Goal: Task Accomplishment & Management: Manage account settings

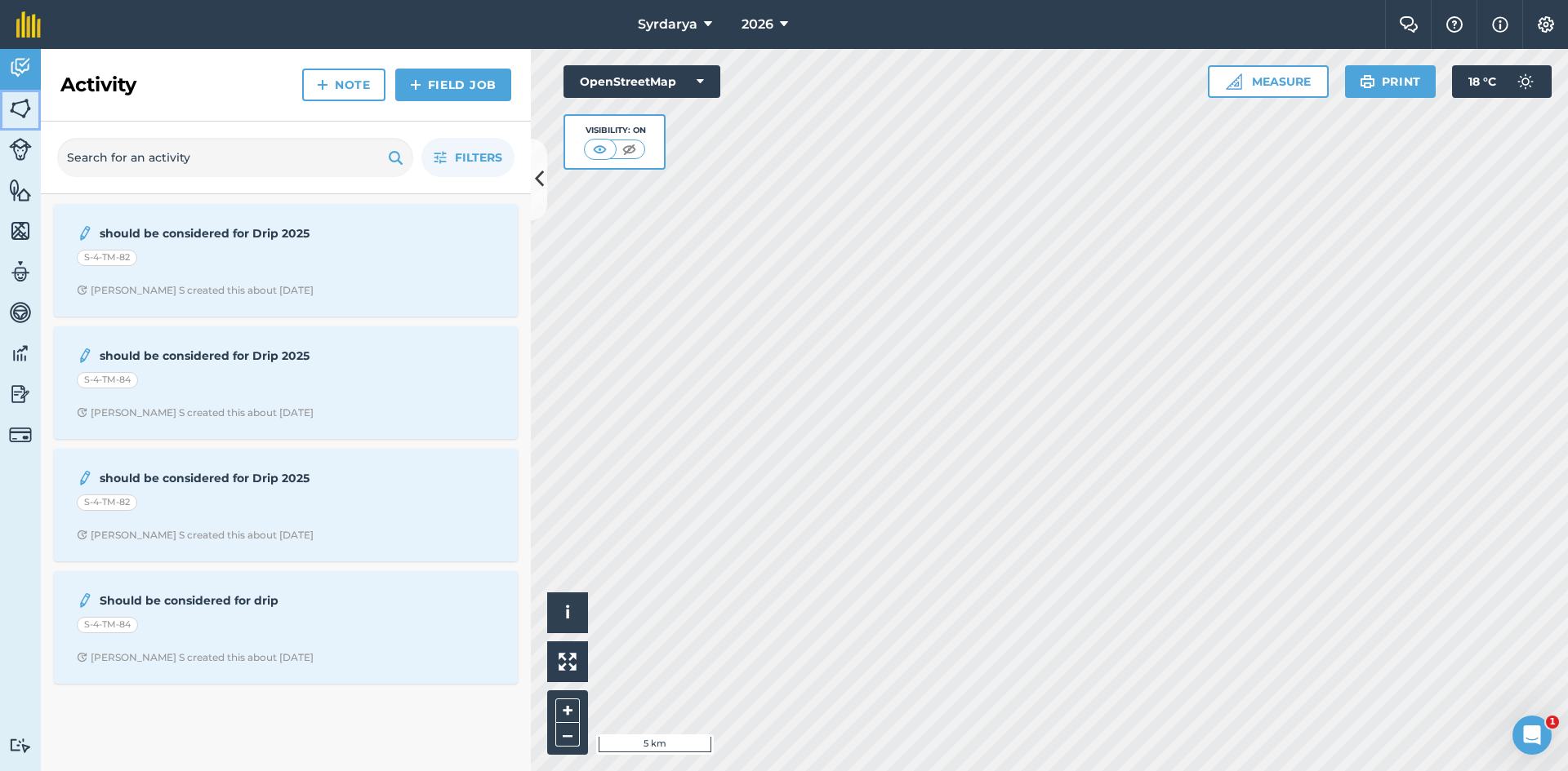
click at [34, 111] on link "Fields" at bounding box center [20, 111] width 41 height 41
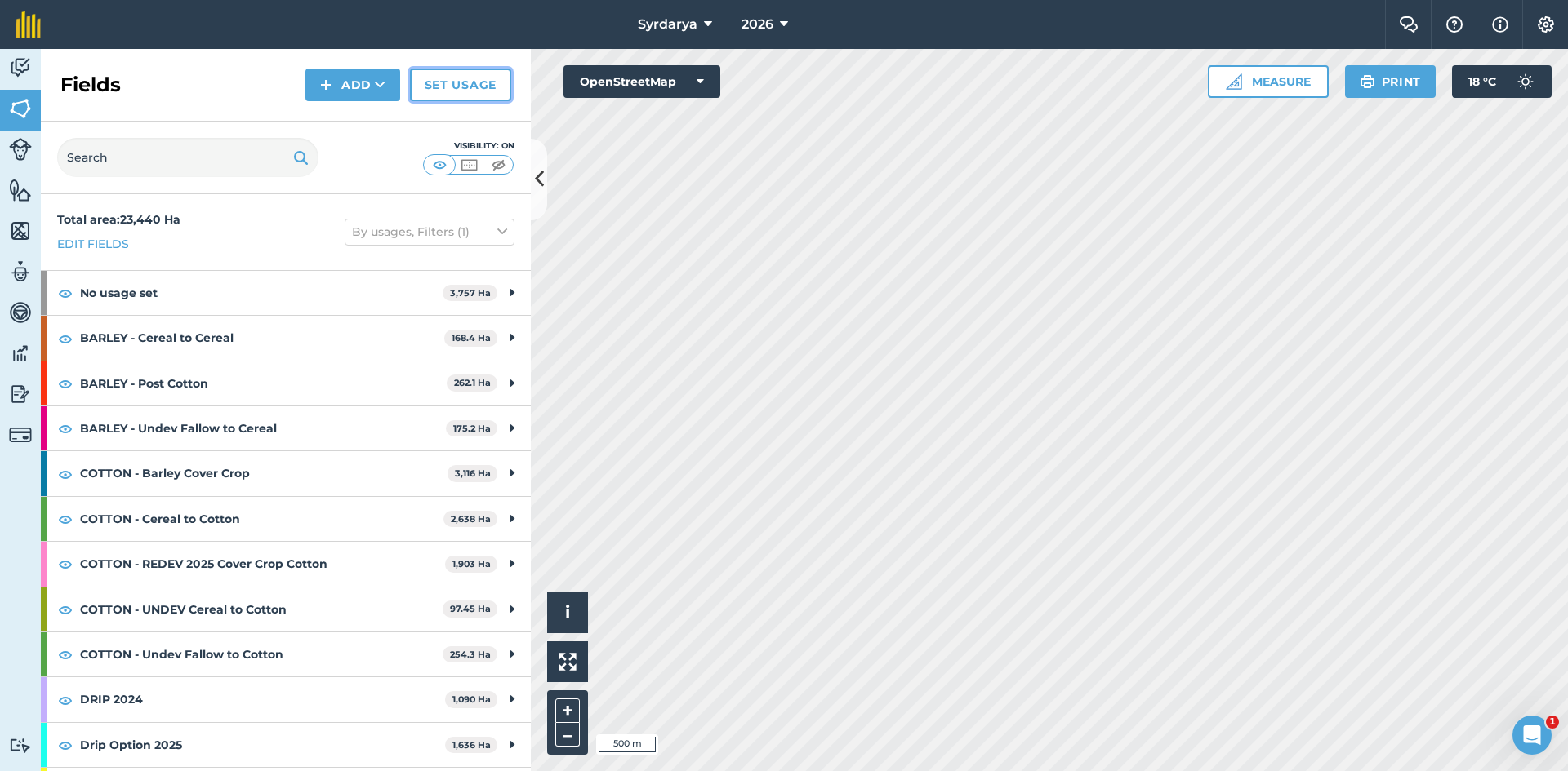
click at [460, 79] on link "Set usage" at bounding box center [460, 85] width 101 height 33
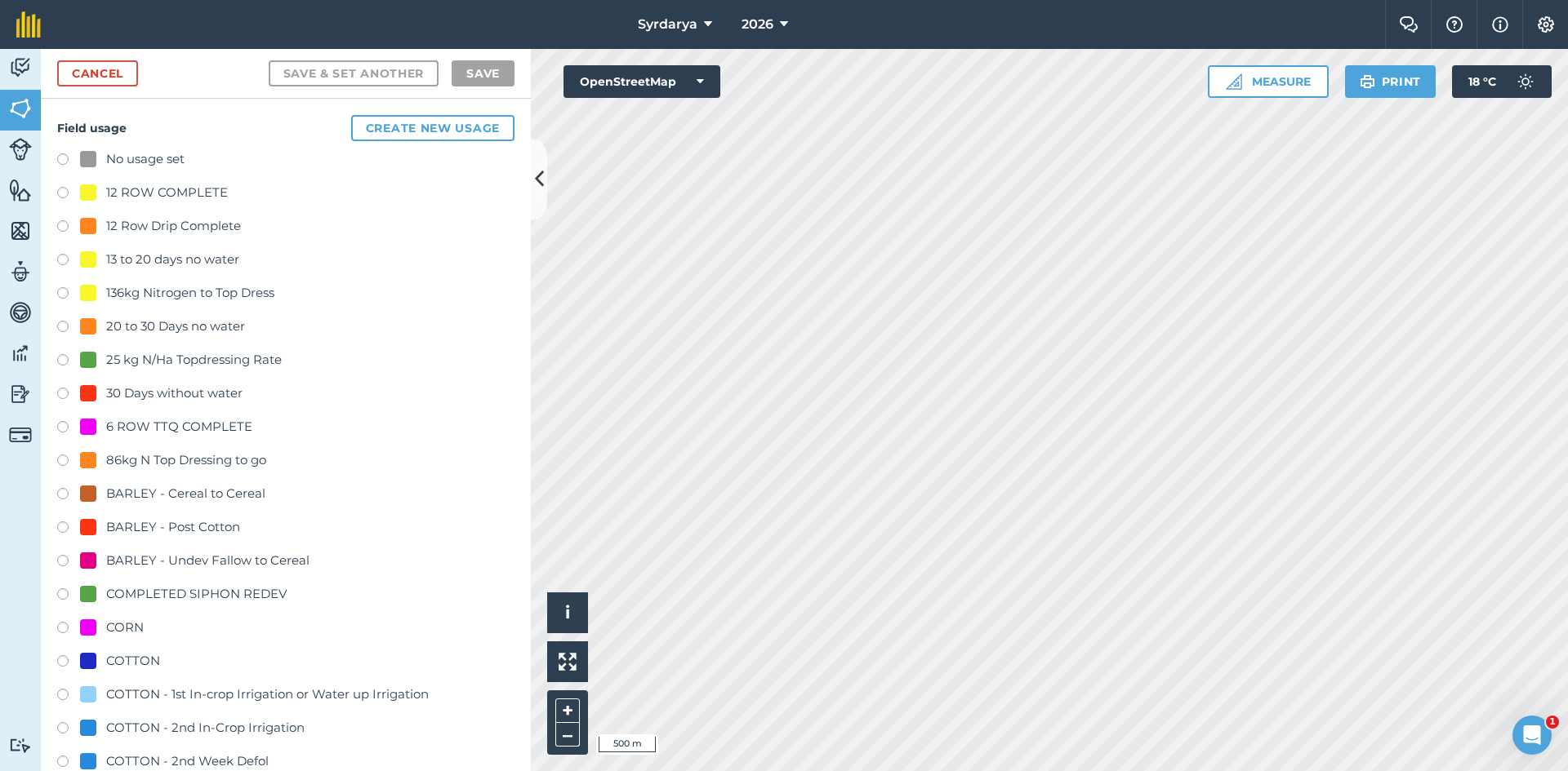
click at [64, 159] on label at bounding box center [69, 162] width 23 height 17
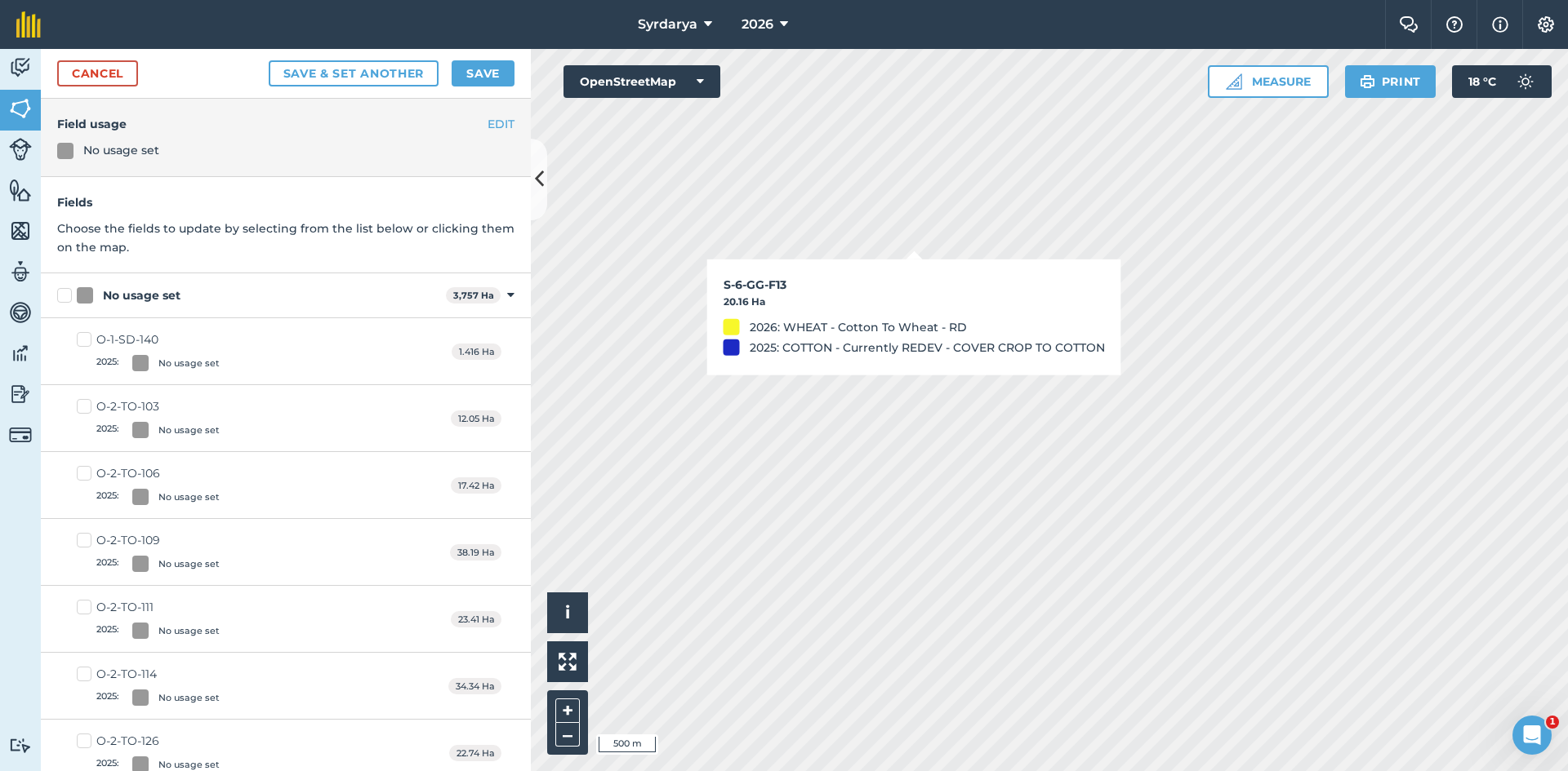
checkbox input "true"
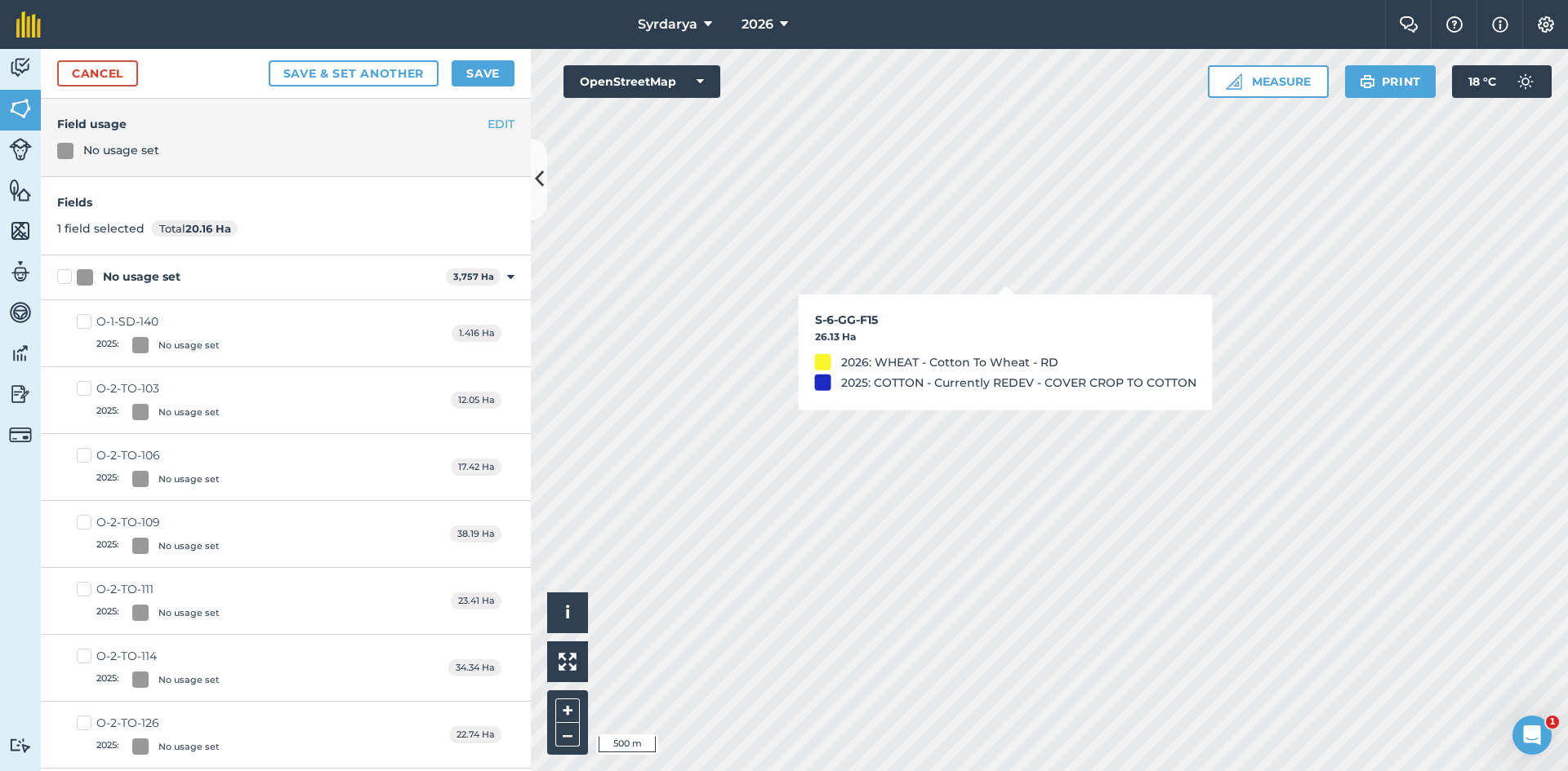
checkbox input "true"
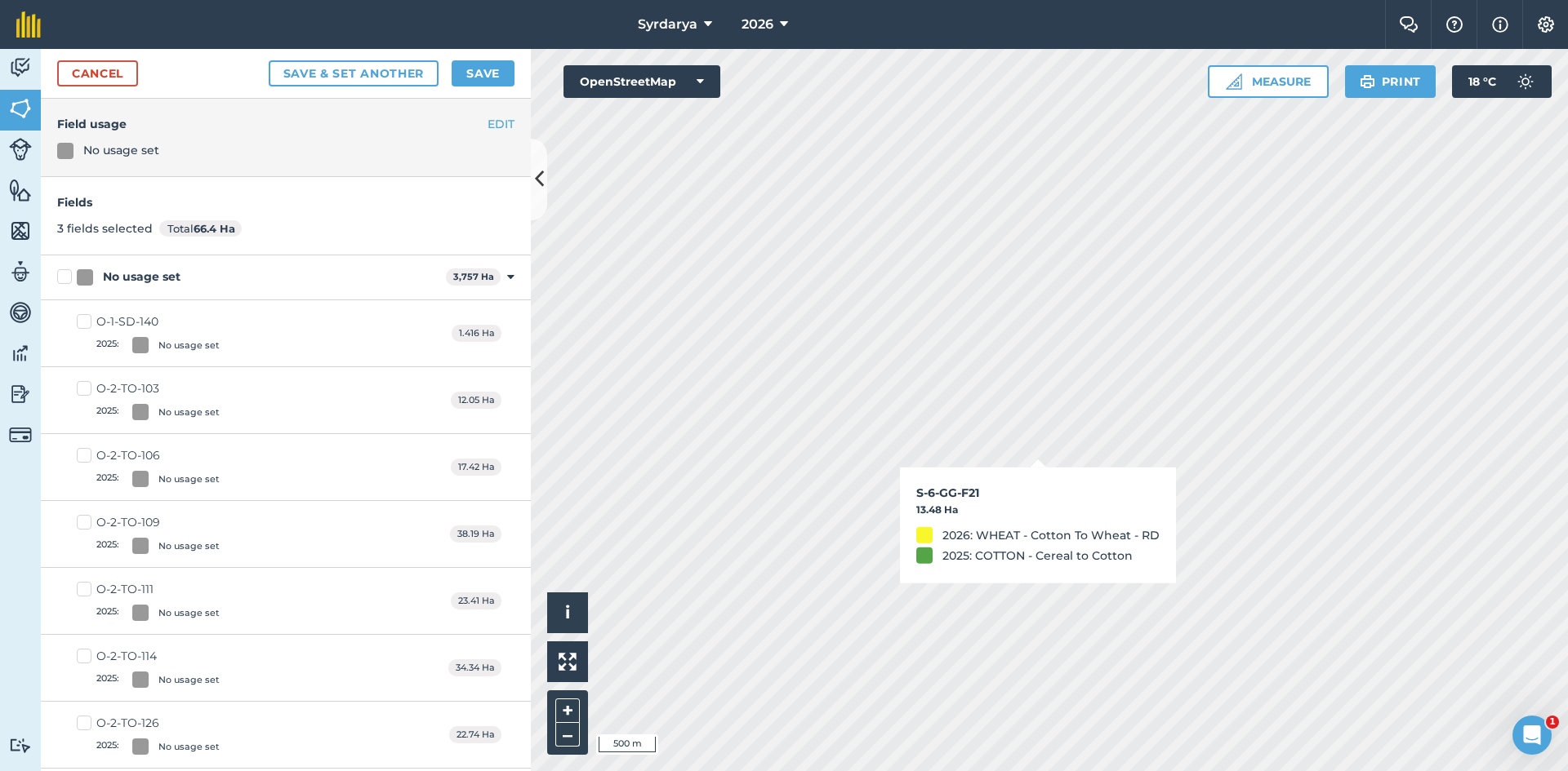
checkbox input "true"
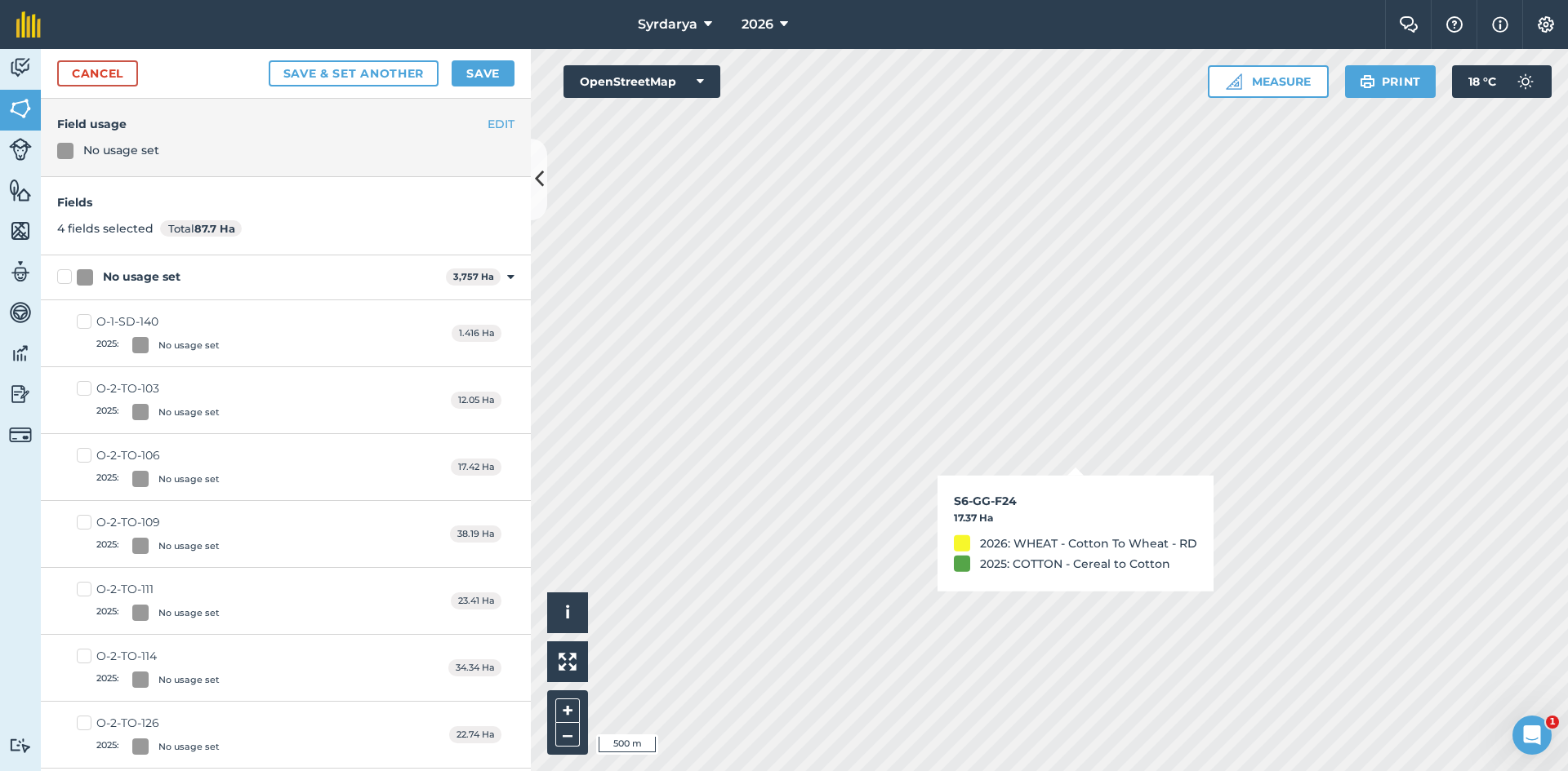
checkbox input "true"
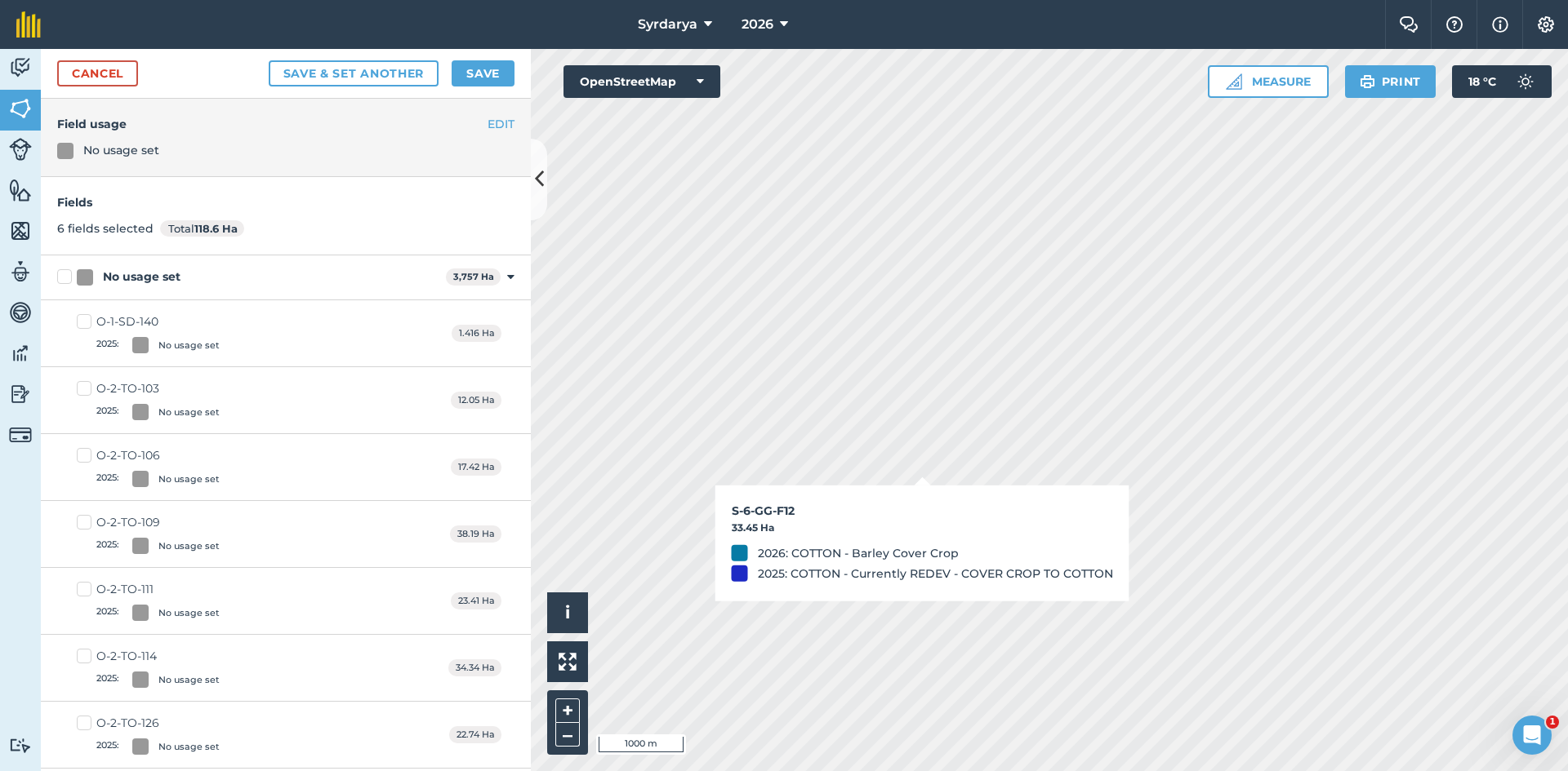
checkbox input "true"
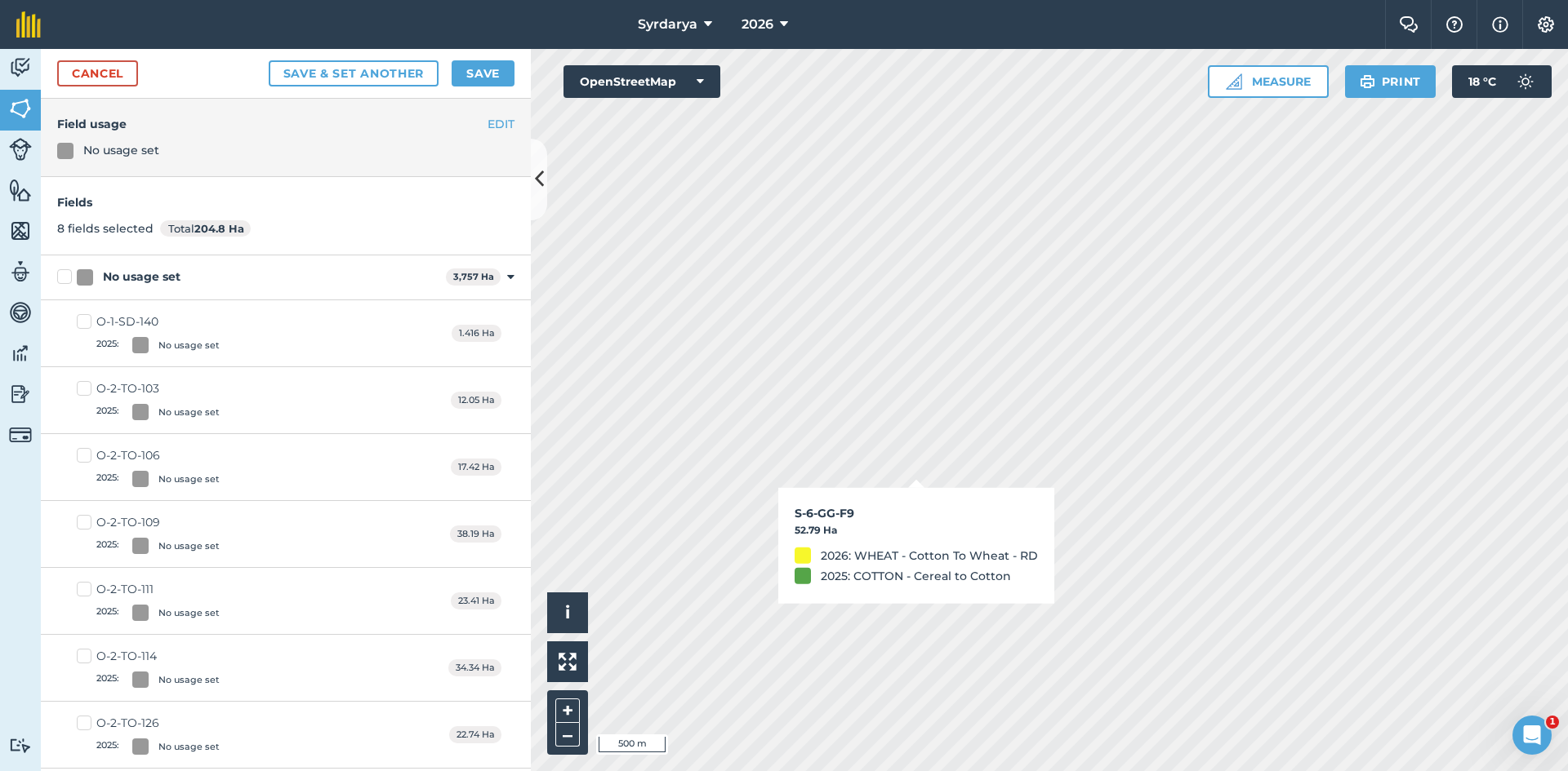
checkbox input "false"
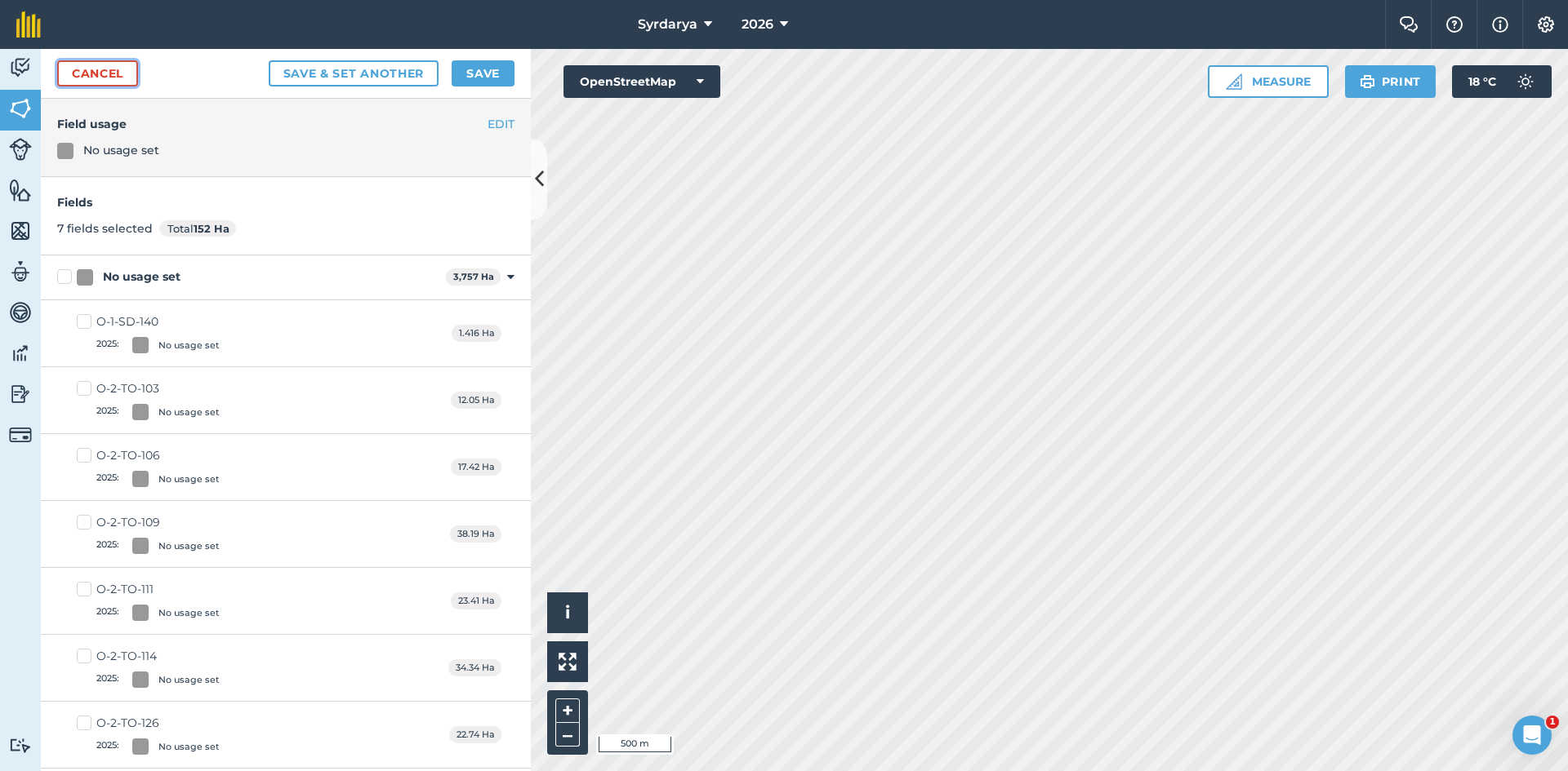
click at [93, 72] on link "Cancel" at bounding box center [98, 73] width 81 height 26
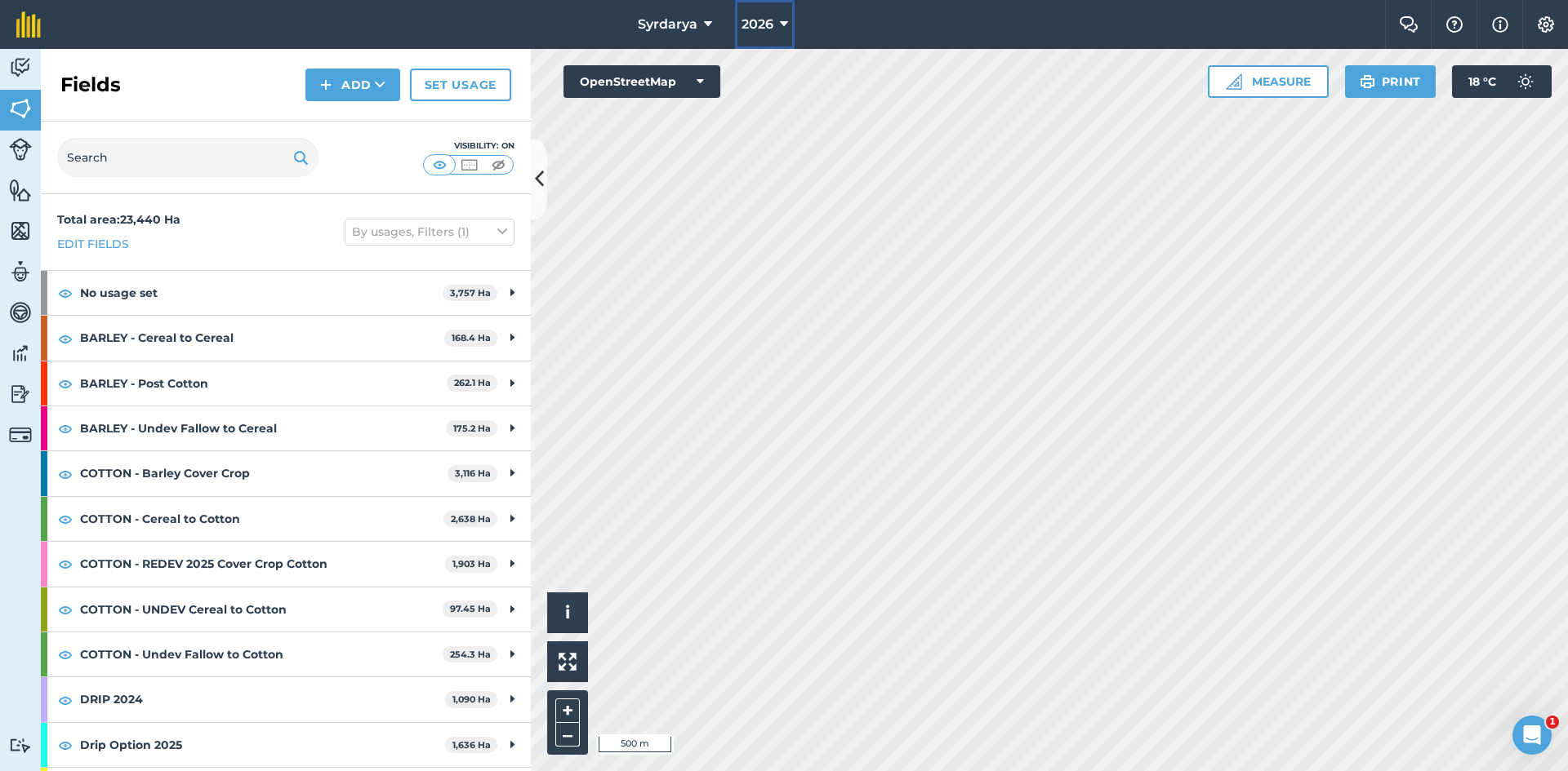
click at [766, 23] on span "2026" at bounding box center [758, 24] width 32 height 20
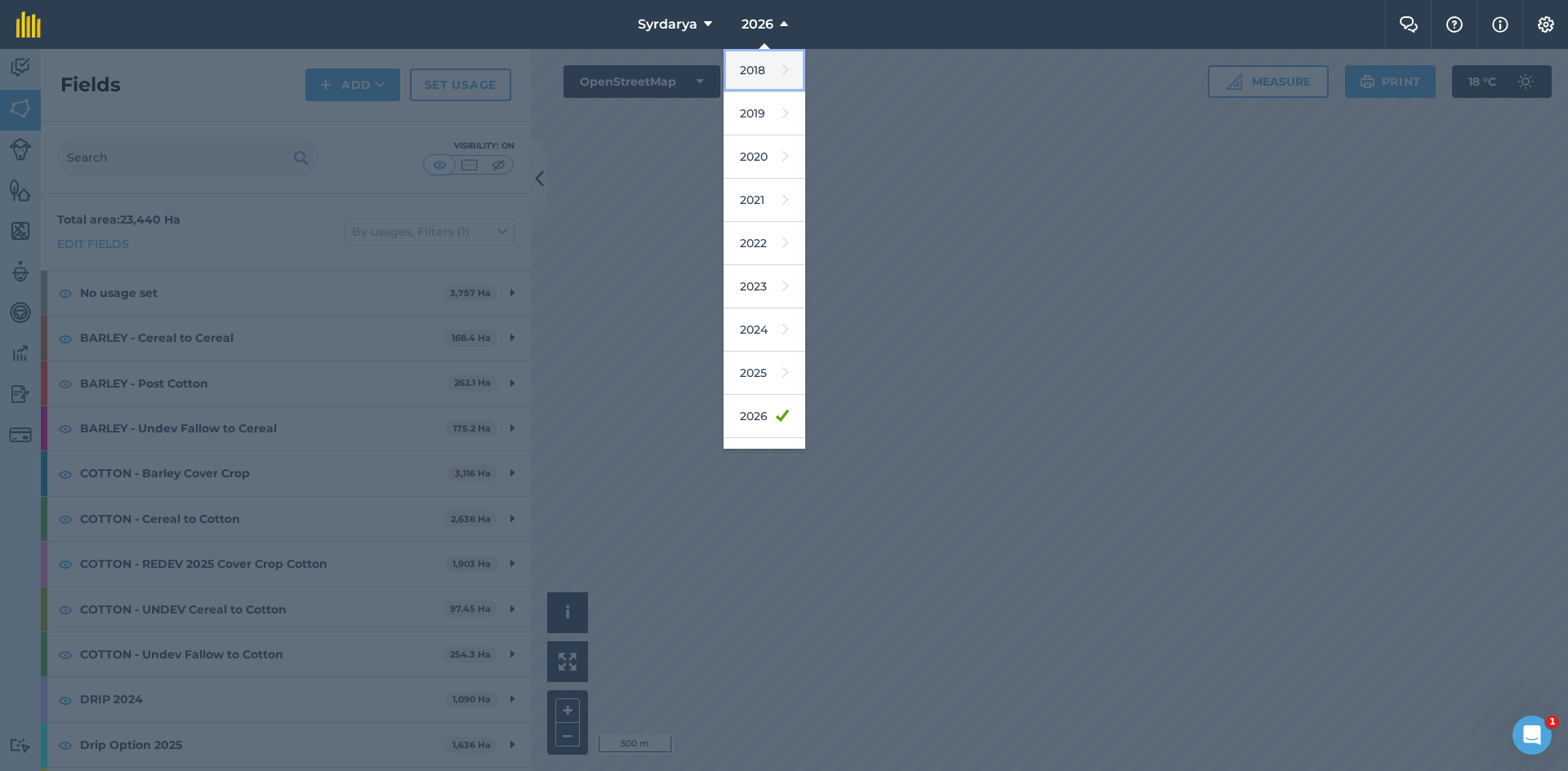
click at [755, 71] on link "2018" at bounding box center [764, 71] width 82 height 44
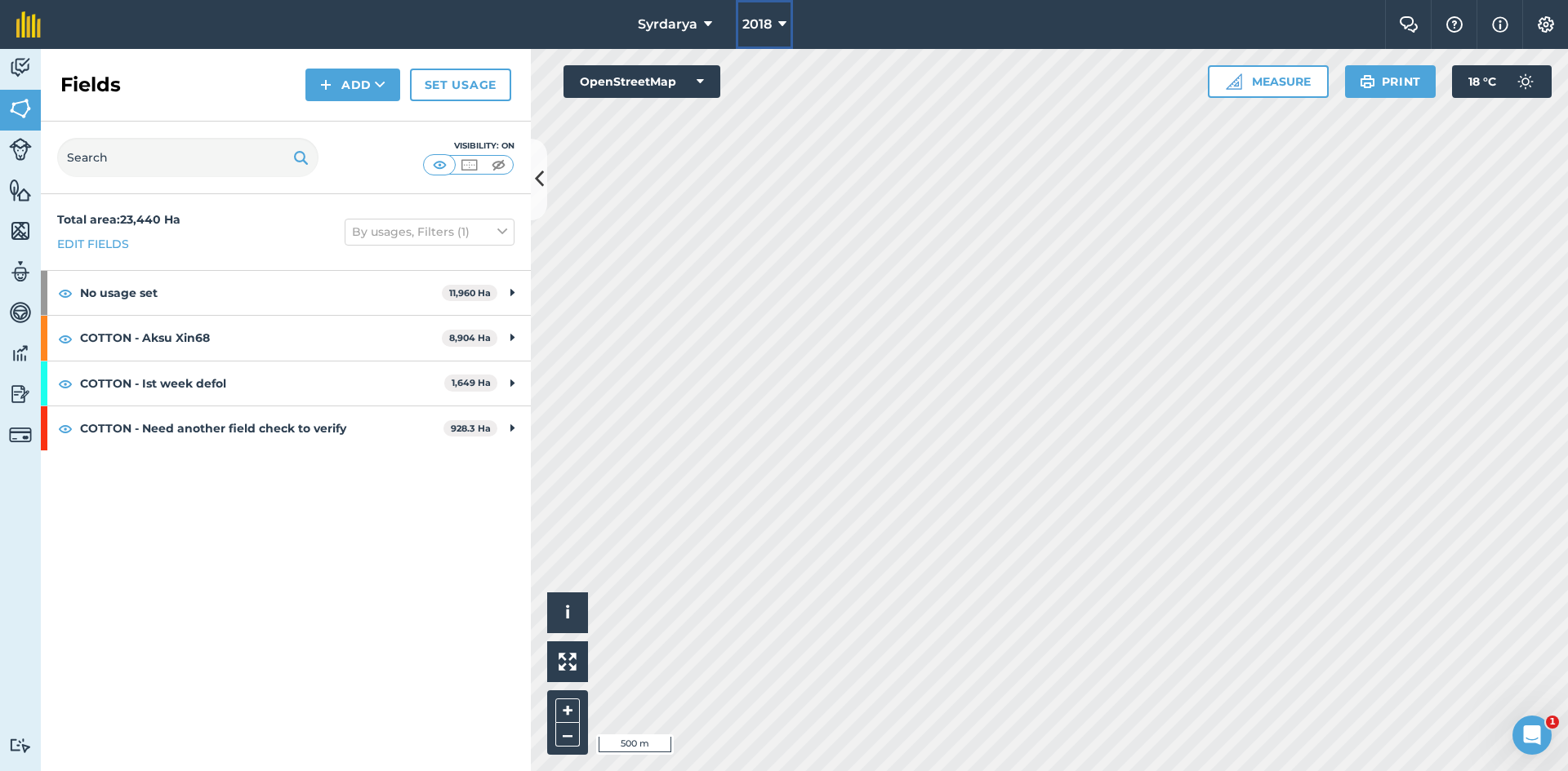
click at [769, 21] on span "2018" at bounding box center [758, 24] width 30 height 20
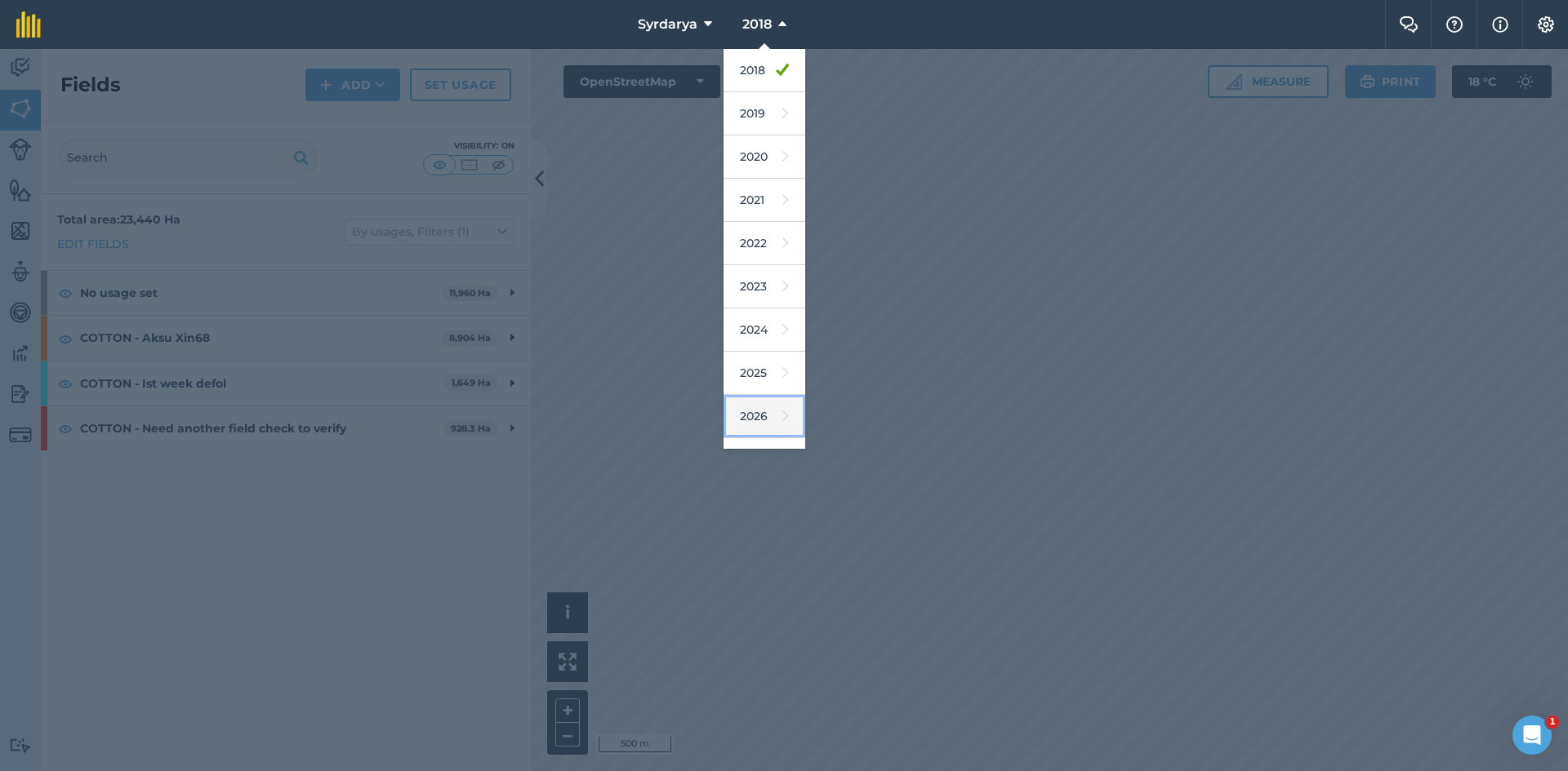
click at [744, 409] on link "2026" at bounding box center [764, 416] width 82 height 44
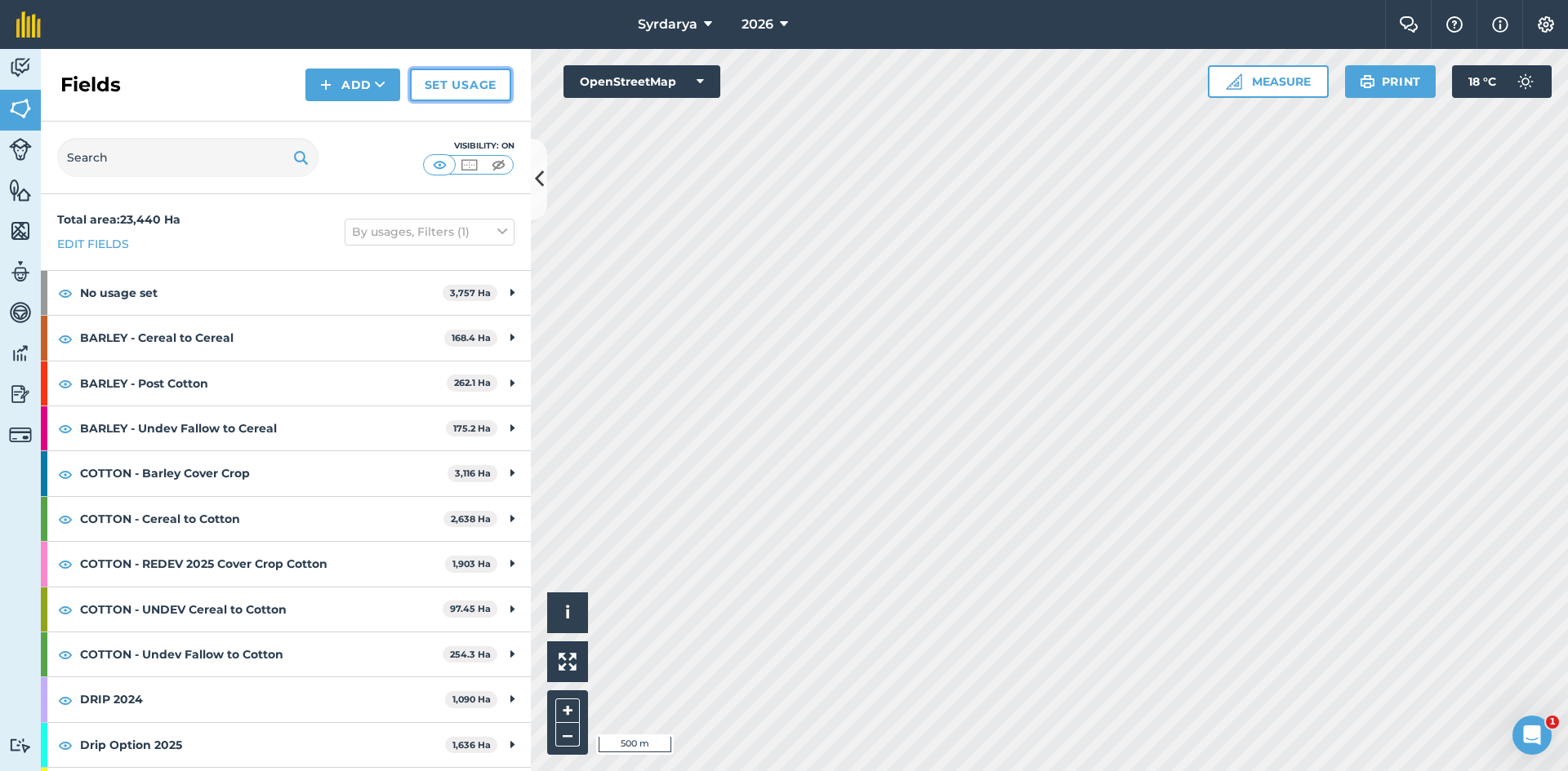
click at [459, 80] on link "Set usage" at bounding box center [460, 85] width 101 height 33
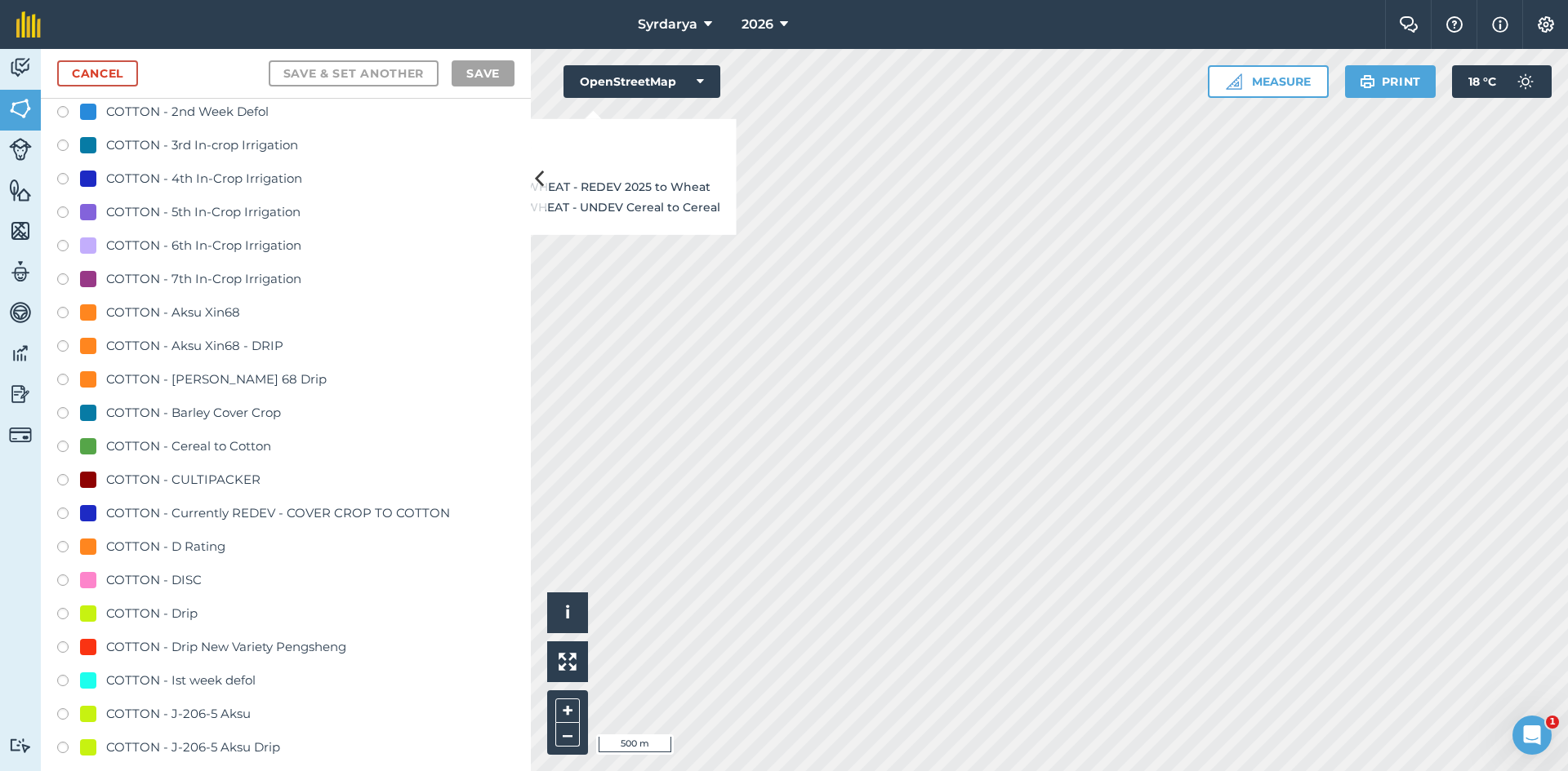
scroll to position [653, 0]
click at [63, 508] on label at bounding box center [69, 513] width 23 height 17
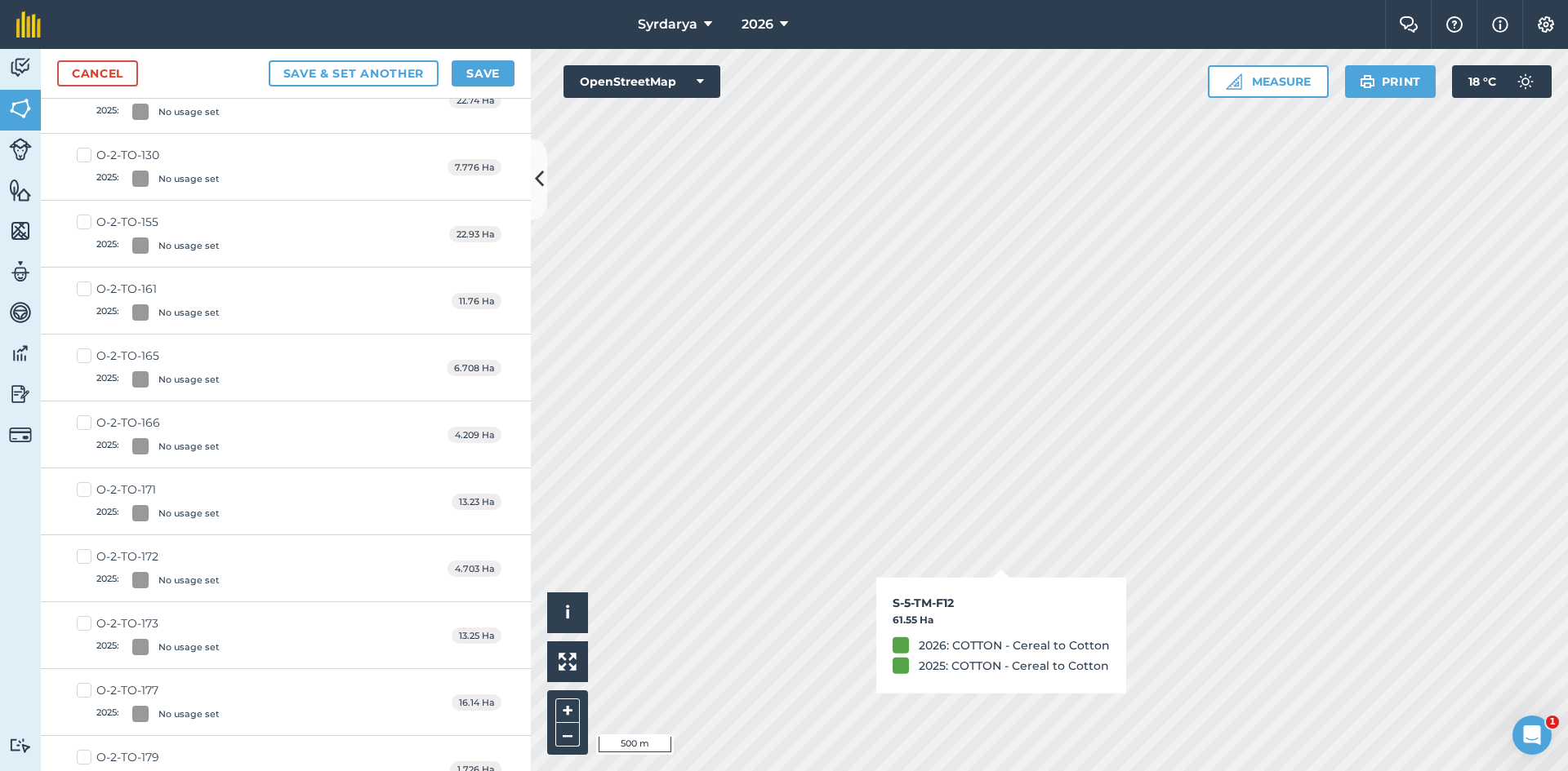
checkbox input "true"
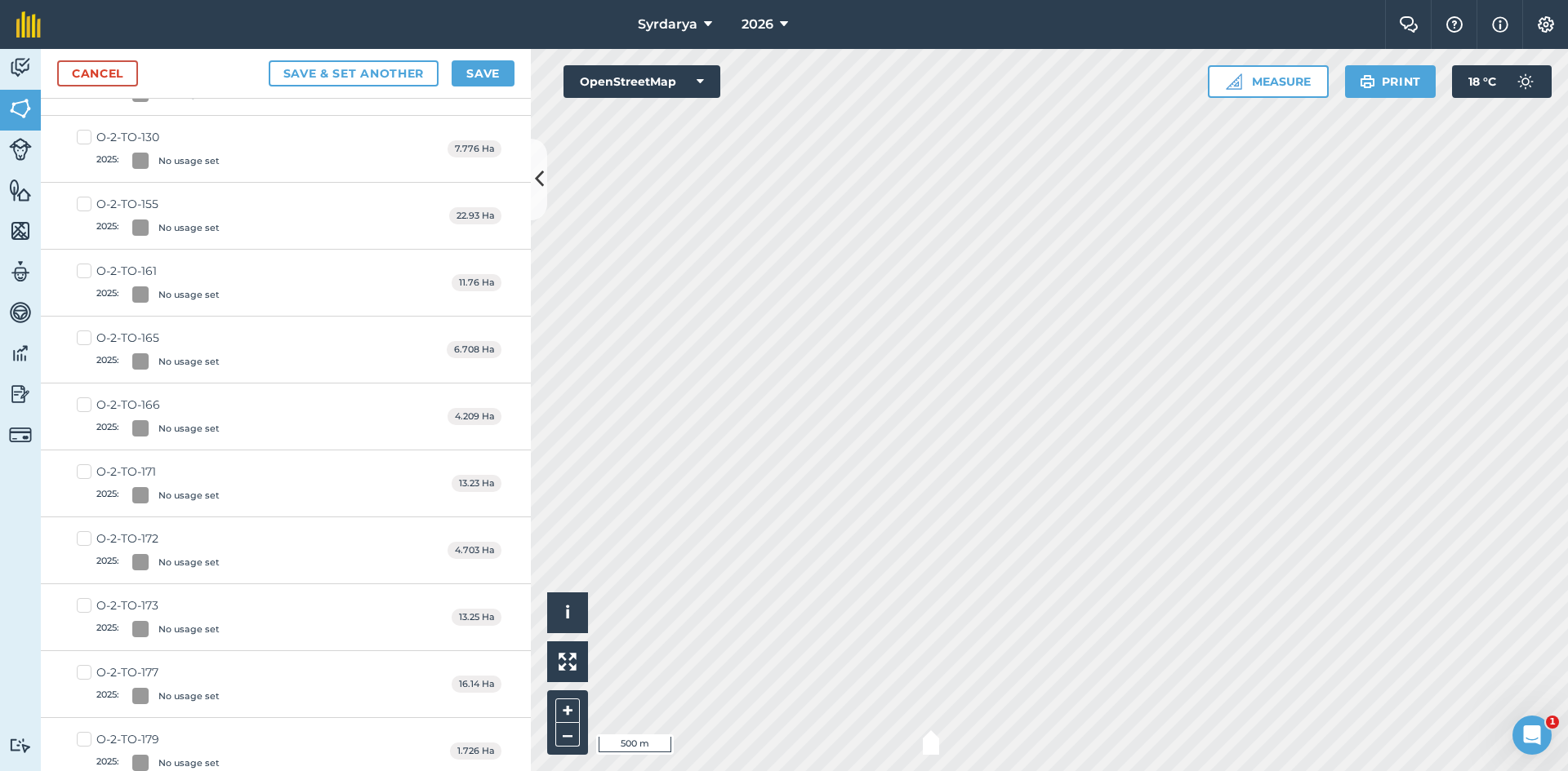
scroll to position [635, 0]
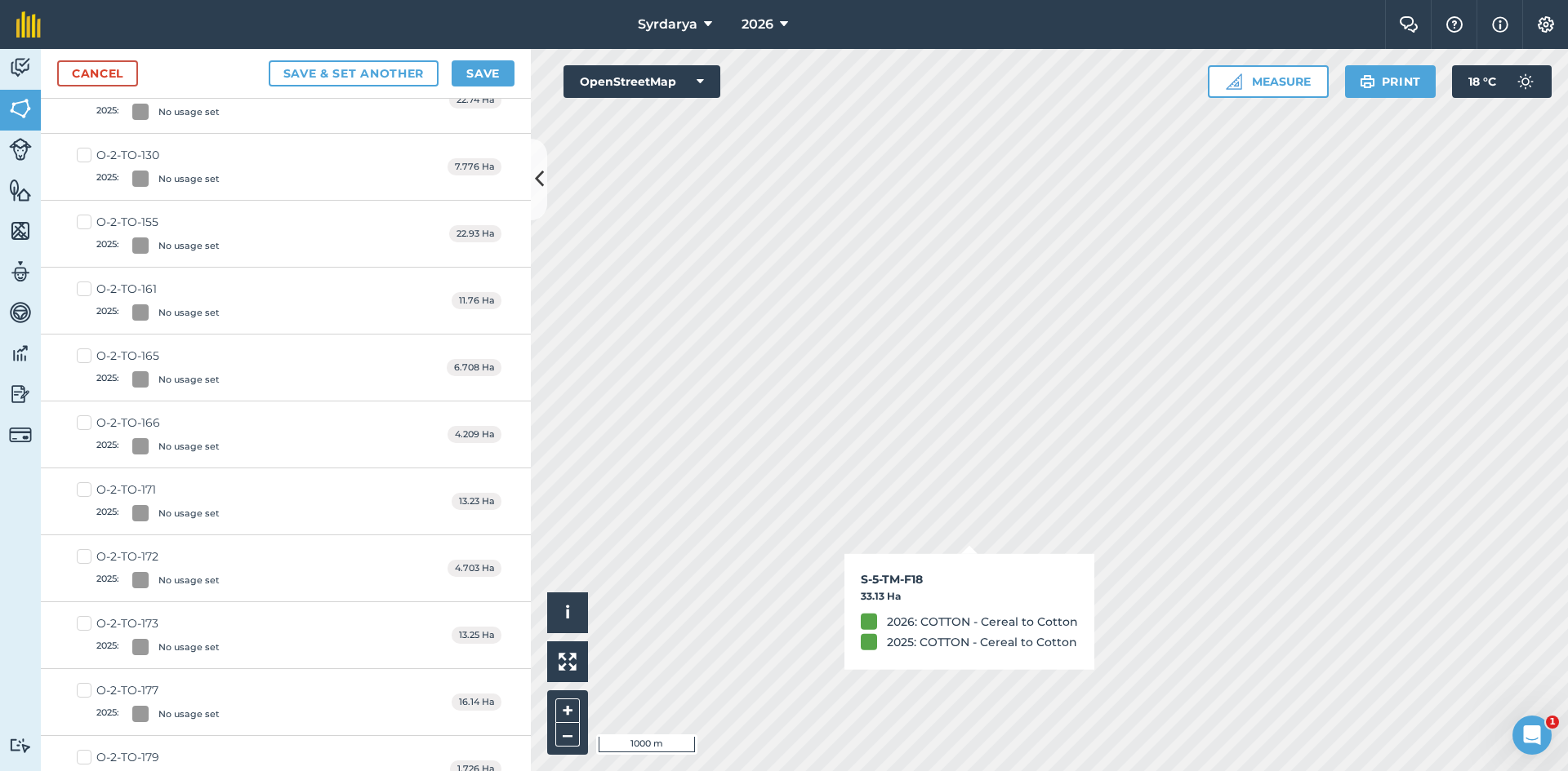
checkbox input "true"
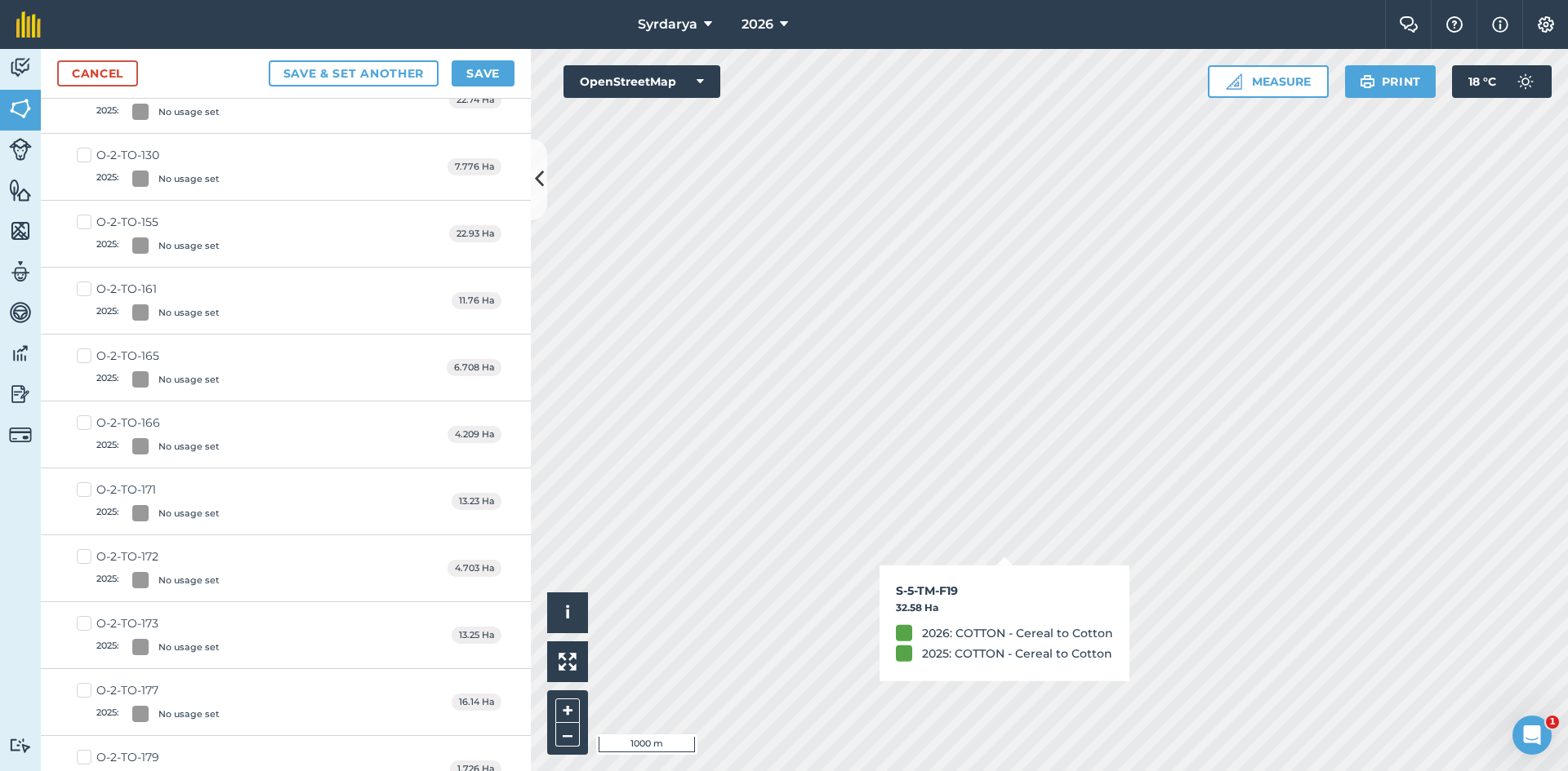
checkbox input "true"
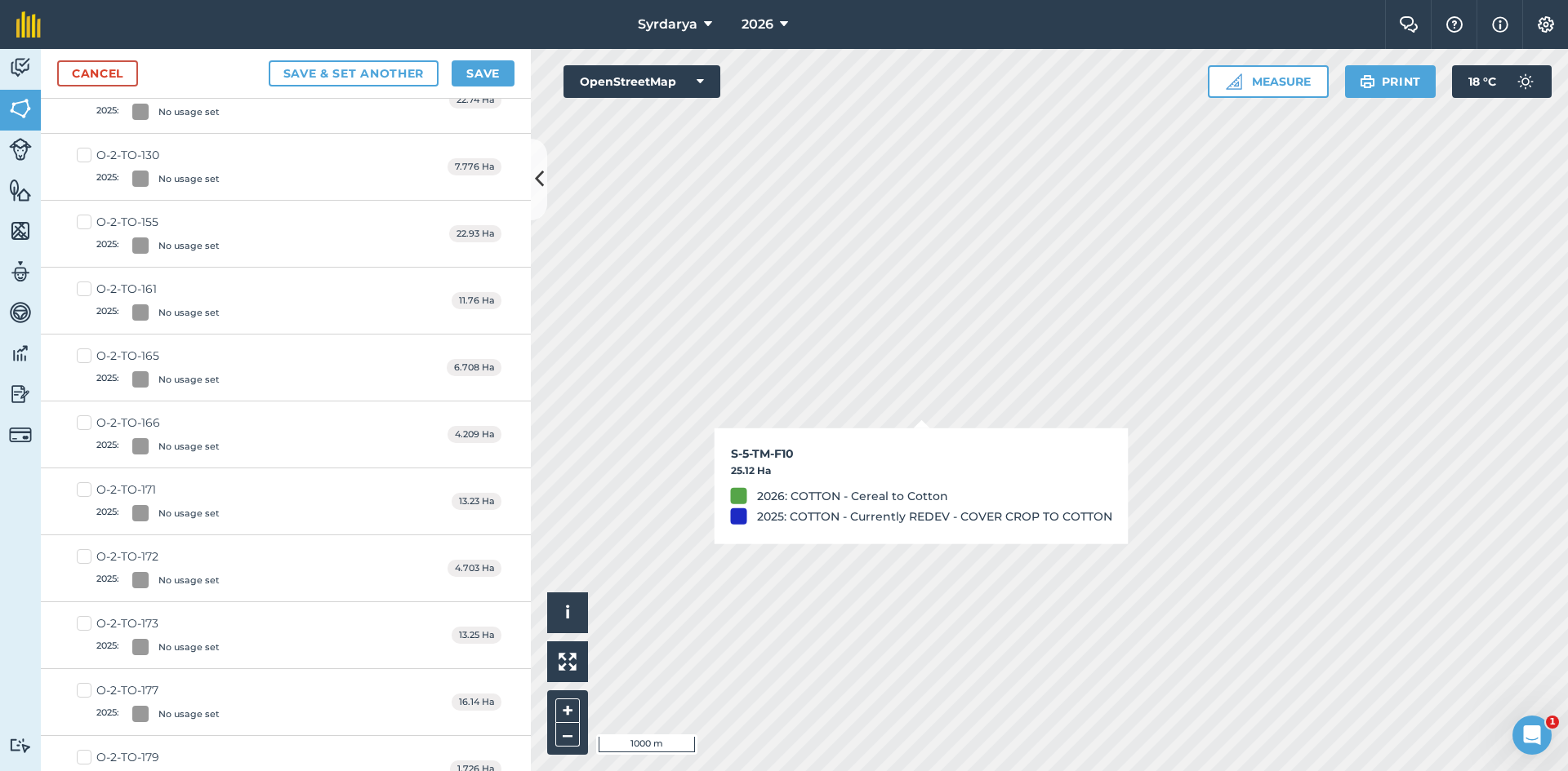
checkbox input "true"
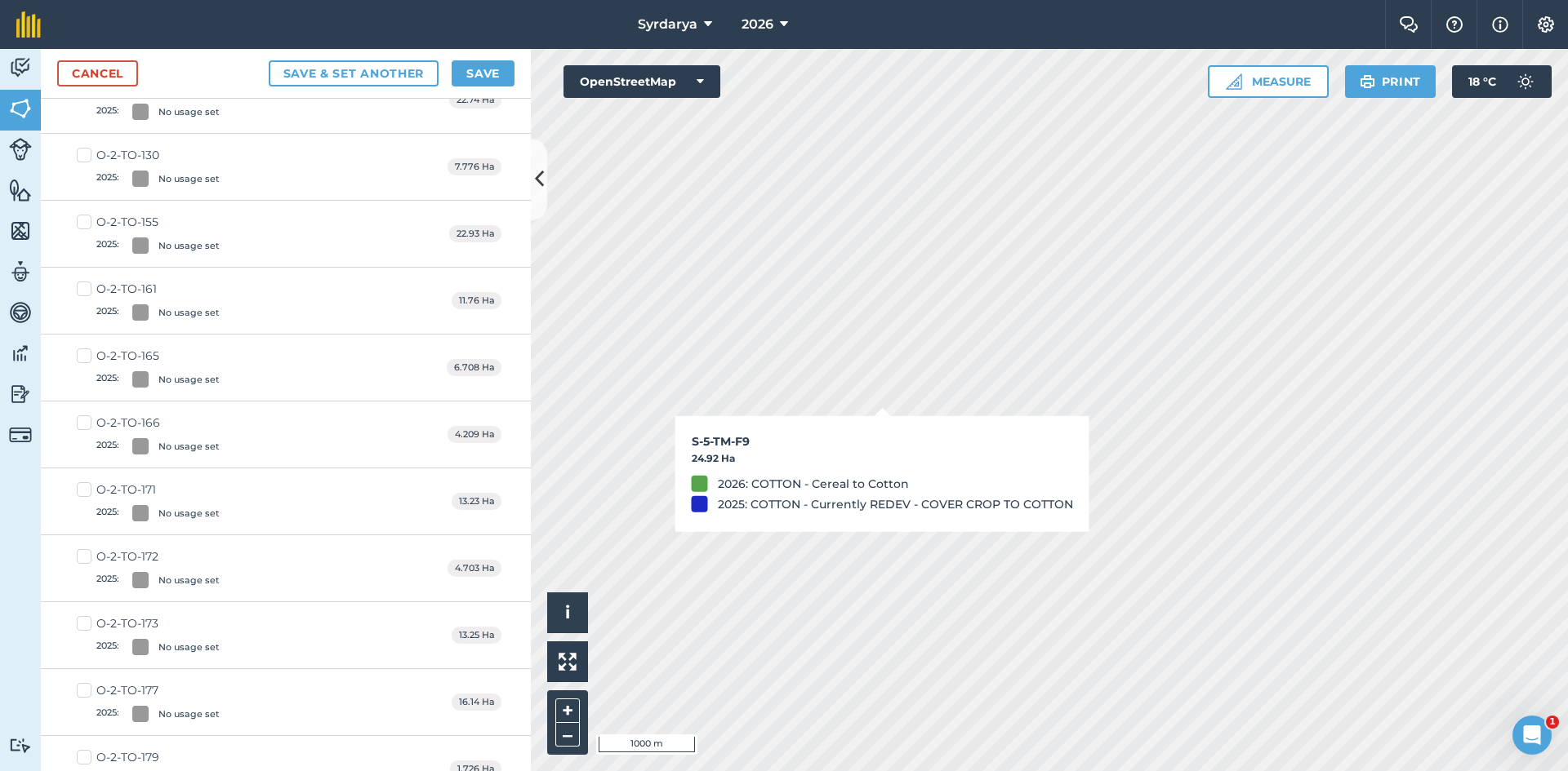
checkbox input "true"
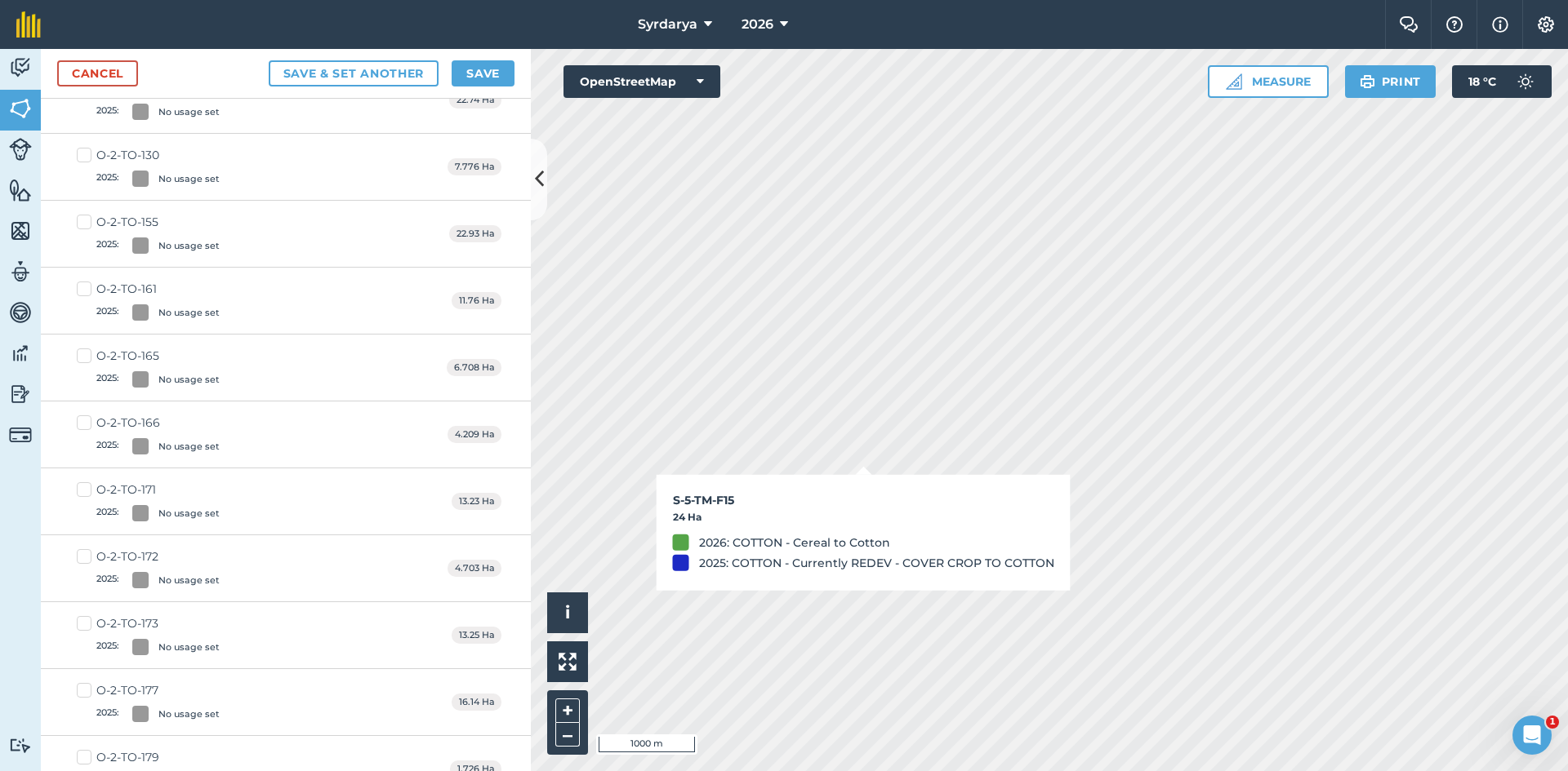
checkbox input "true"
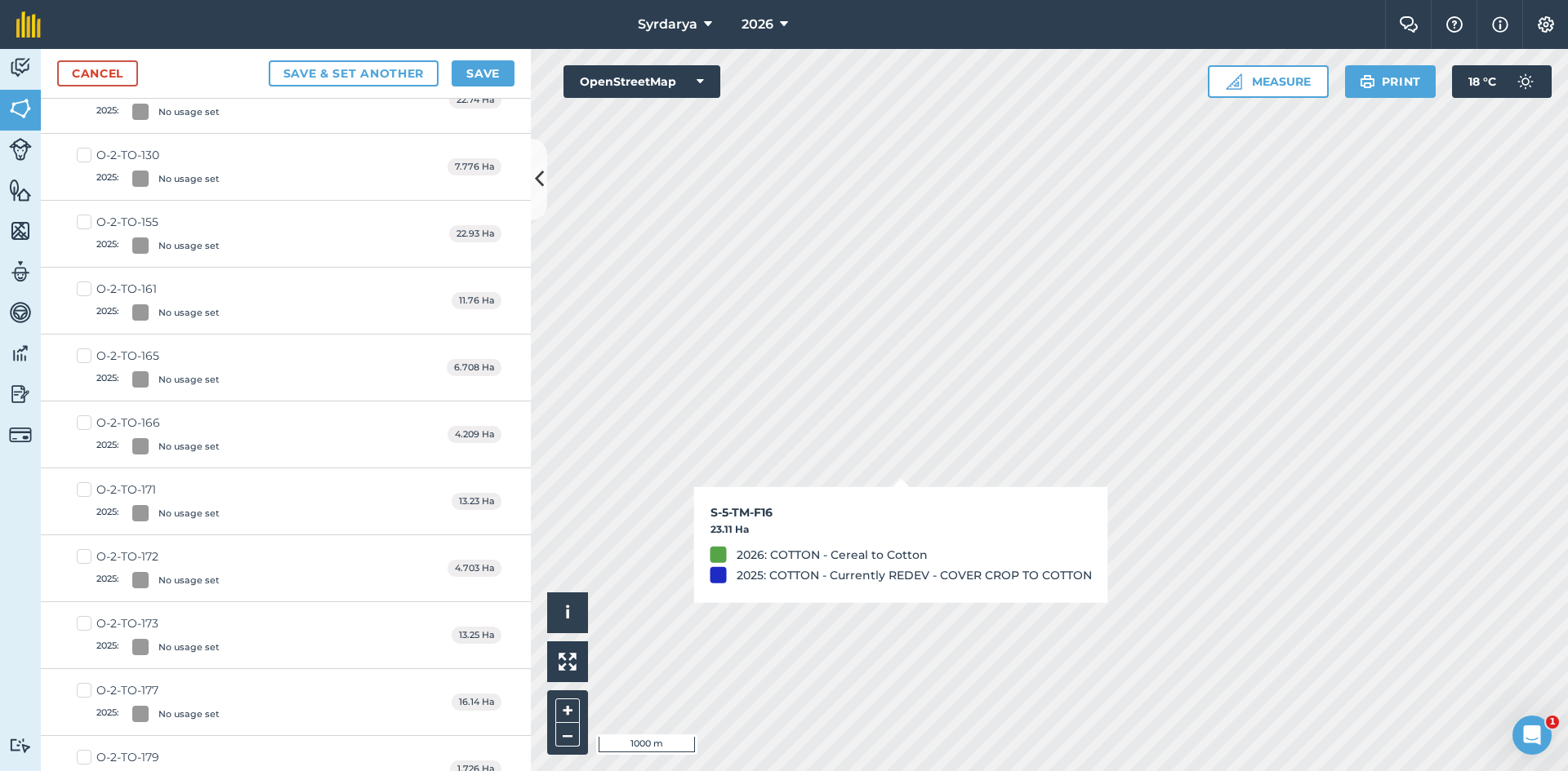
checkbox input "true"
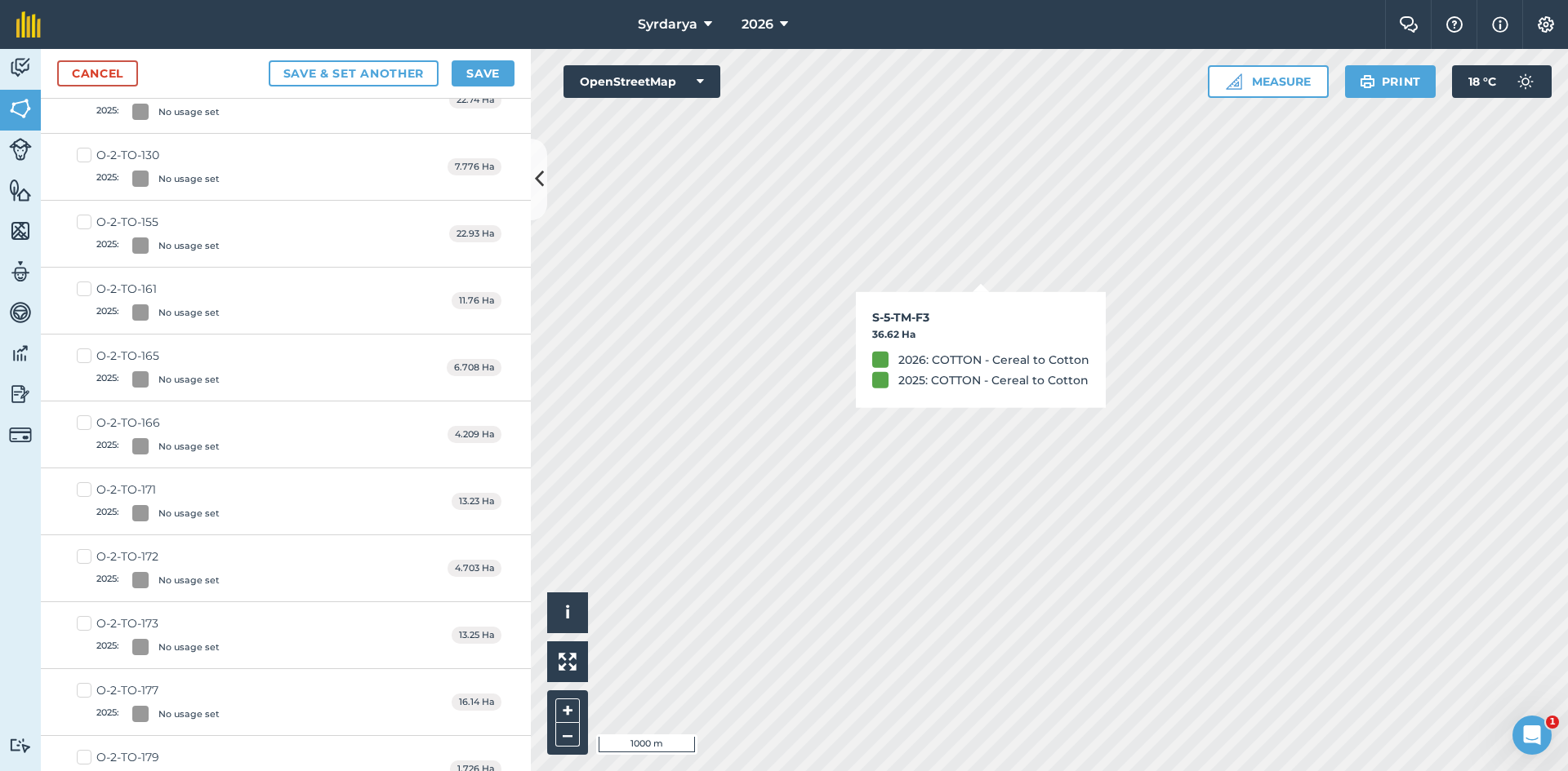
checkbox input "true"
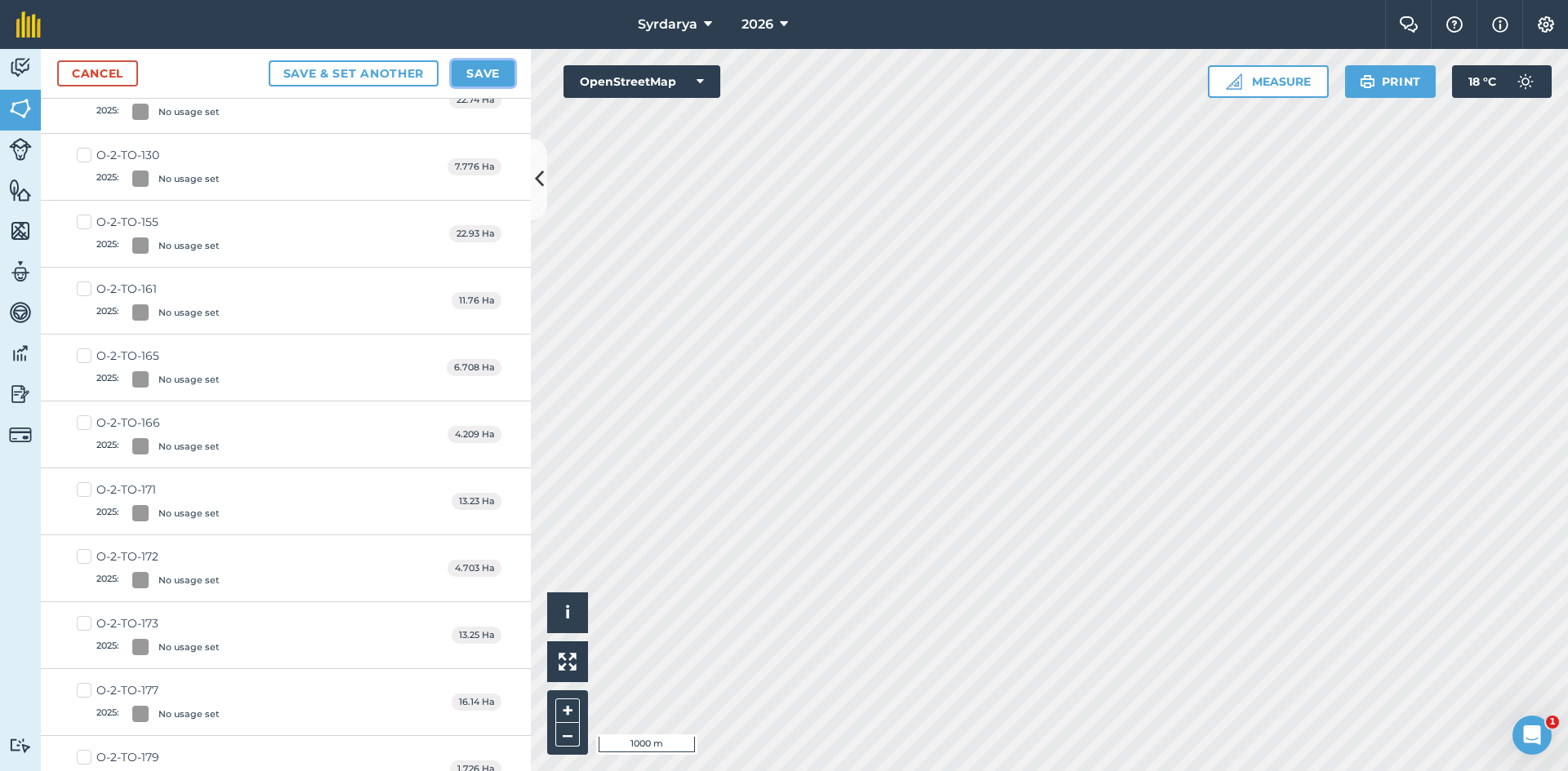
click at [487, 76] on button "Save" at bounding box center [483, 73] width 63 height 26
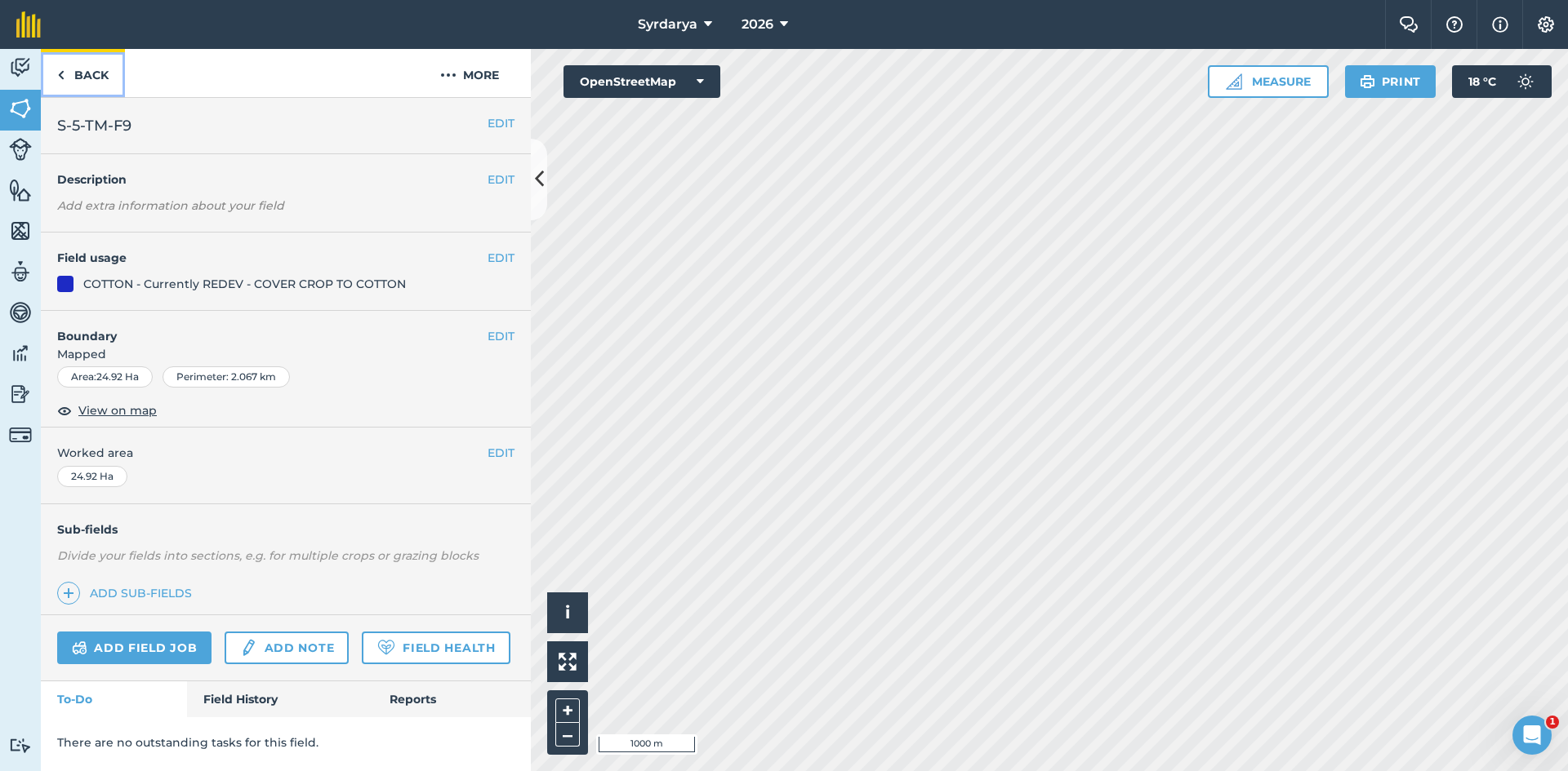
click at [66, 71] on link "Back" at bounding box center [83, 73] width 84 height 48
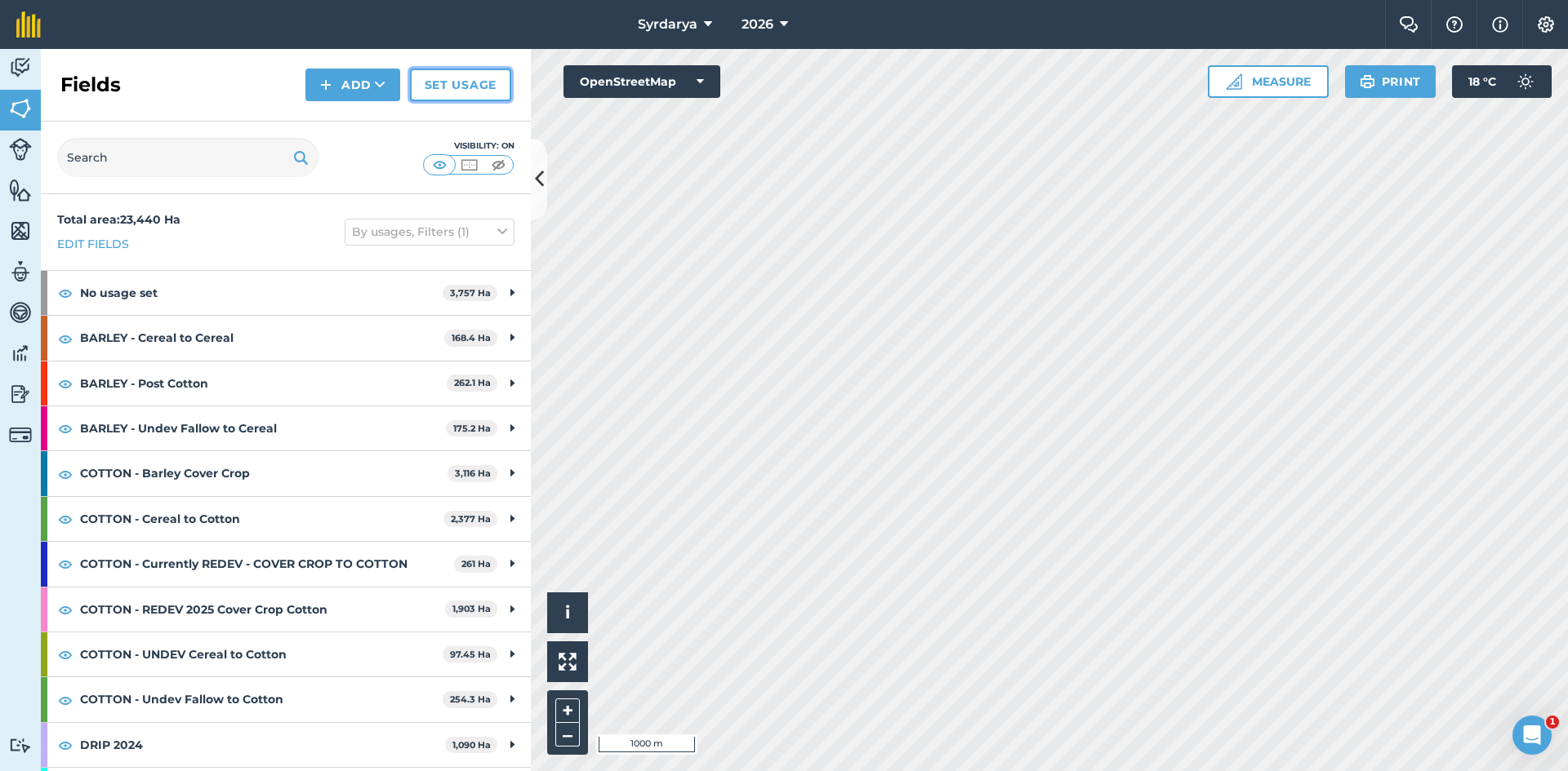
click at [481, 75] on link "Set usage" at bounding box center [460, 85] width 101 height 33
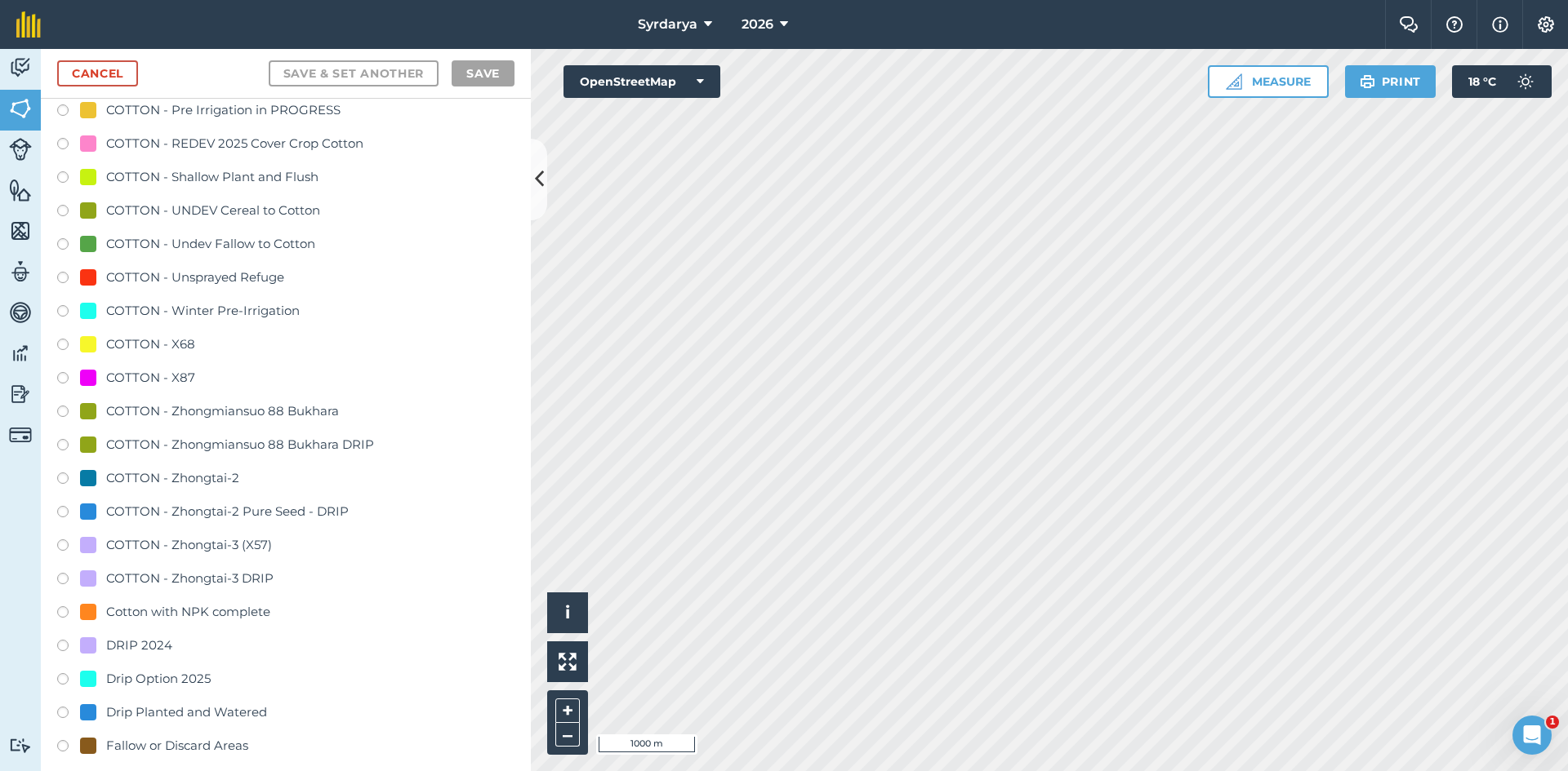
scroll to position [817, 0]
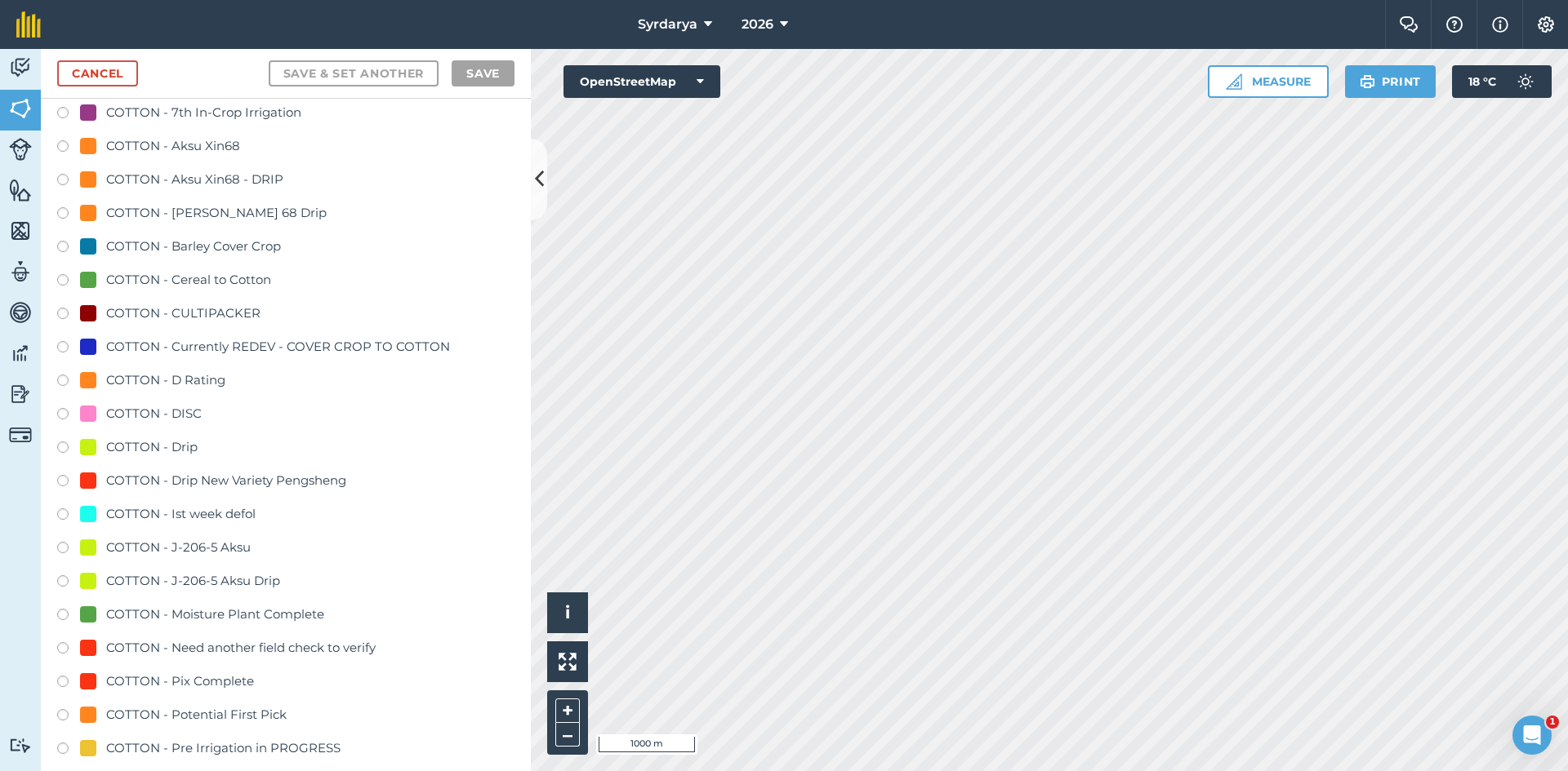
click at [62, 246] on label at bounding box center [69, 249] width 23 height 17
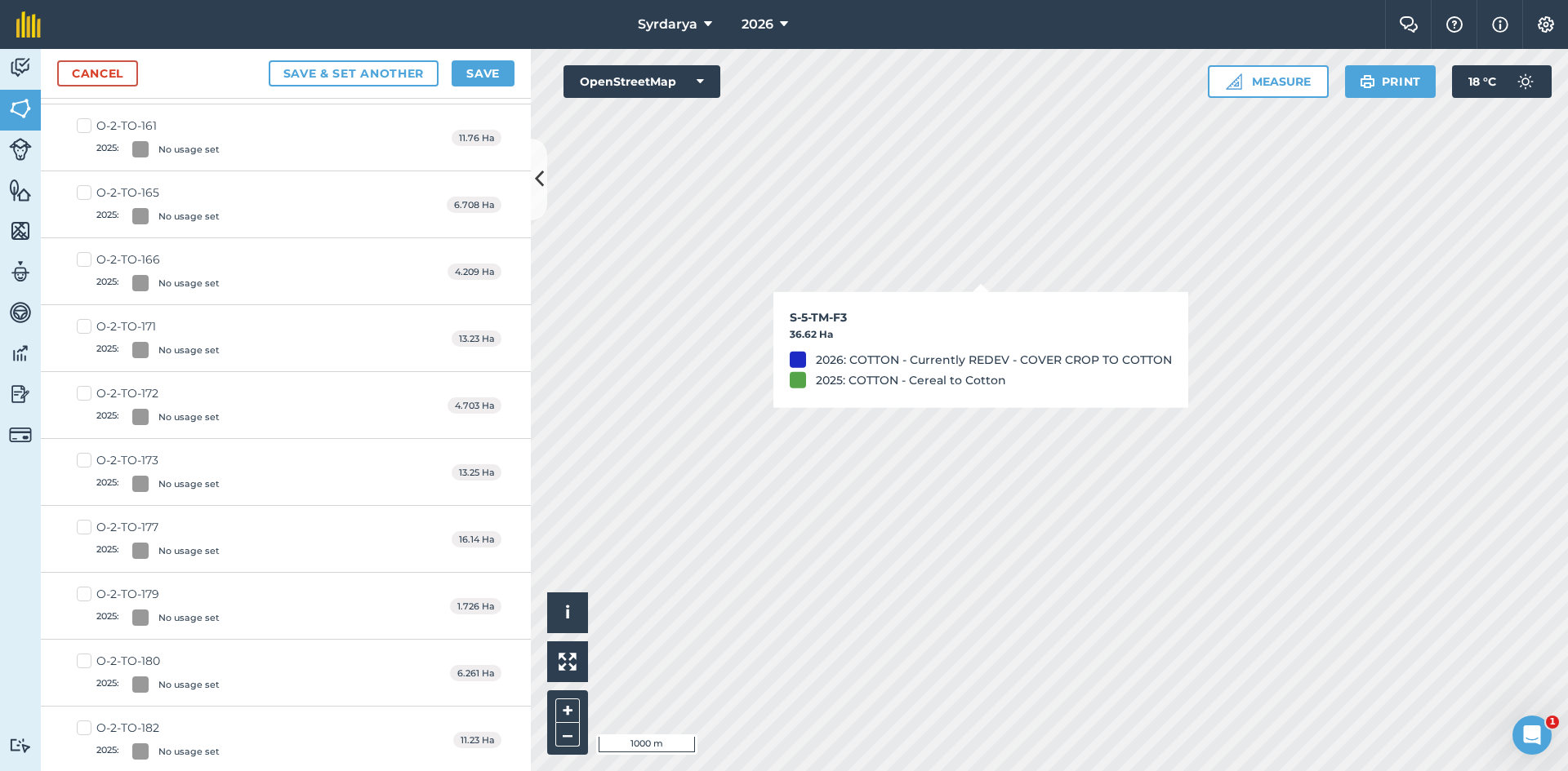
checkbox input "true"
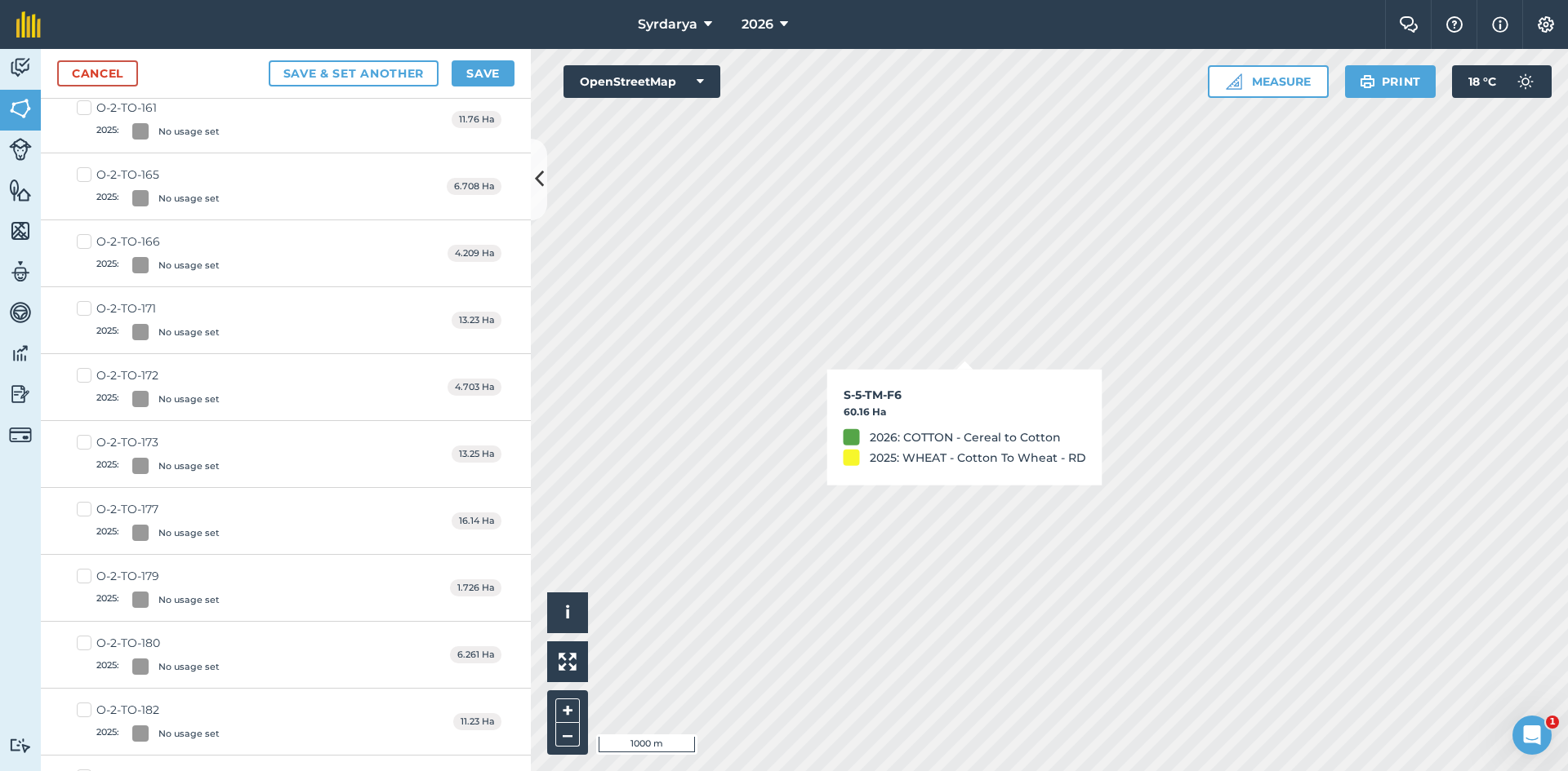
scroll to position [798, 0]
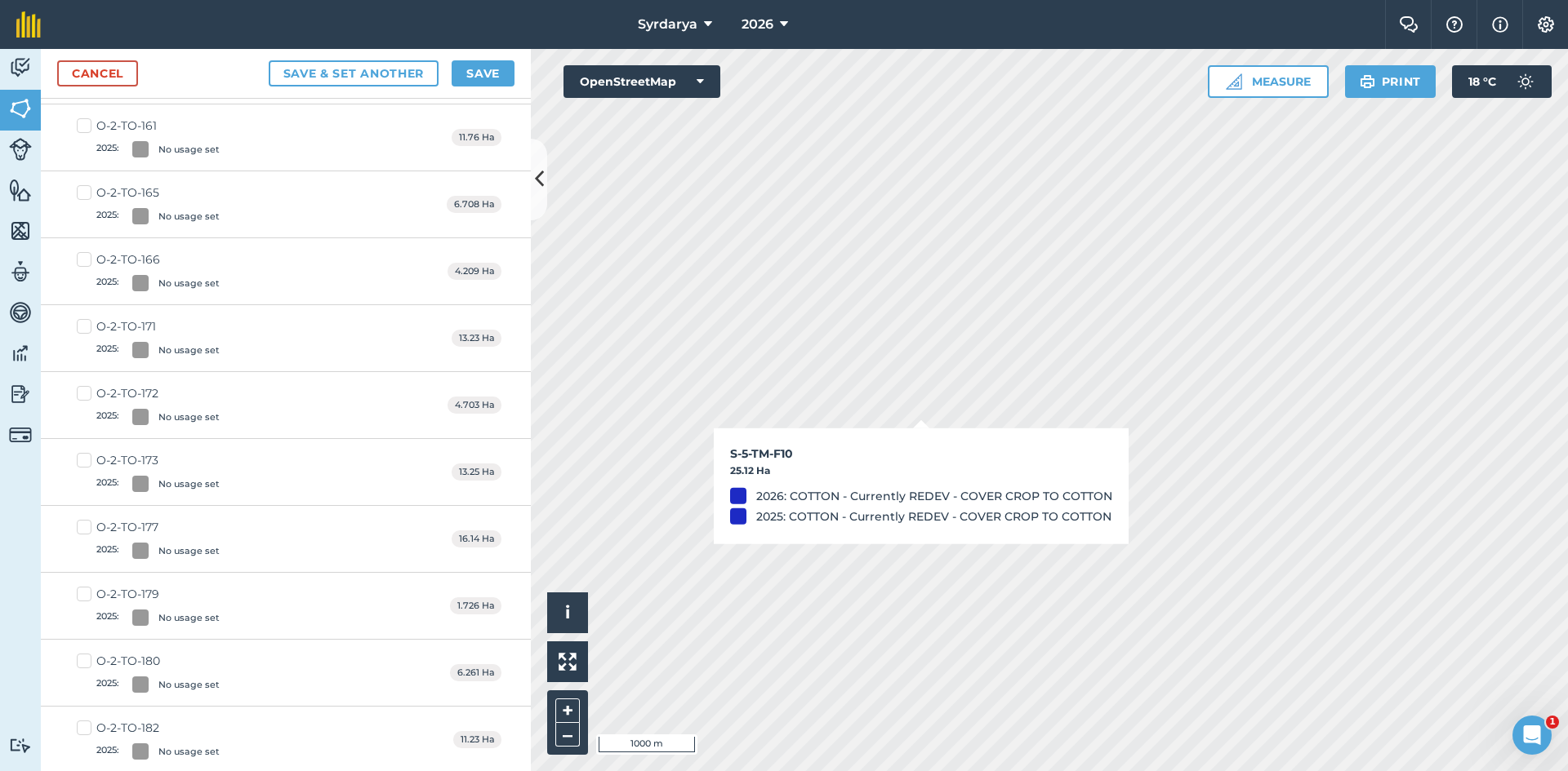
checkbox input "true"
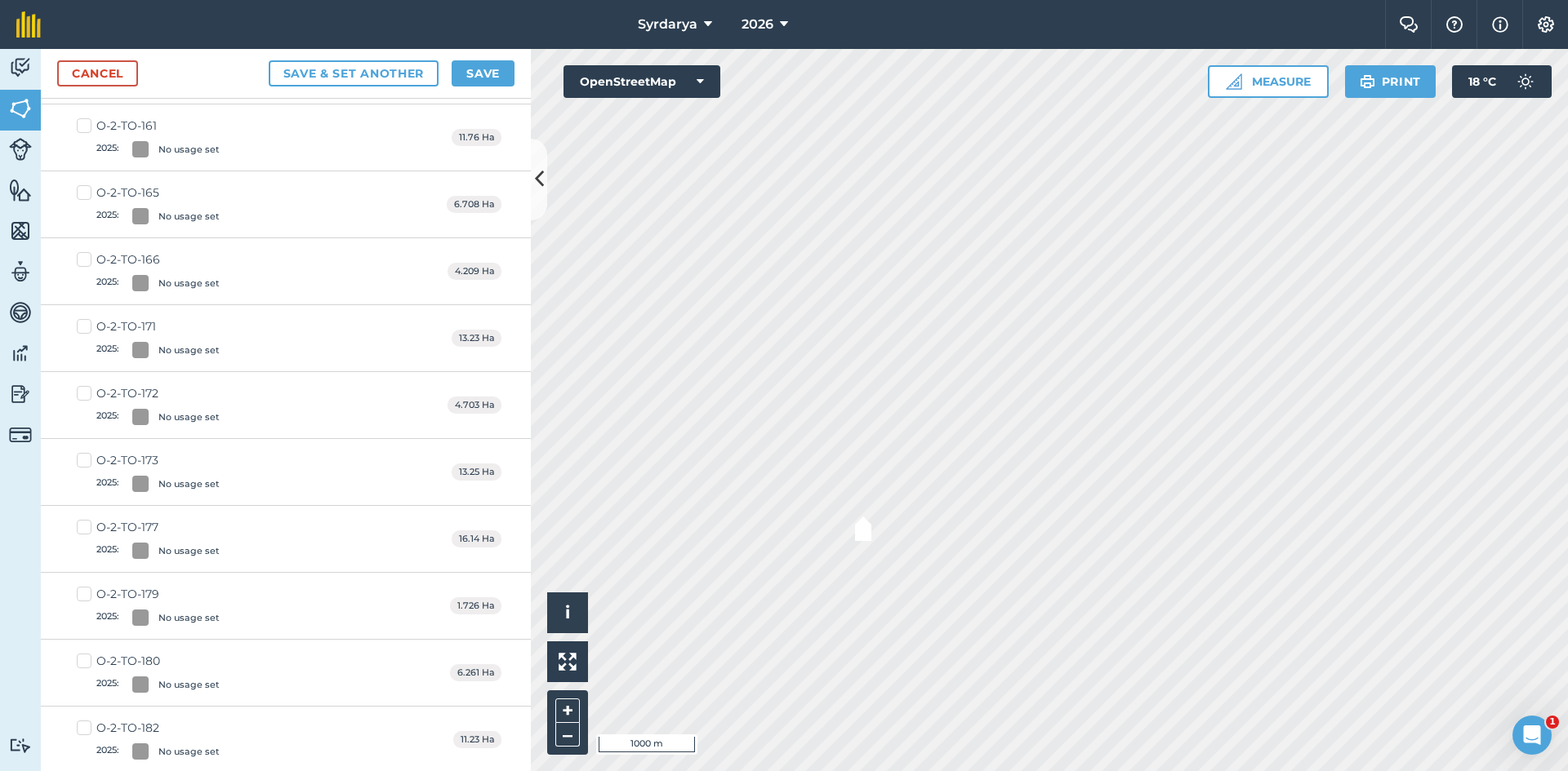
checkbox input "true"
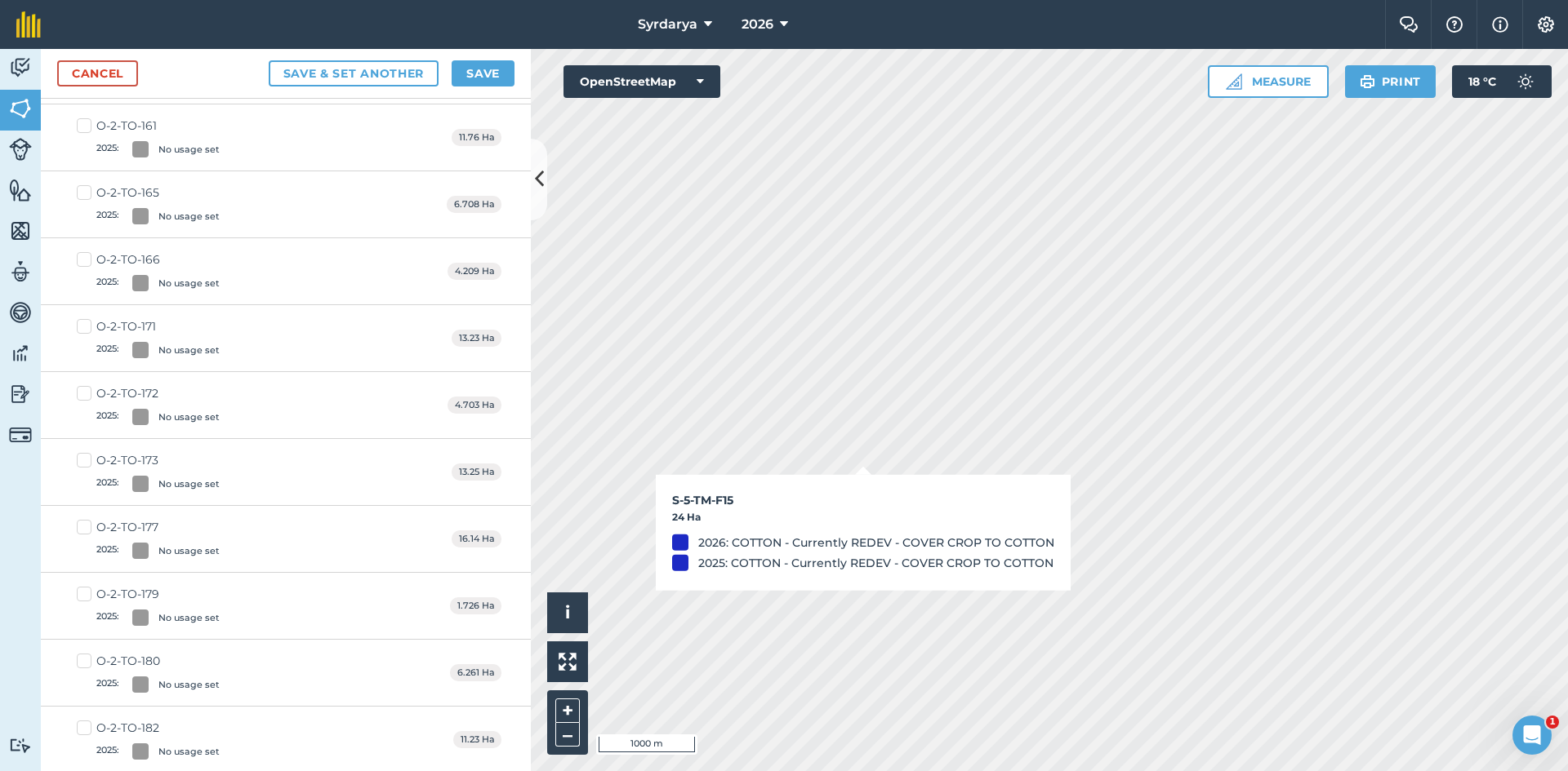
checkbox input "true"
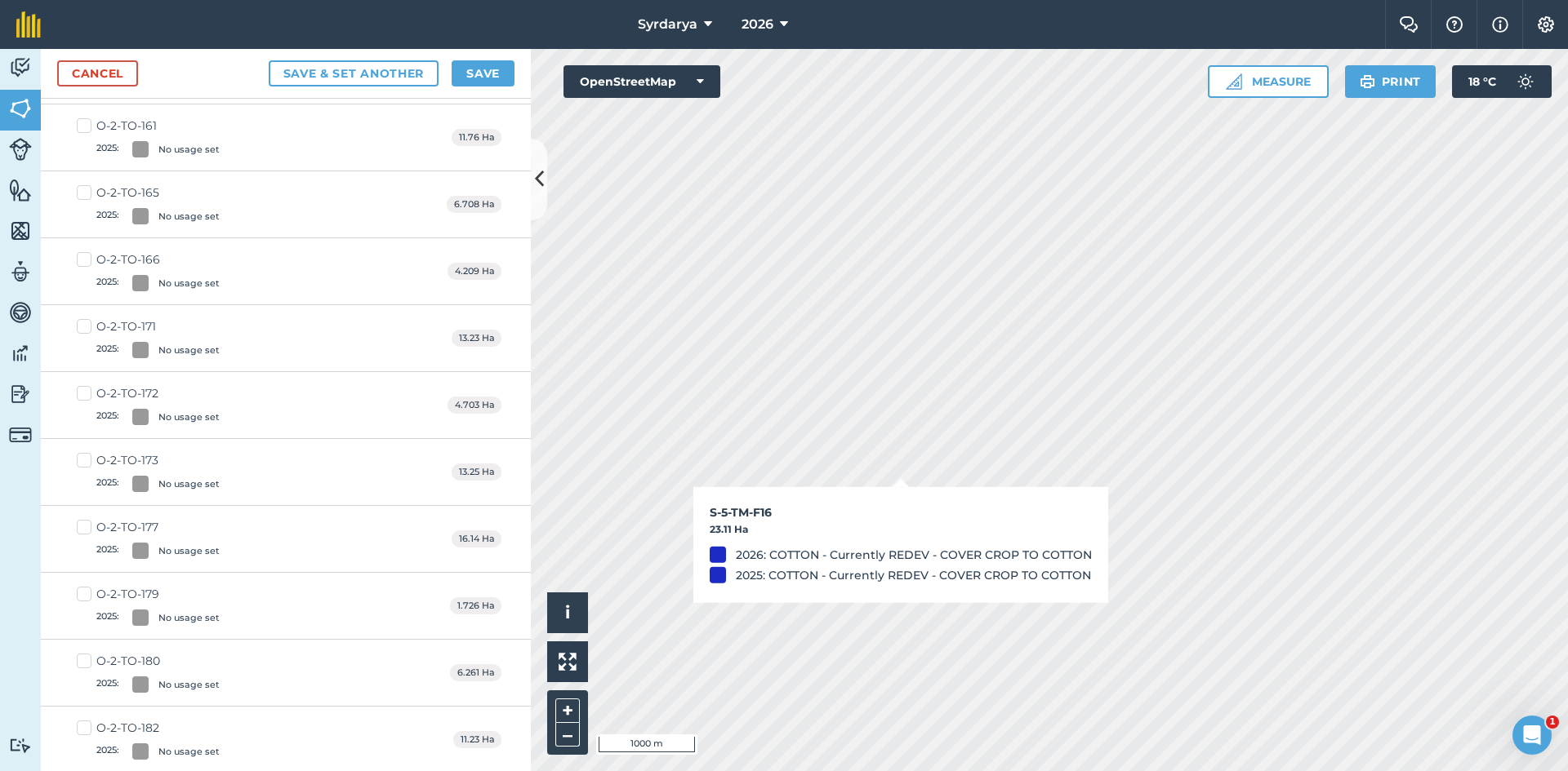
checkbox input "true"
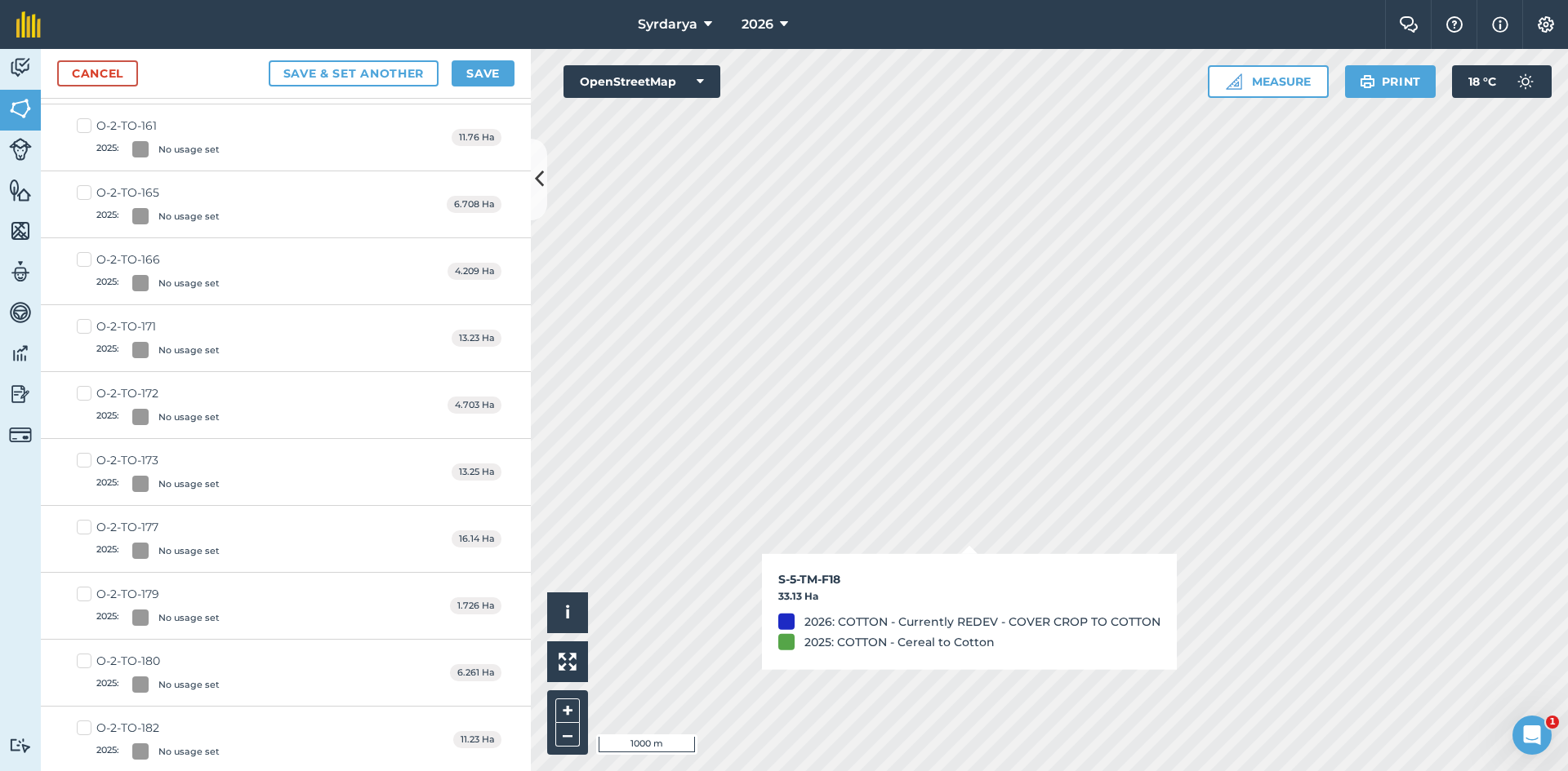
checkbox input "true"
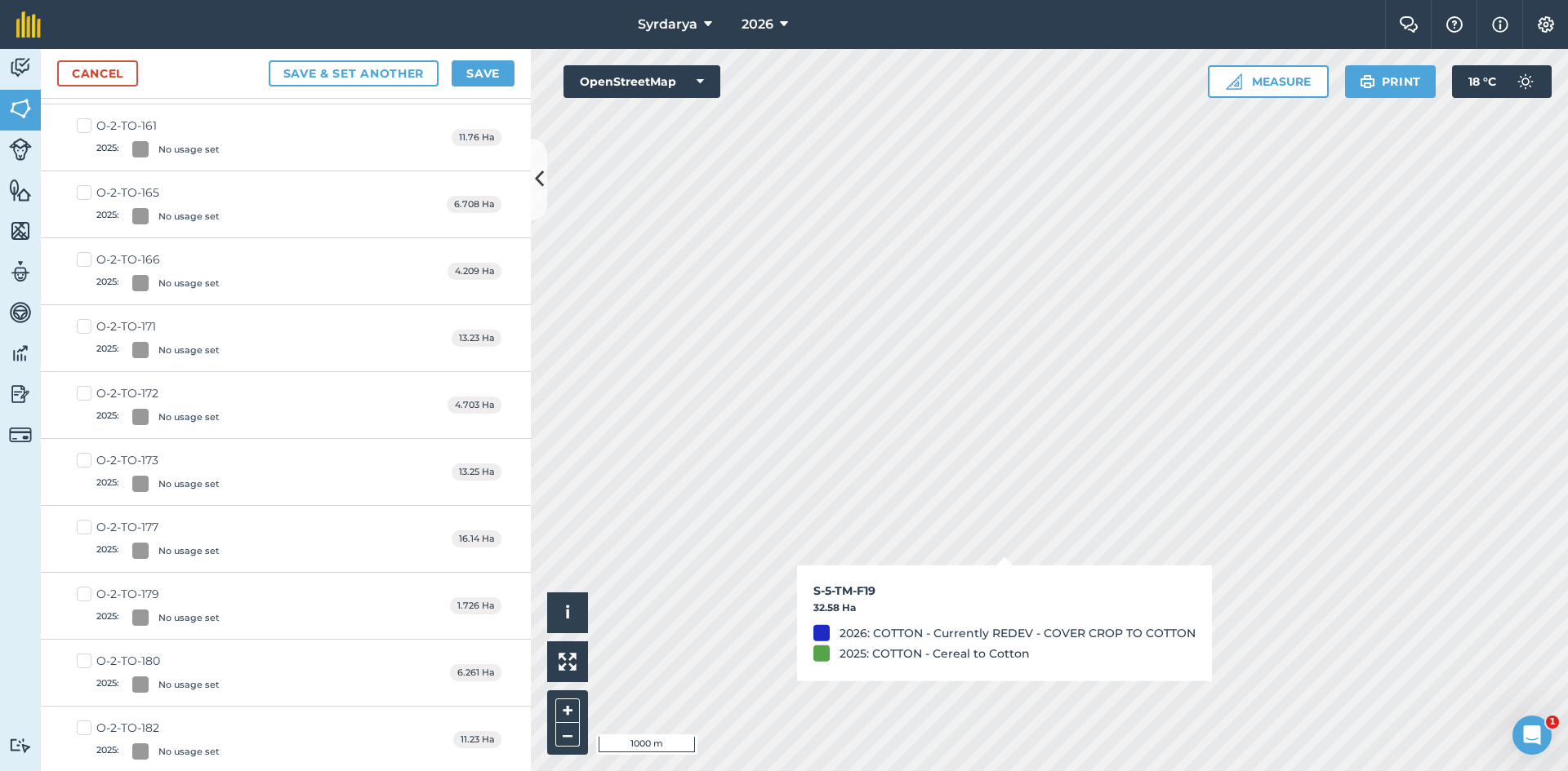
checkbox input "true"
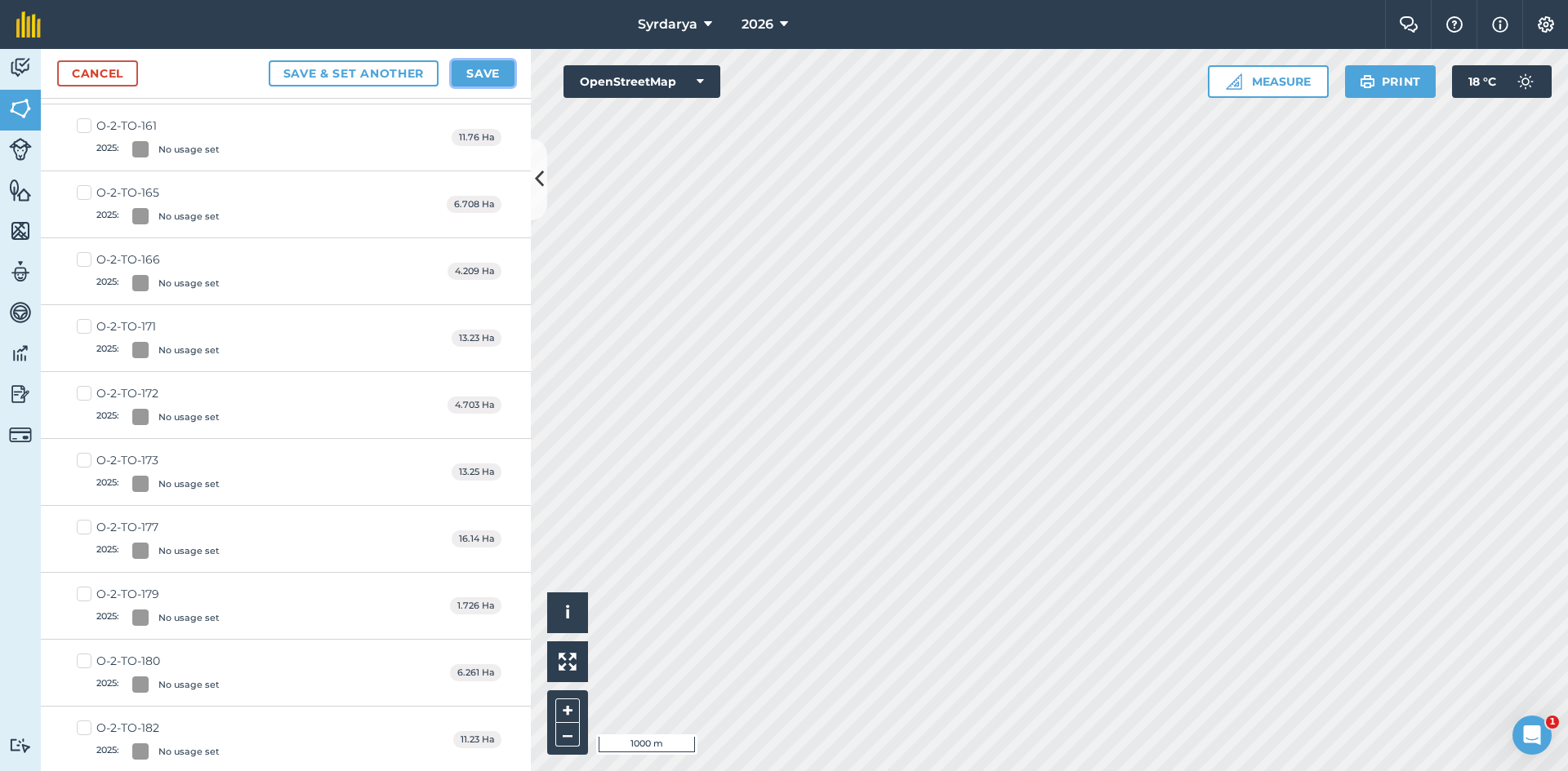
click at [480, 64] on button "Save" at bounding box center [483, 73] width 63 height 26
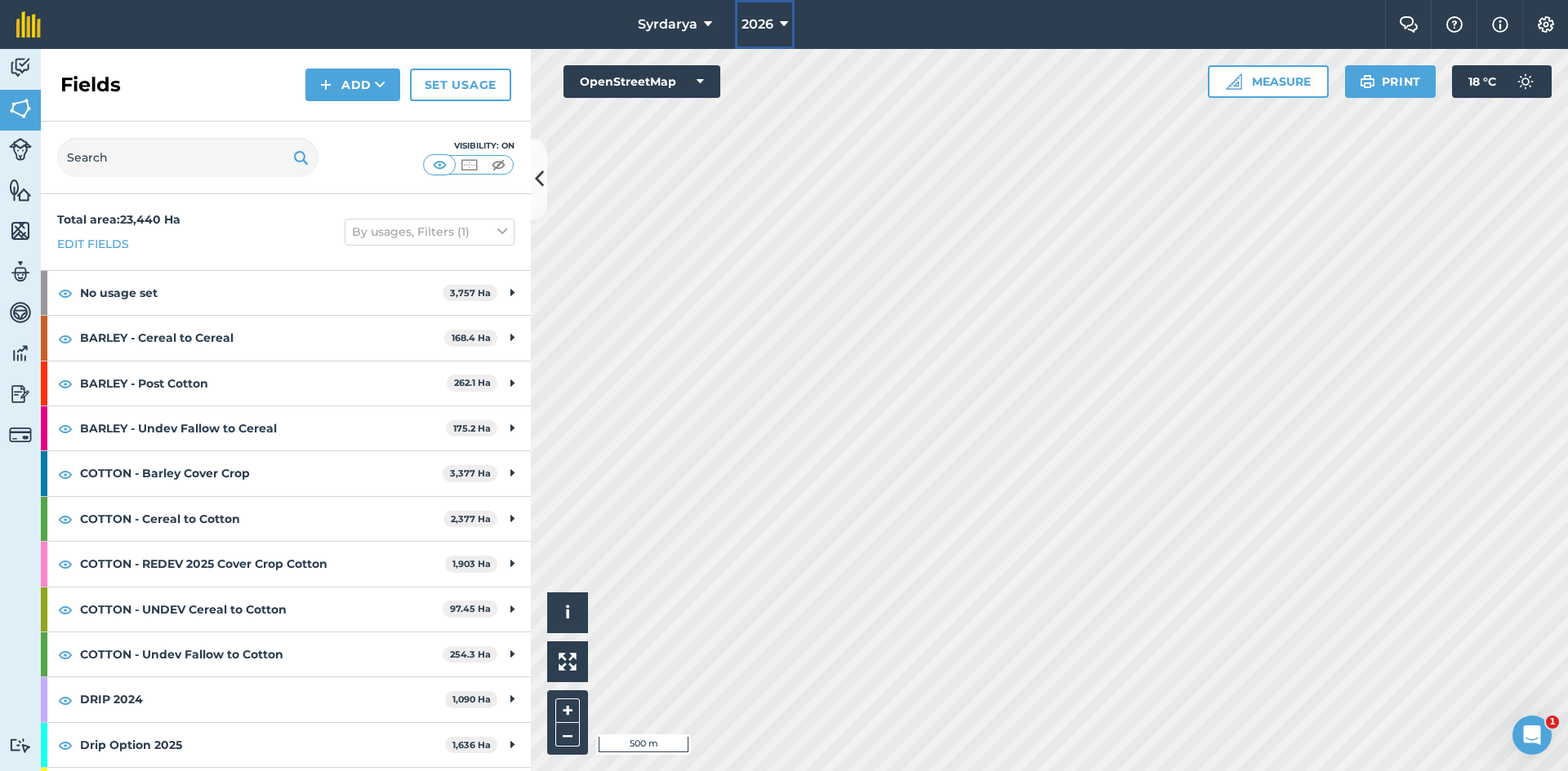
click at [769, 23] on span "2026" at bounding box center [758, 24] width 32 height 20
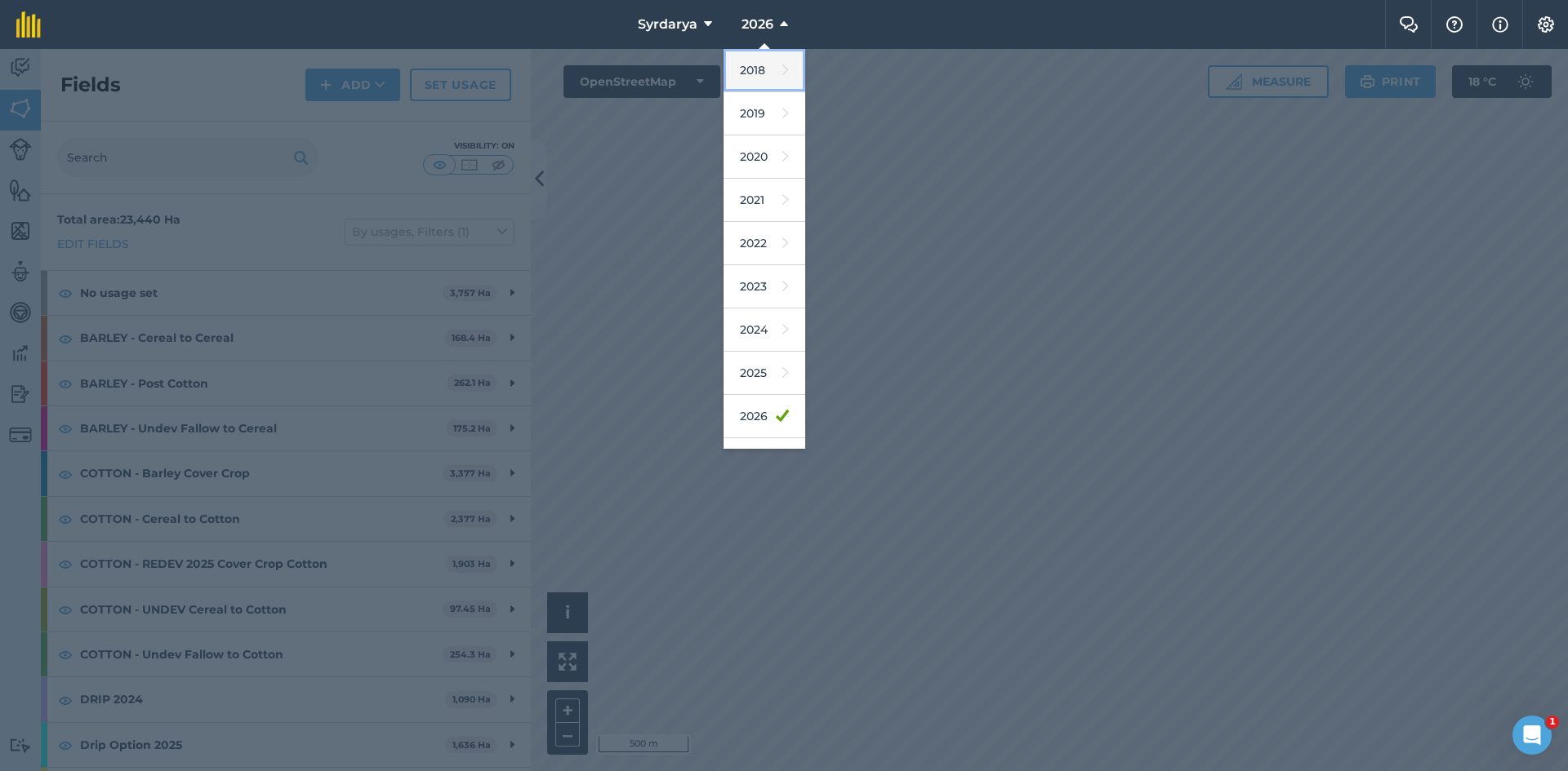
click at [757, 64] on link "2018" at bounding box center [764, 71] width 82 height 44
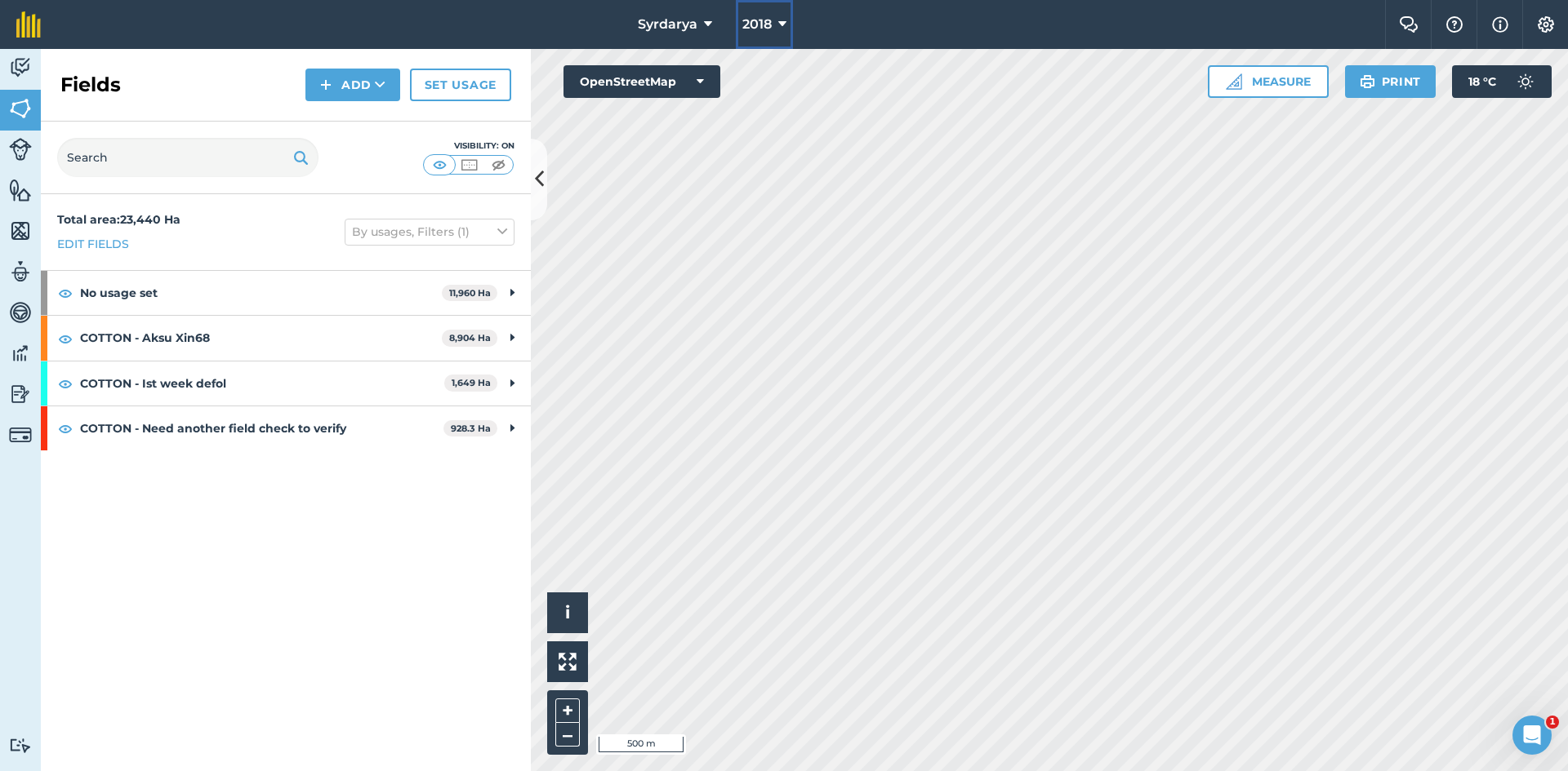
click at [784, 23] on icon at bounding box center [782, 24] width 8 height 20
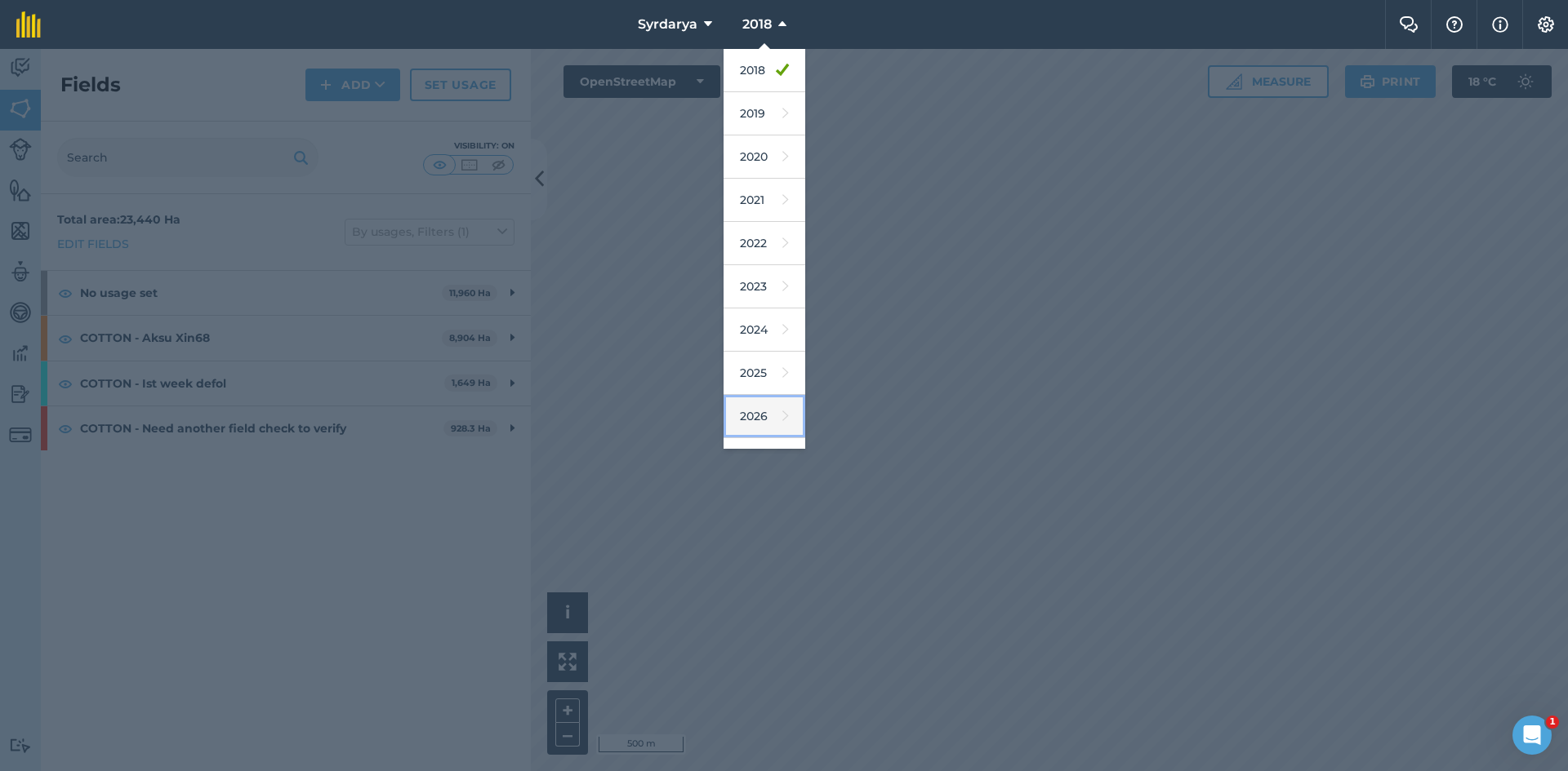
click at [751, 410] on link "2026" at bounding box center [764, 416] width 82 height 44
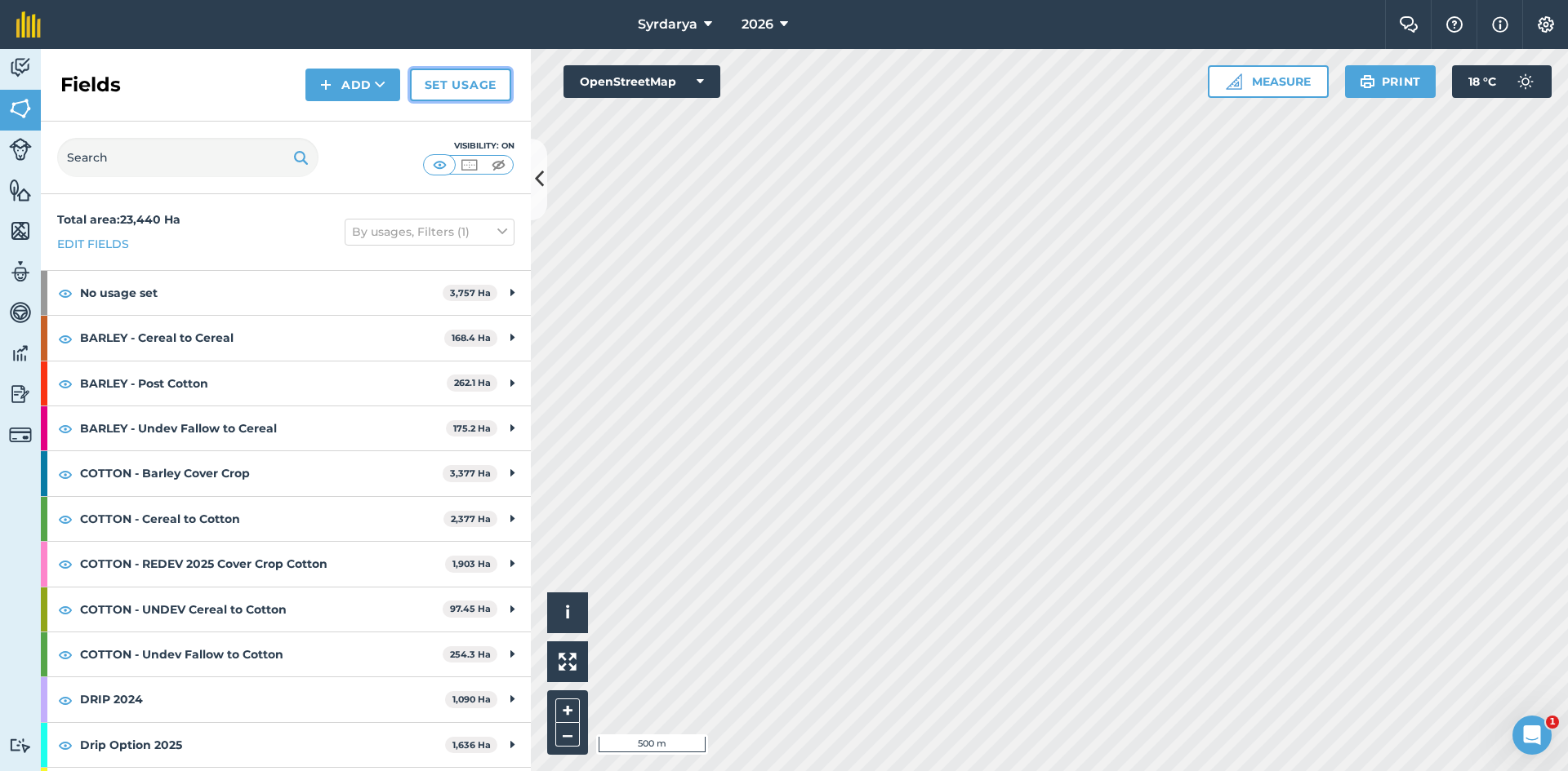
click at [463, 73] on link "Set usage" at bounding box center [460, 85] width 101 height 33
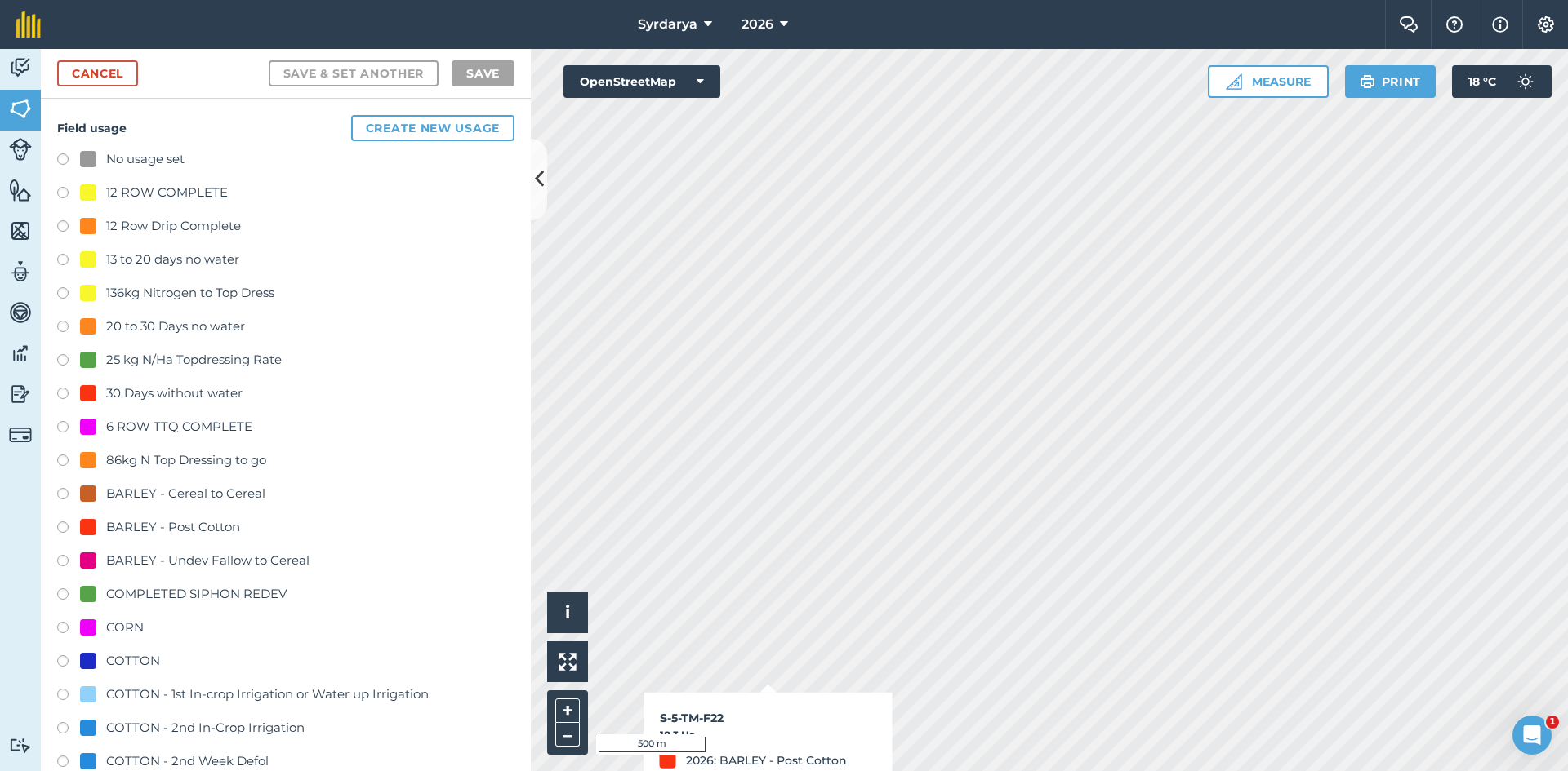
click at [60, 160] on label at bounding box center [69, 162] width 23 height 17
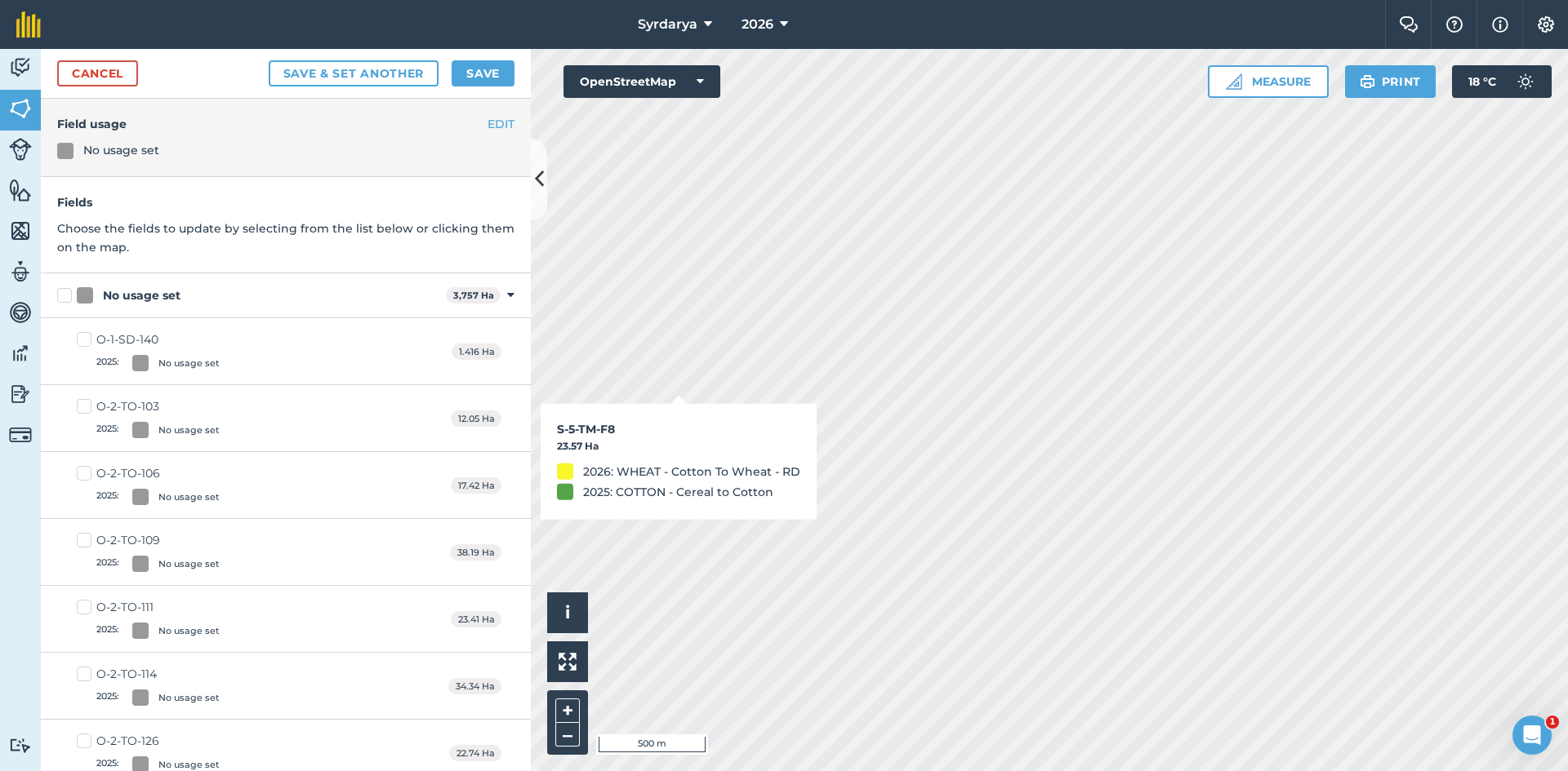
checkbox input "true"
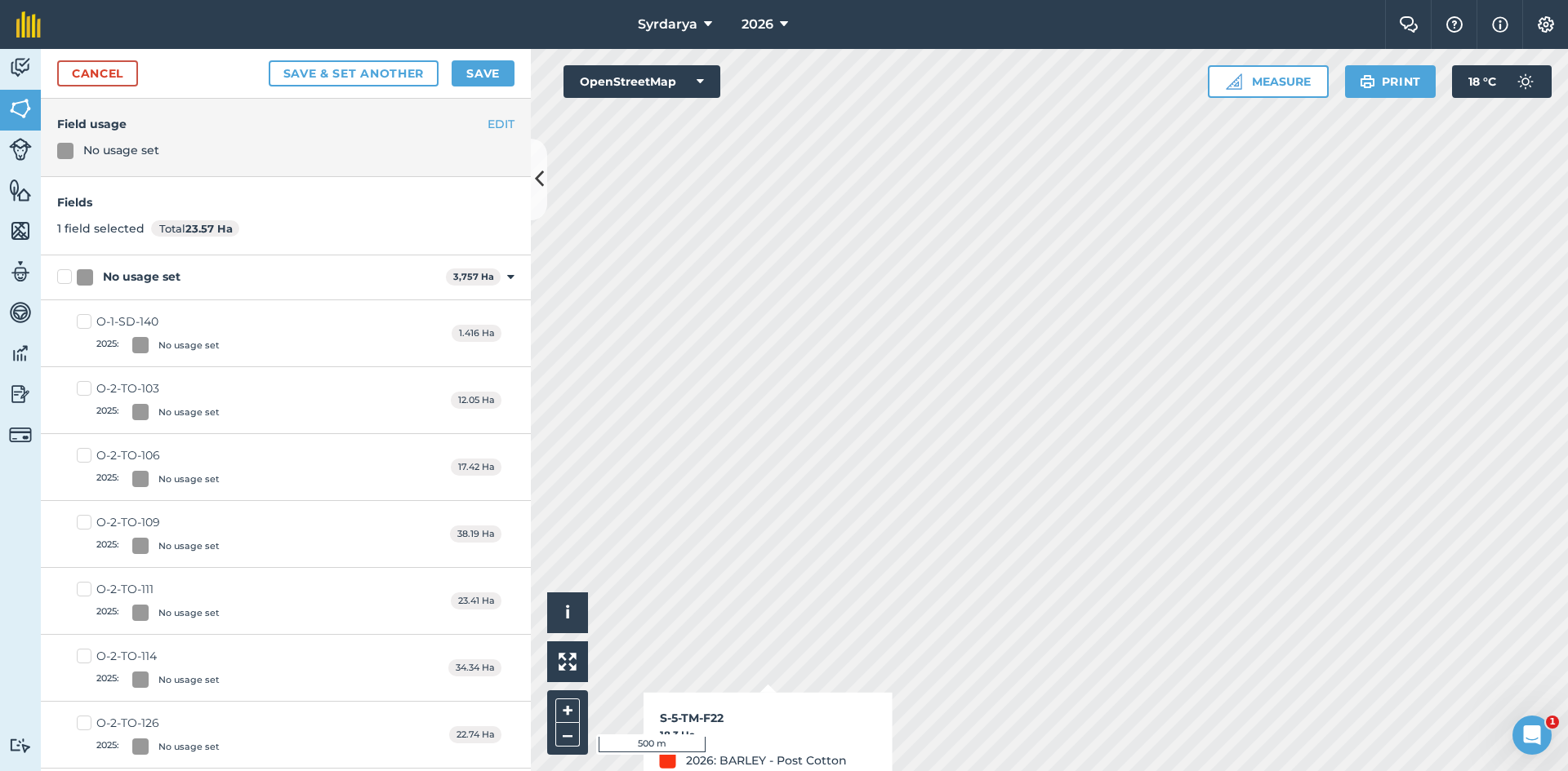
checkbox input "true"
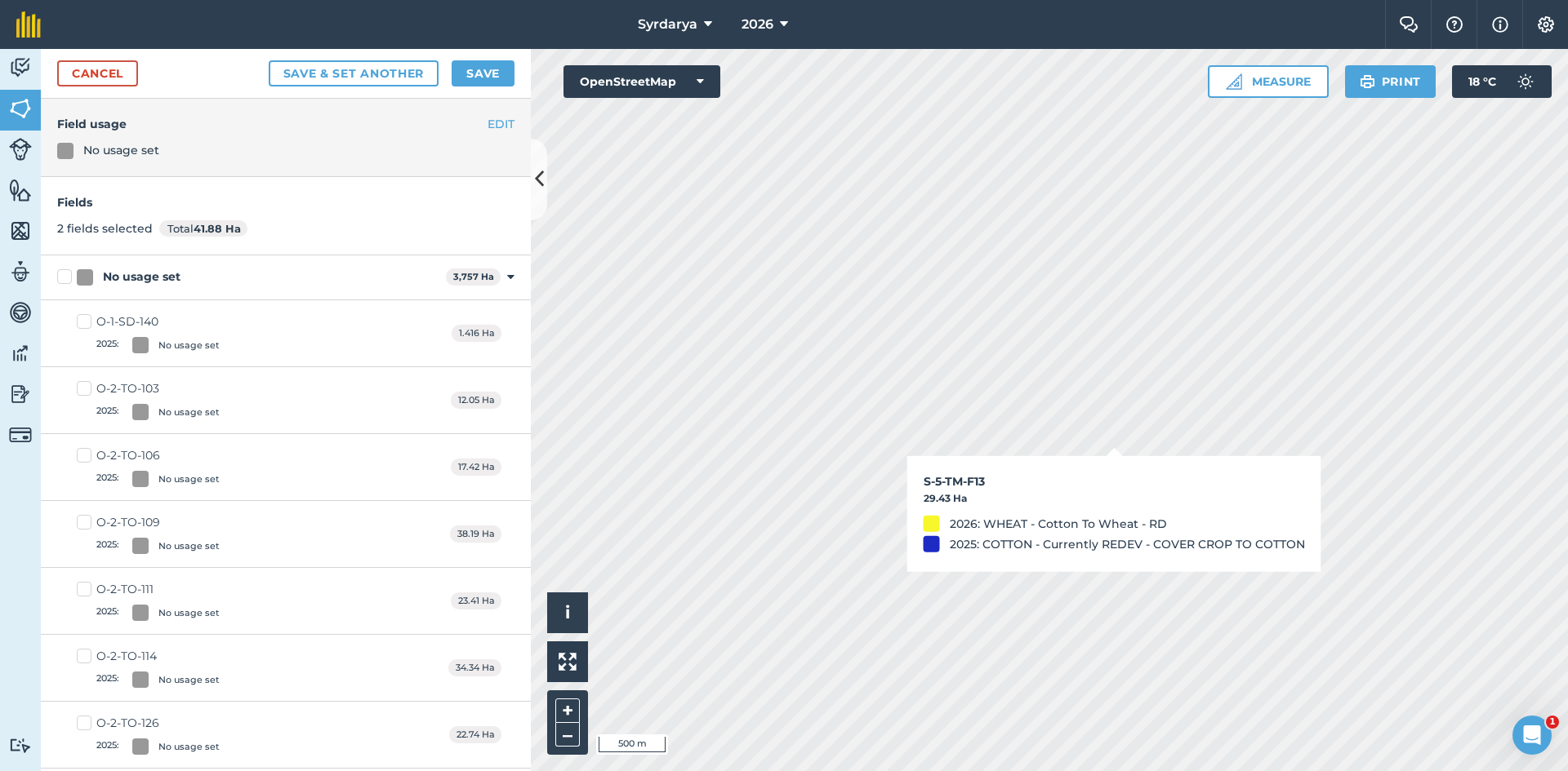
checkbox input "true"
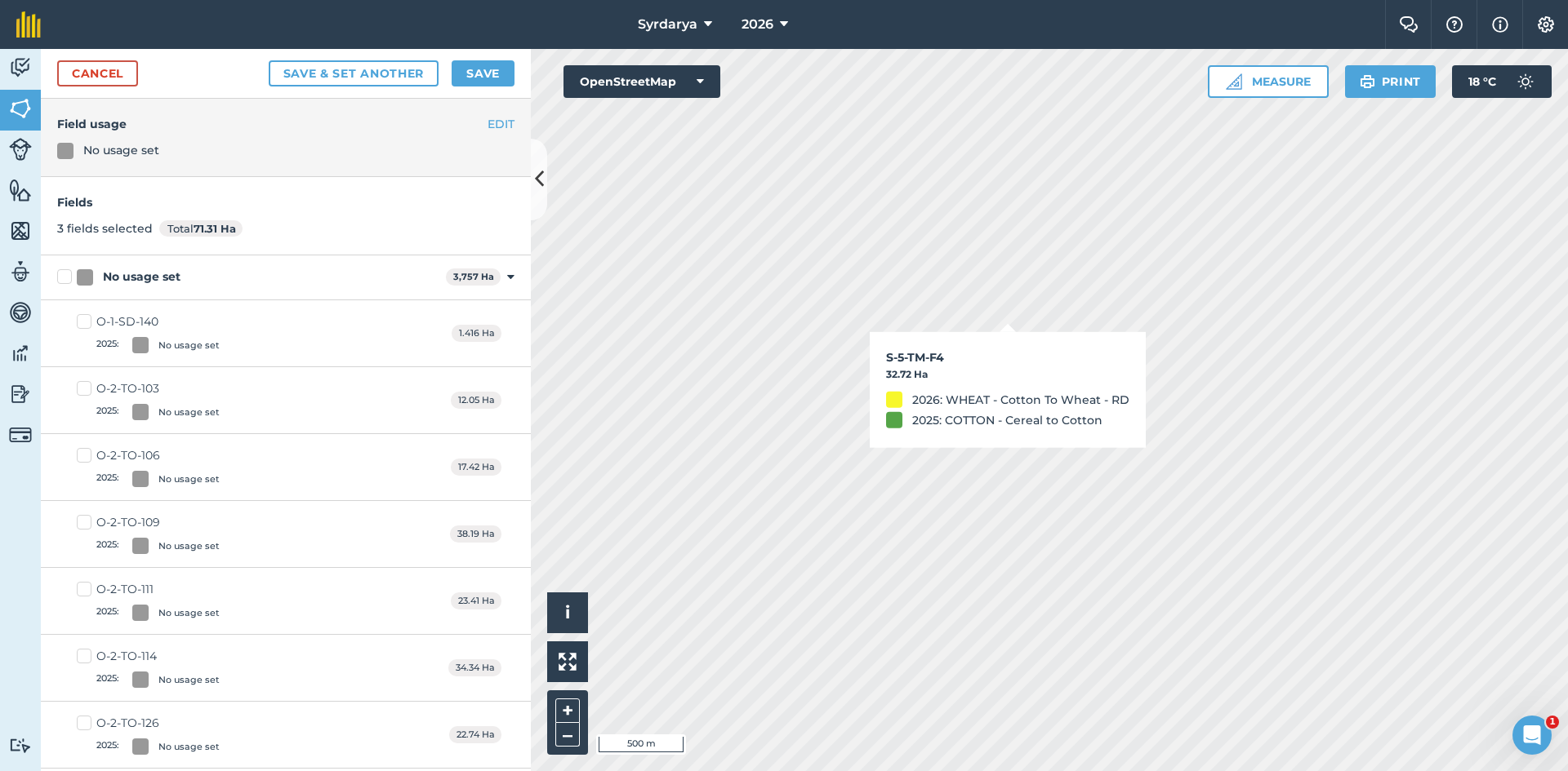
checkbox input "true"
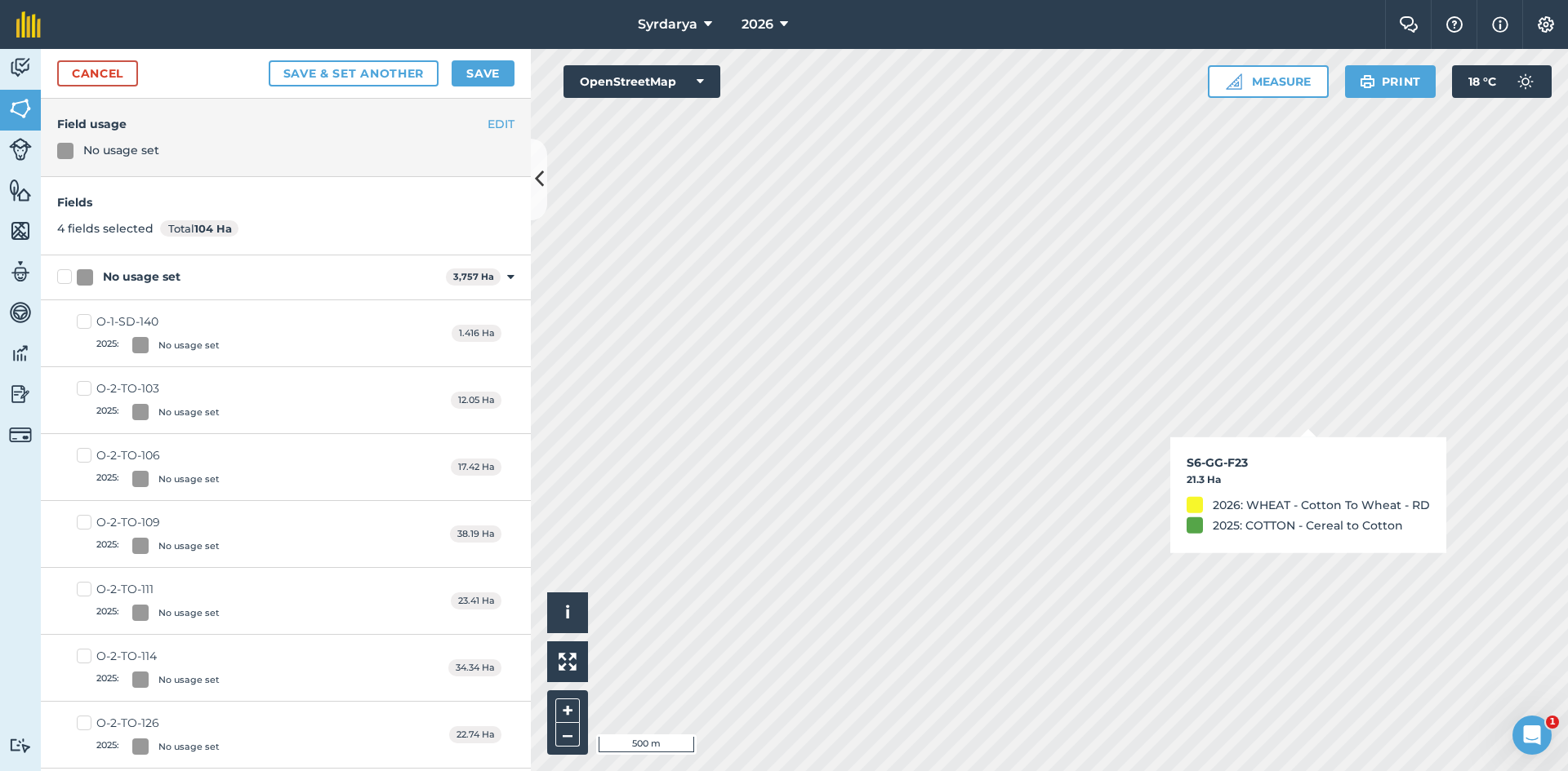
checkbox input "true"
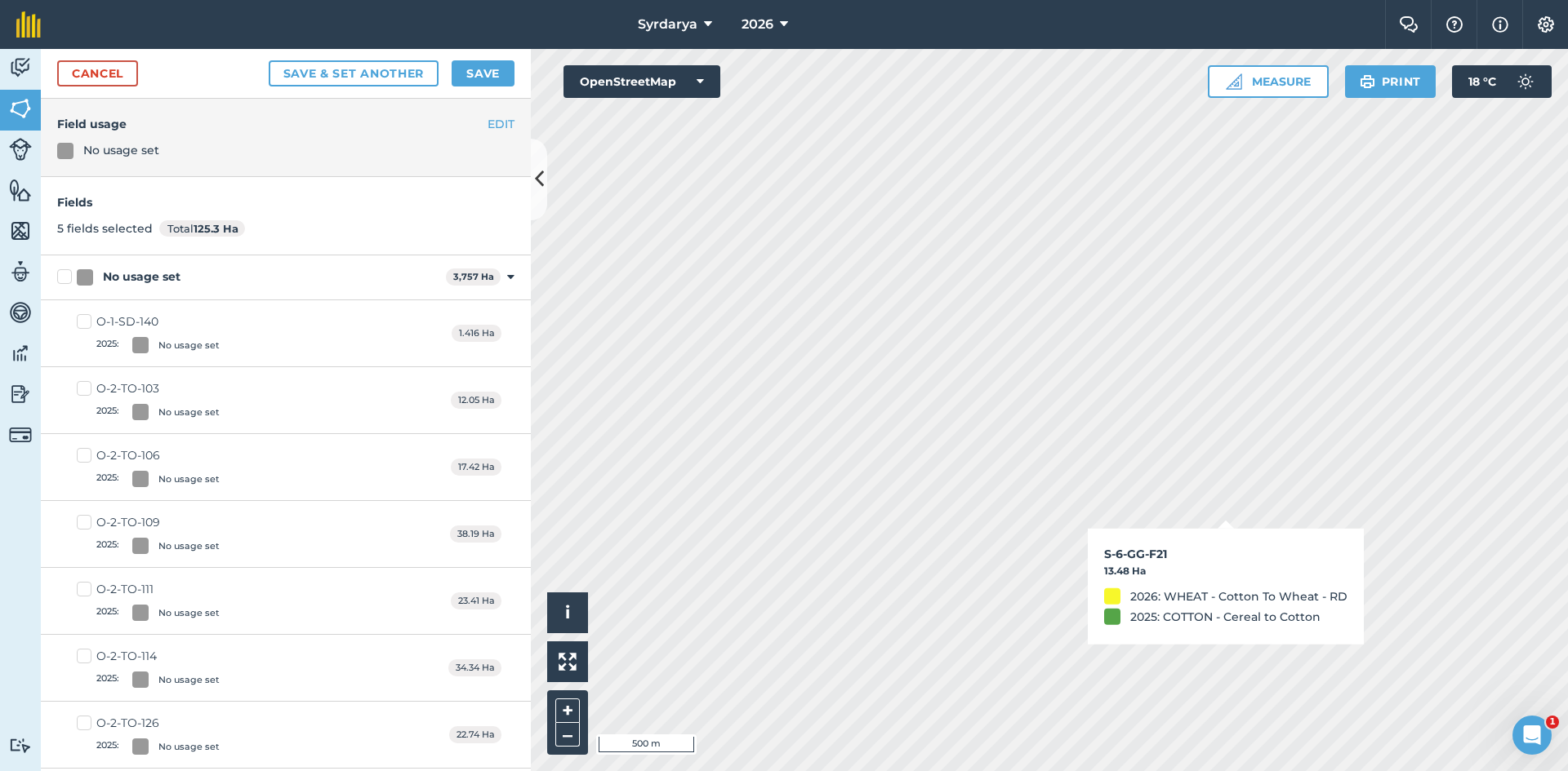
checkbox input "true"
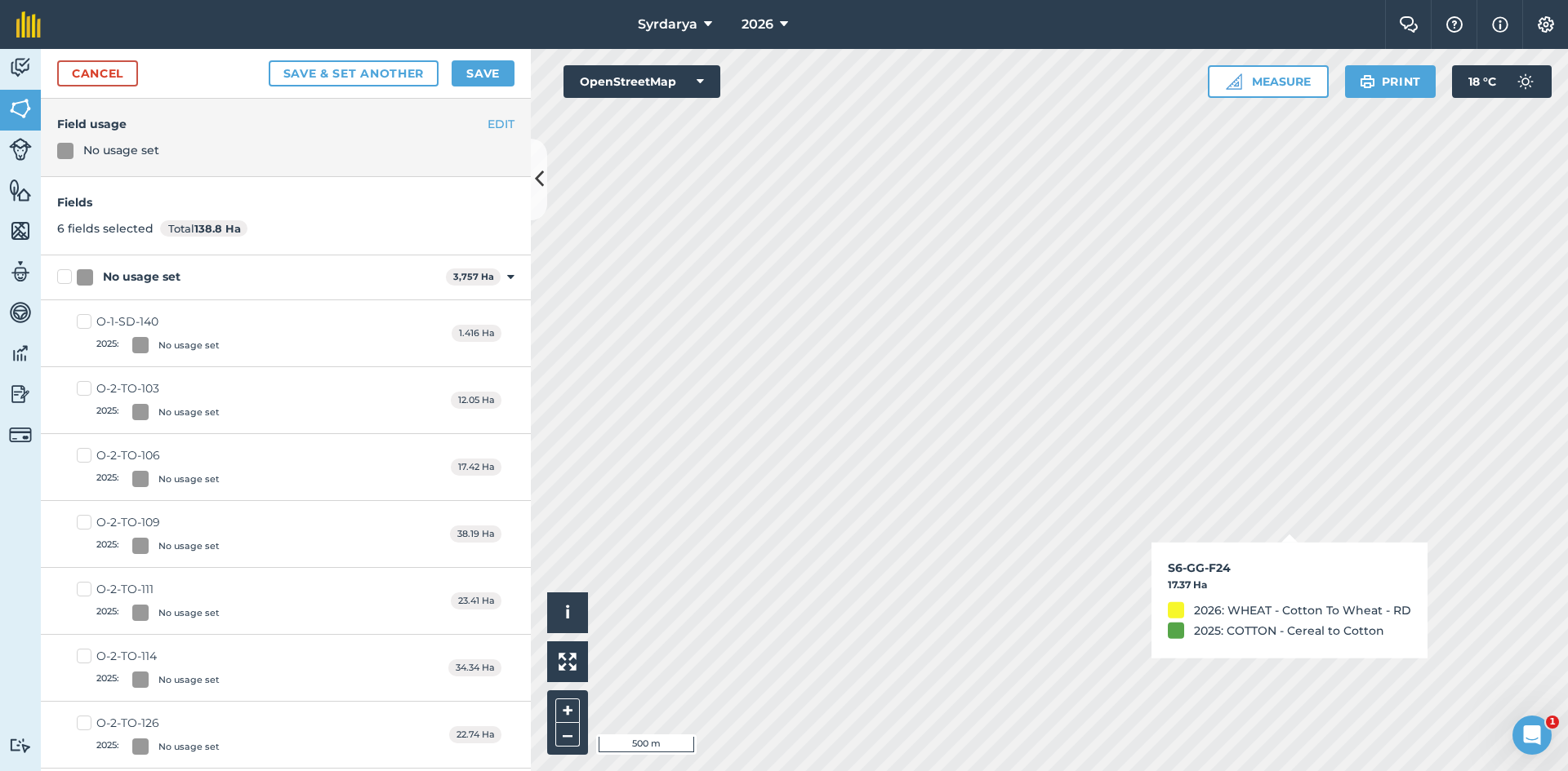
checkbox input "true"
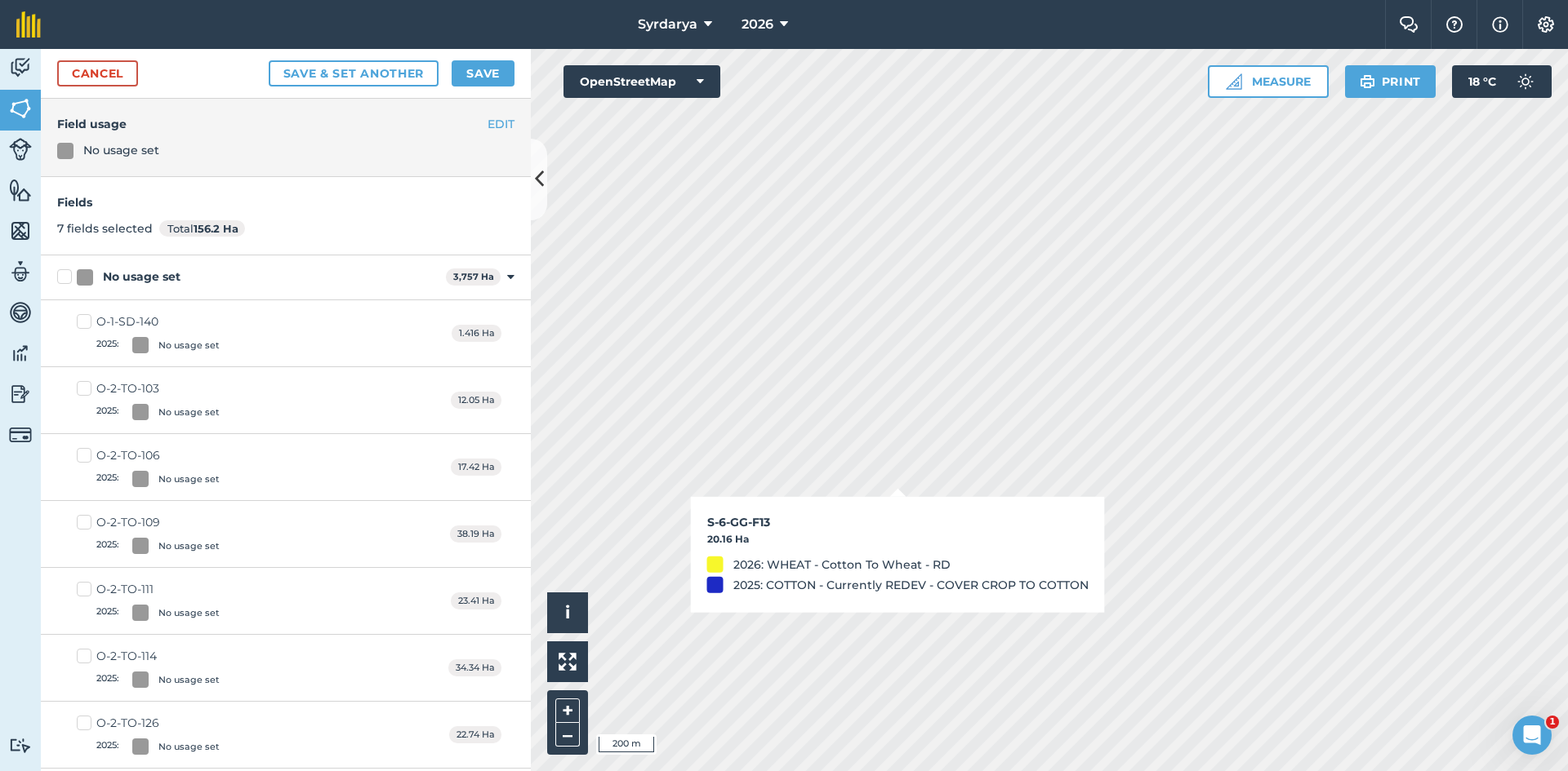
checkbox input "true"
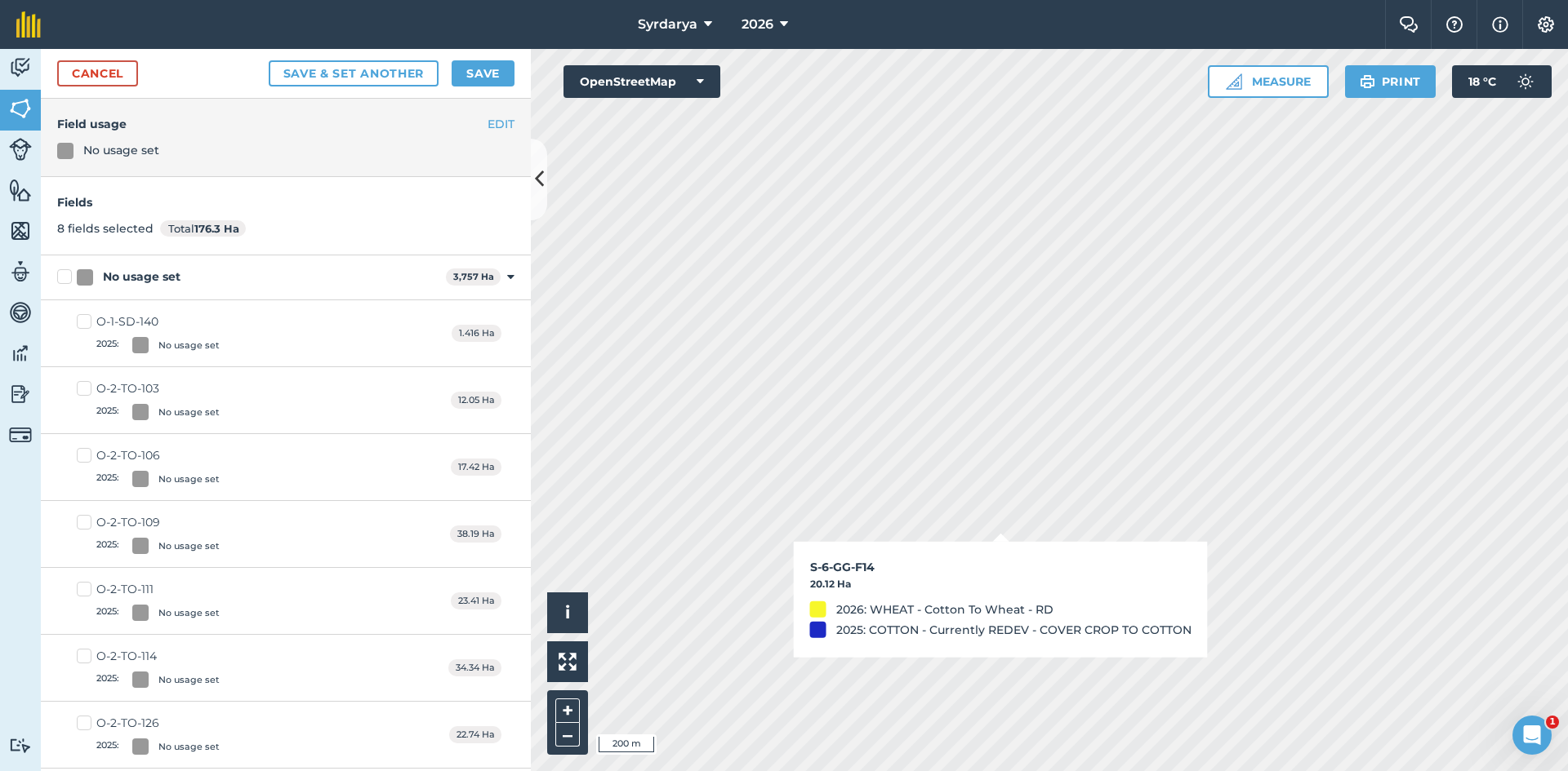
checkbox input "true"
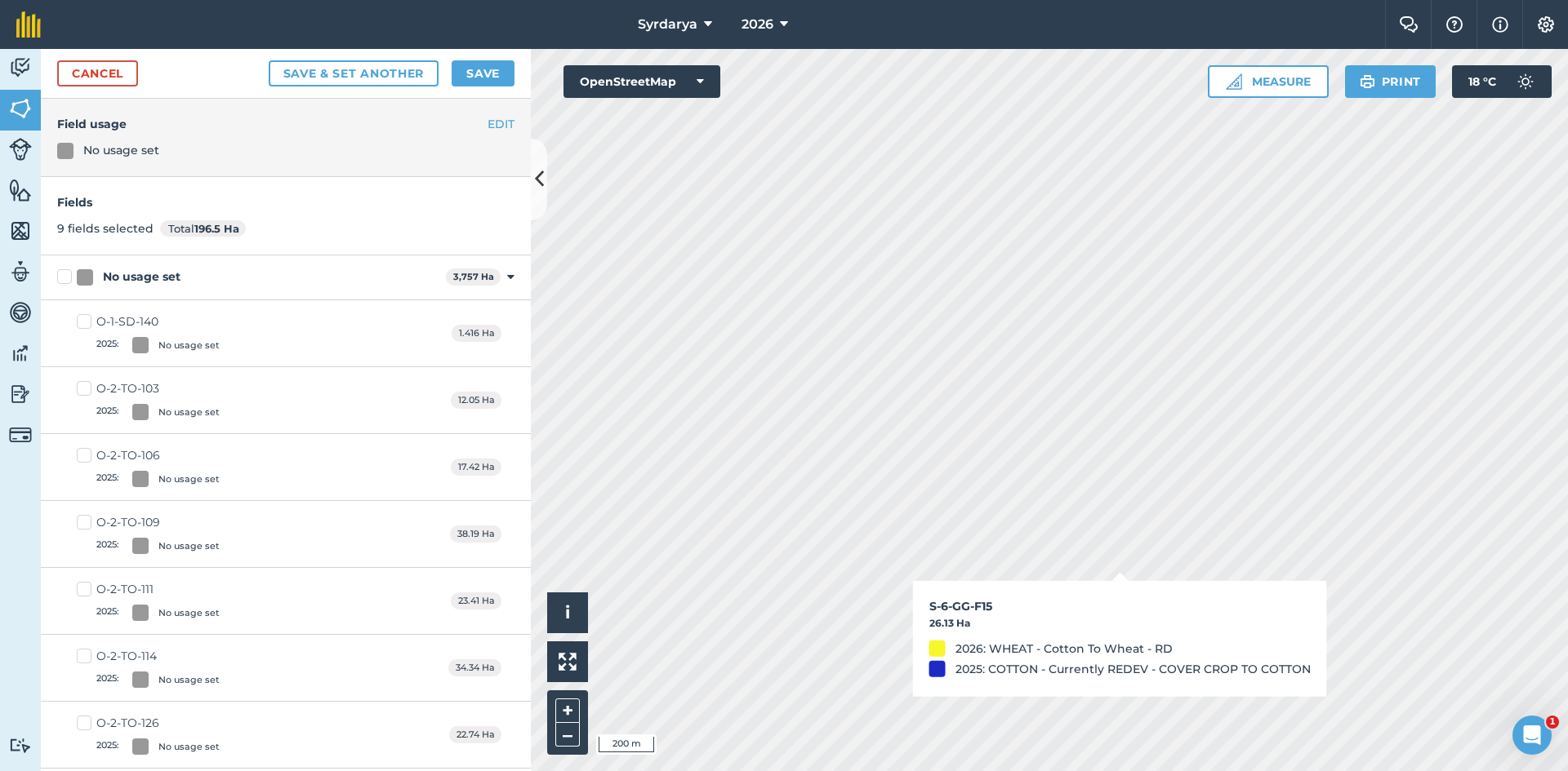
checkbox input "true"
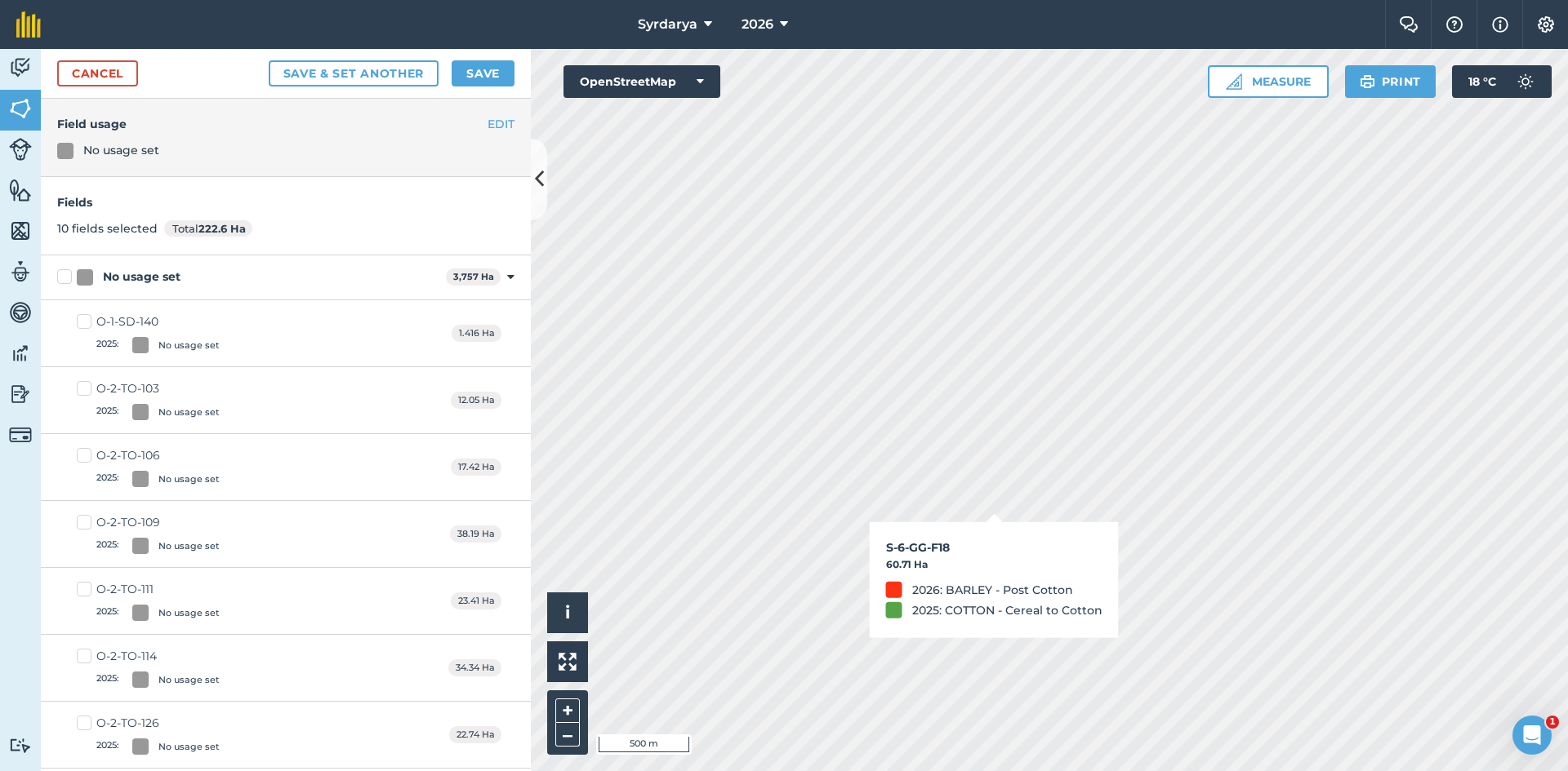
checkbox input "true"
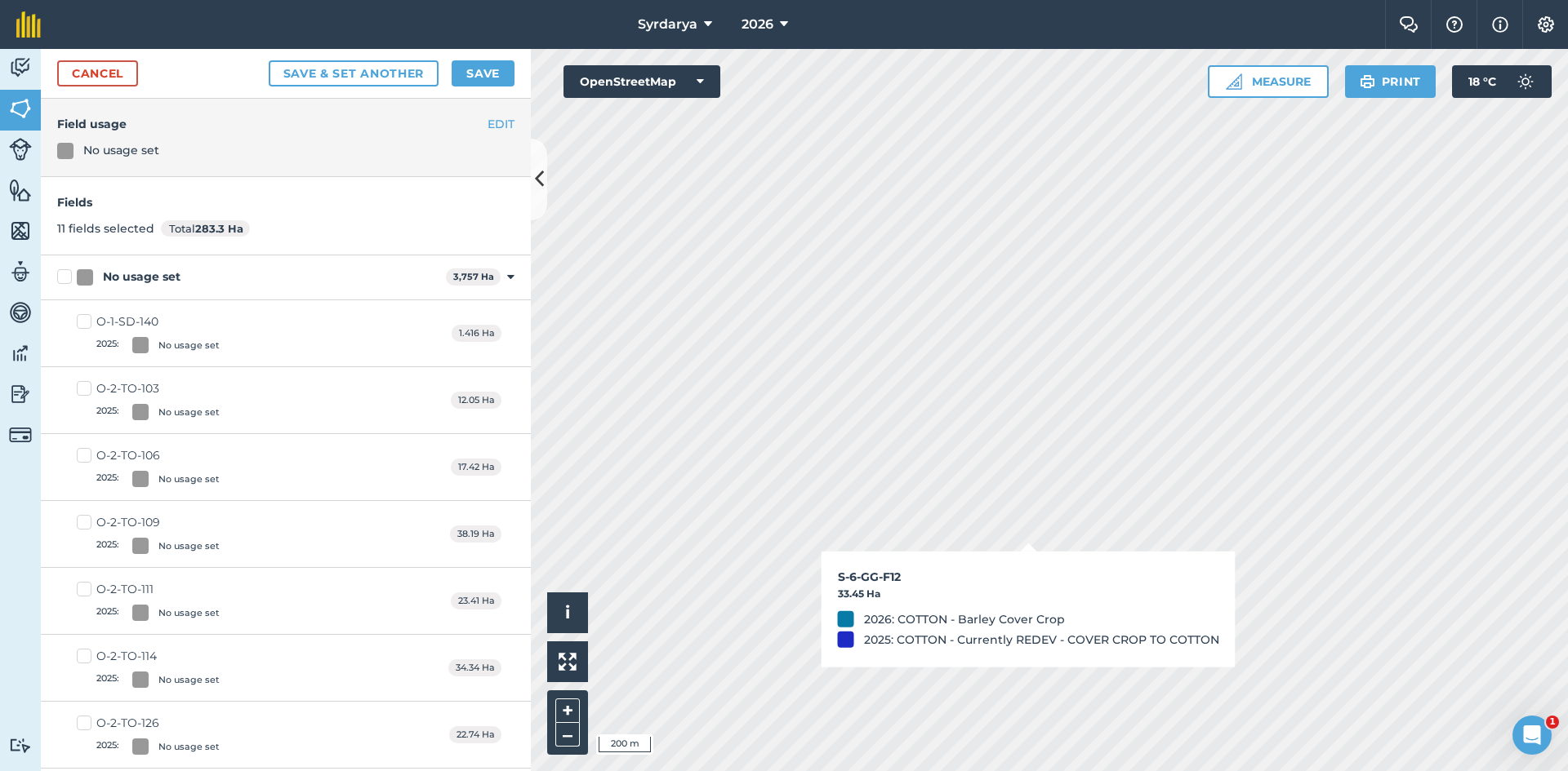
checkbox input "true"
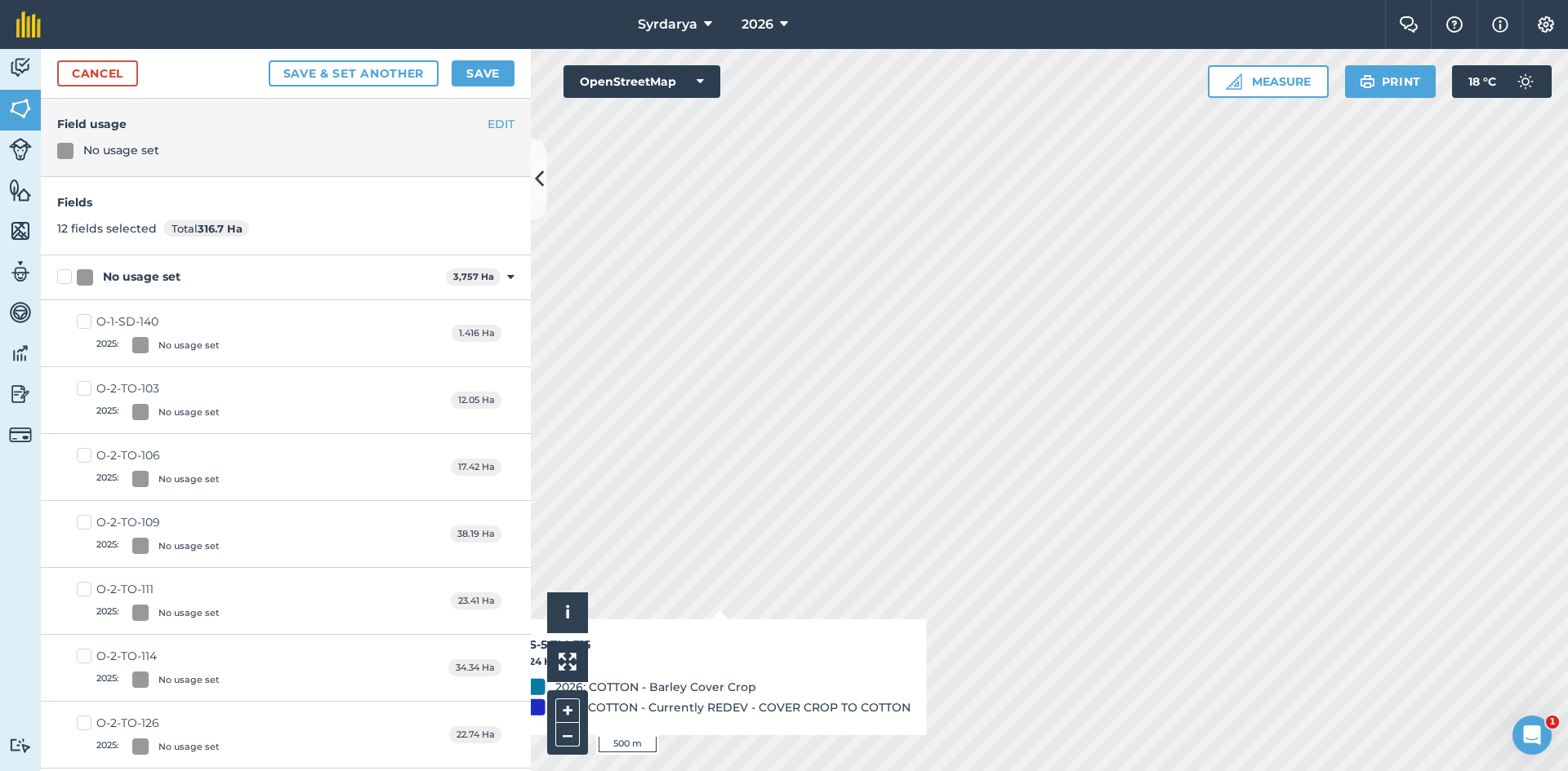
checkbox input "true"
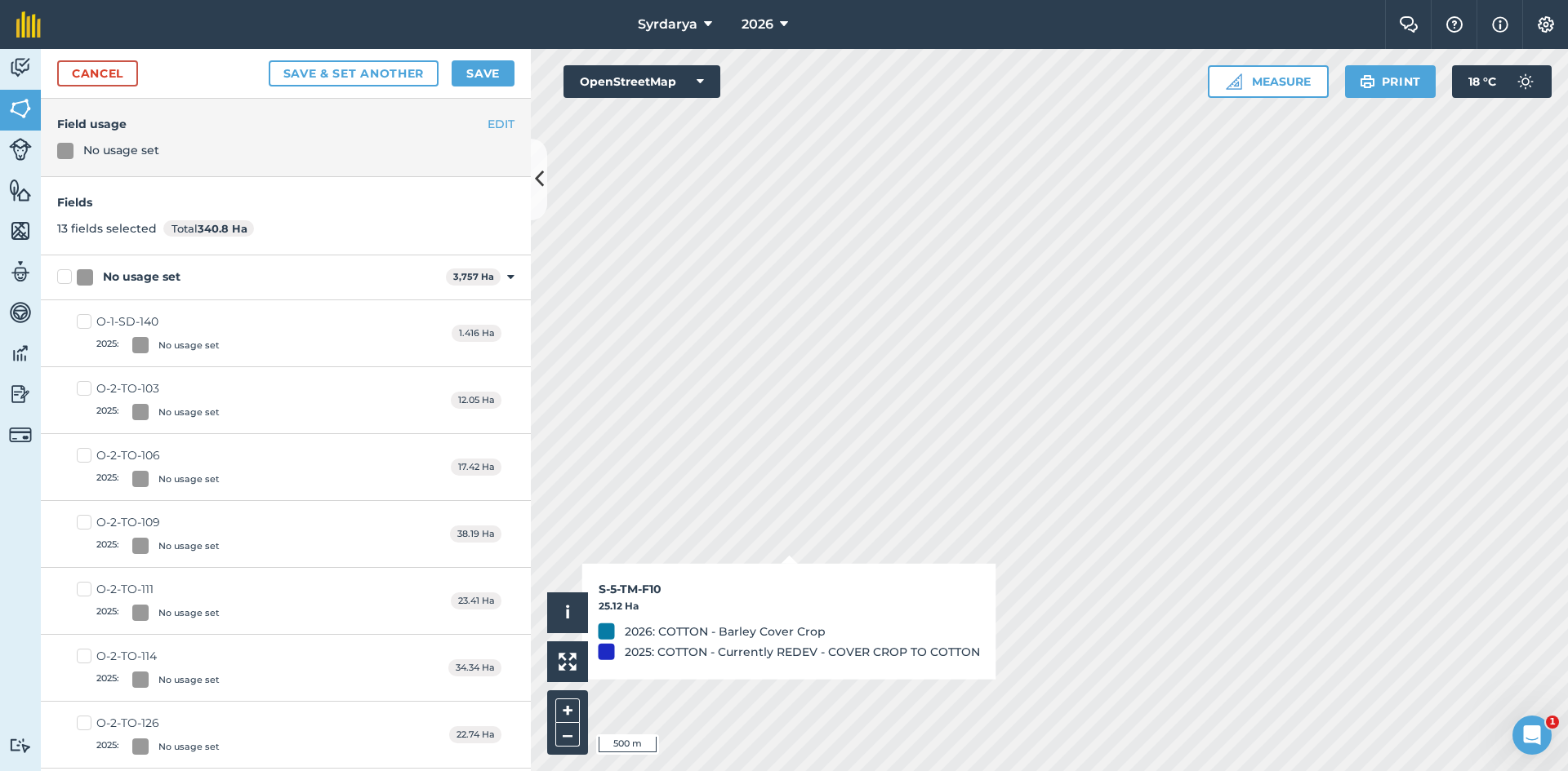
checkbox input "true"
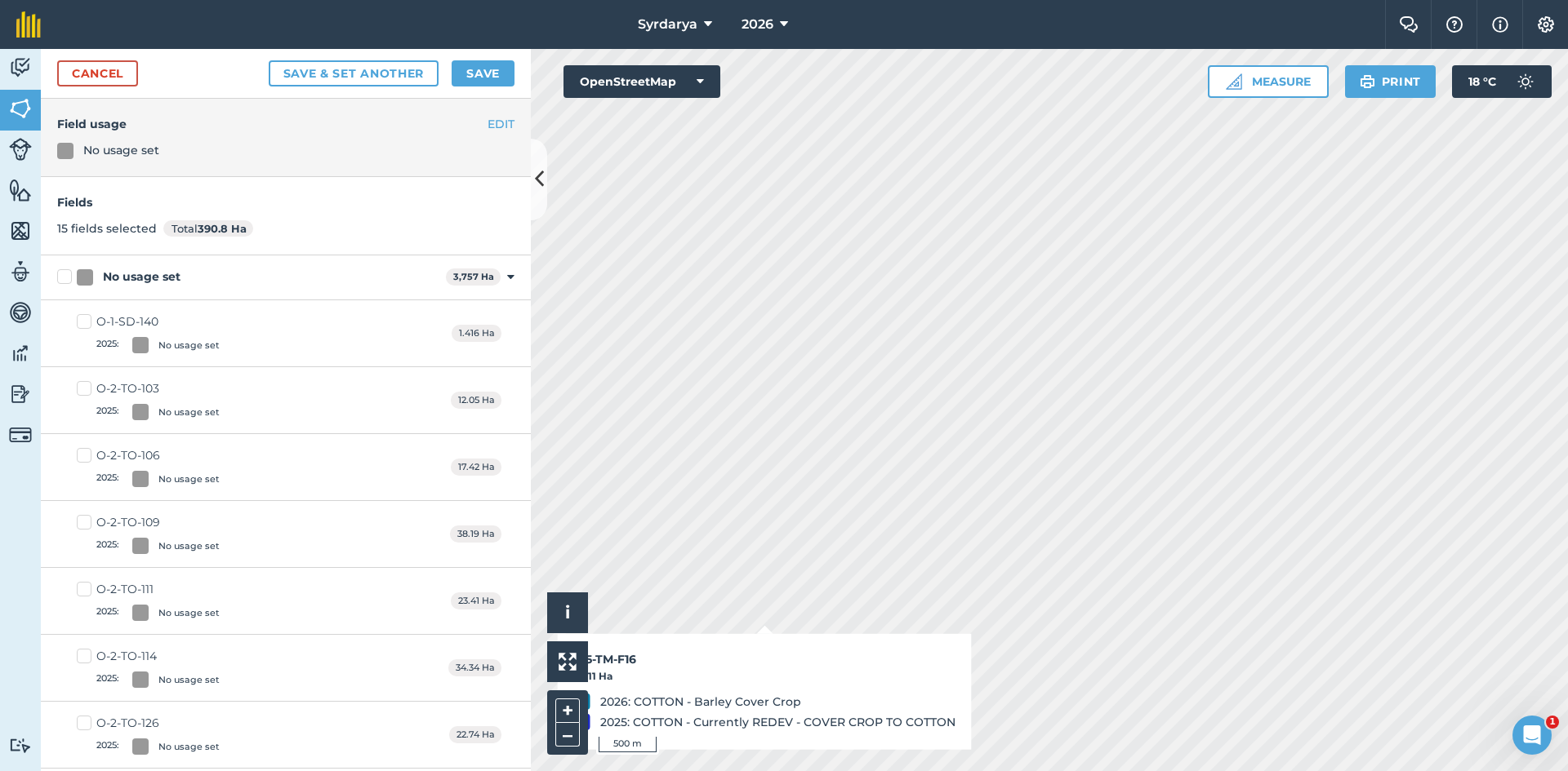
checkbox input "true"
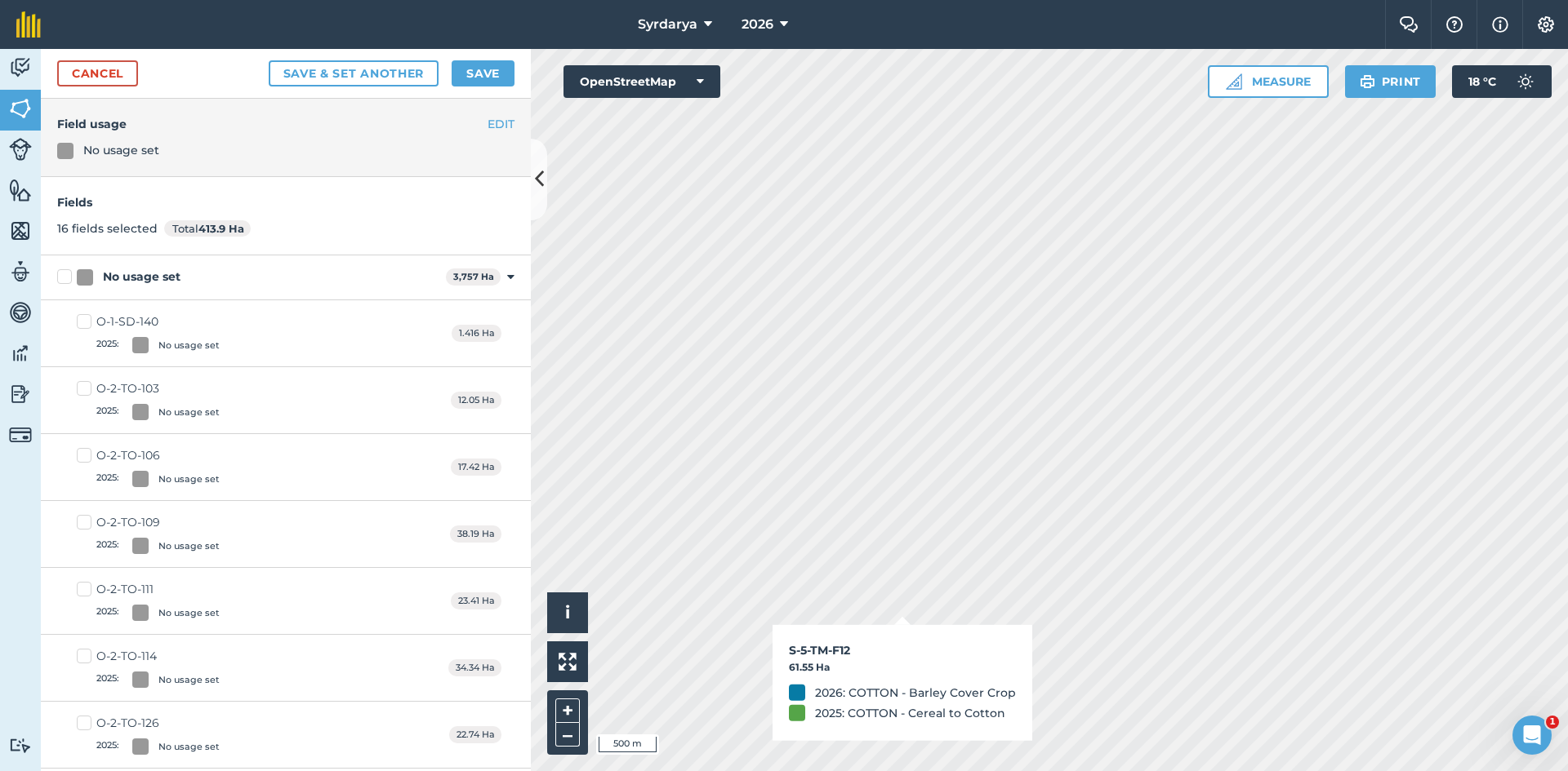
checkbox input "true"
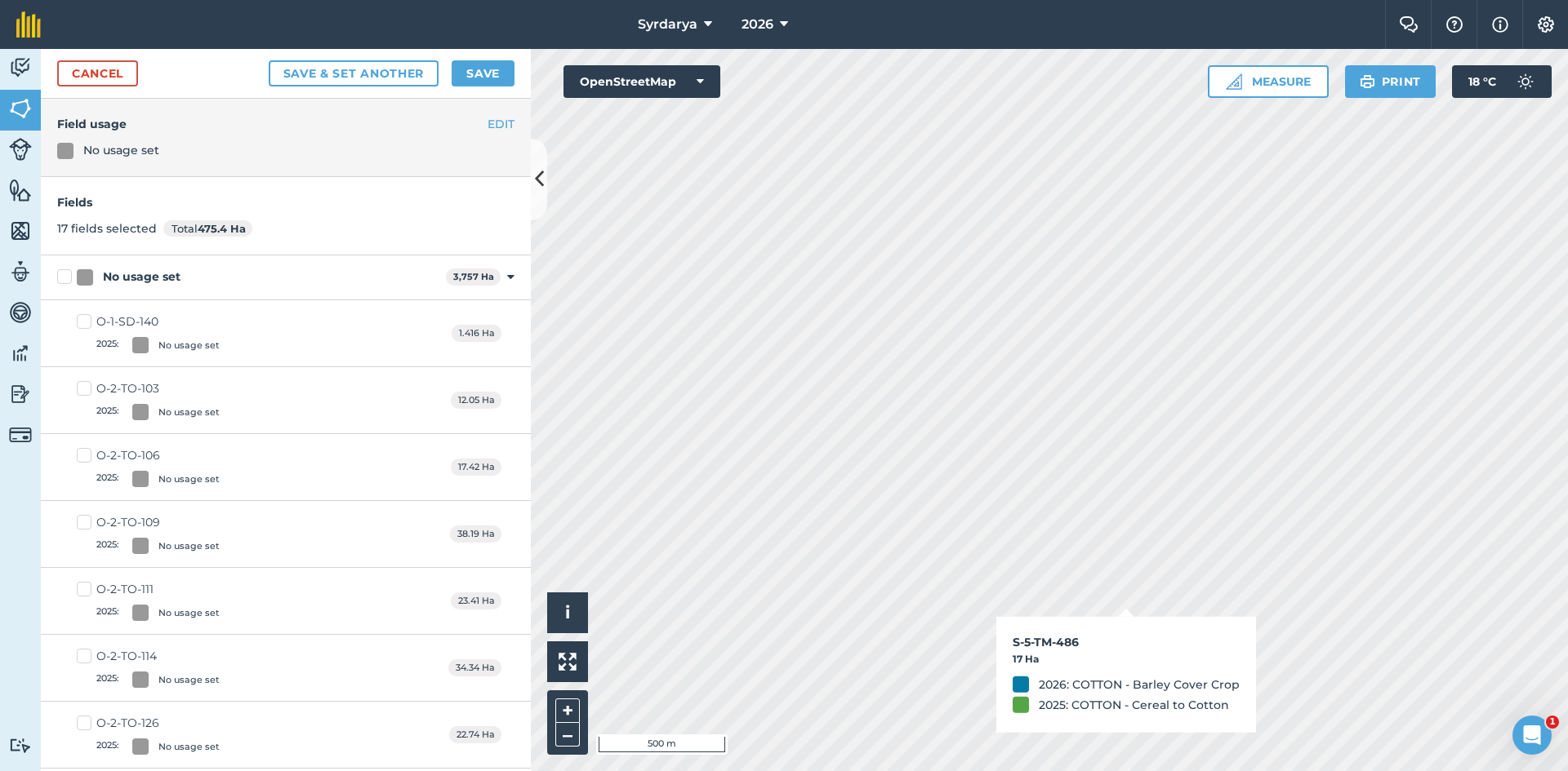
checkbox input "true"
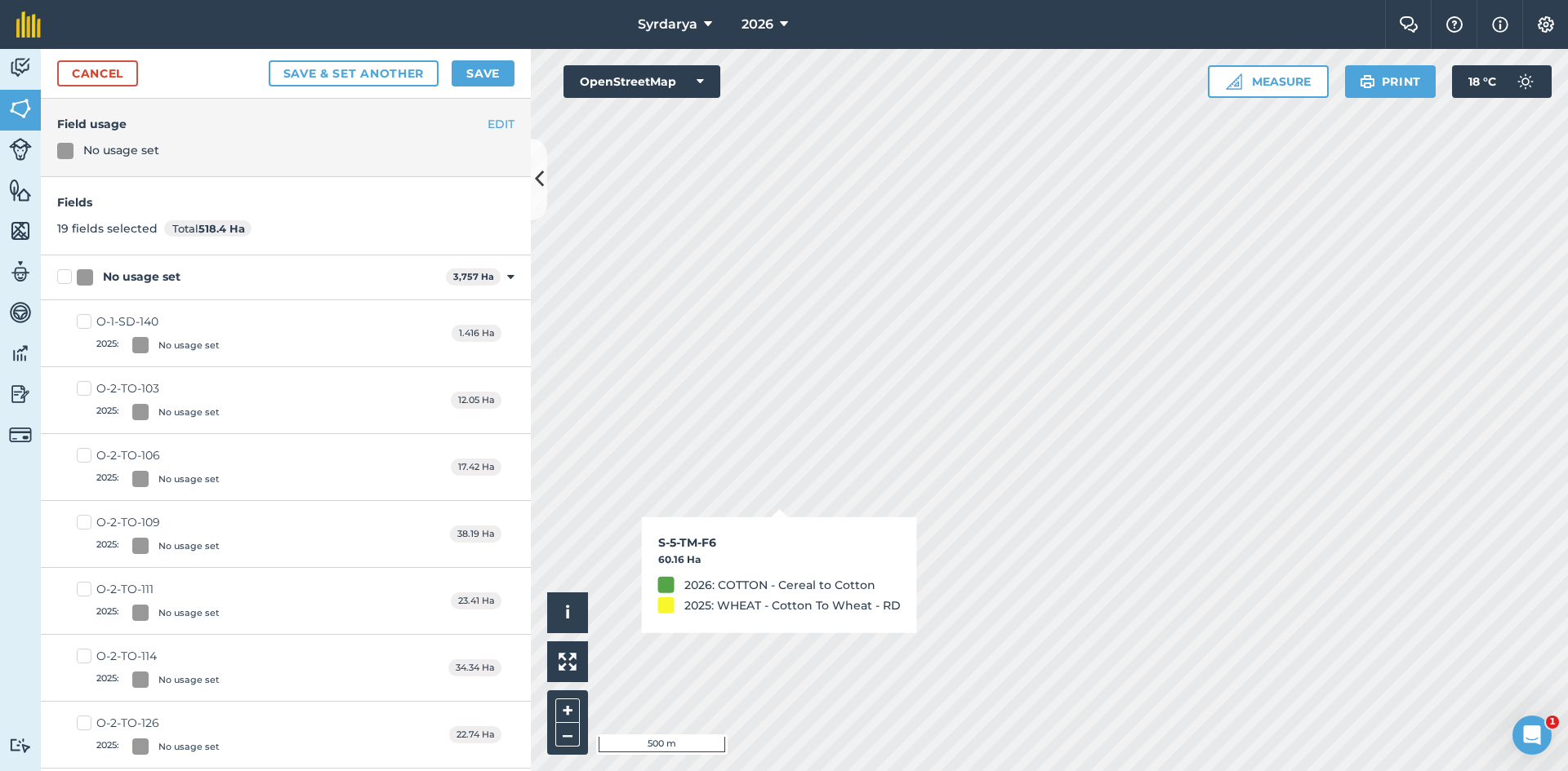
checkbox input "true"
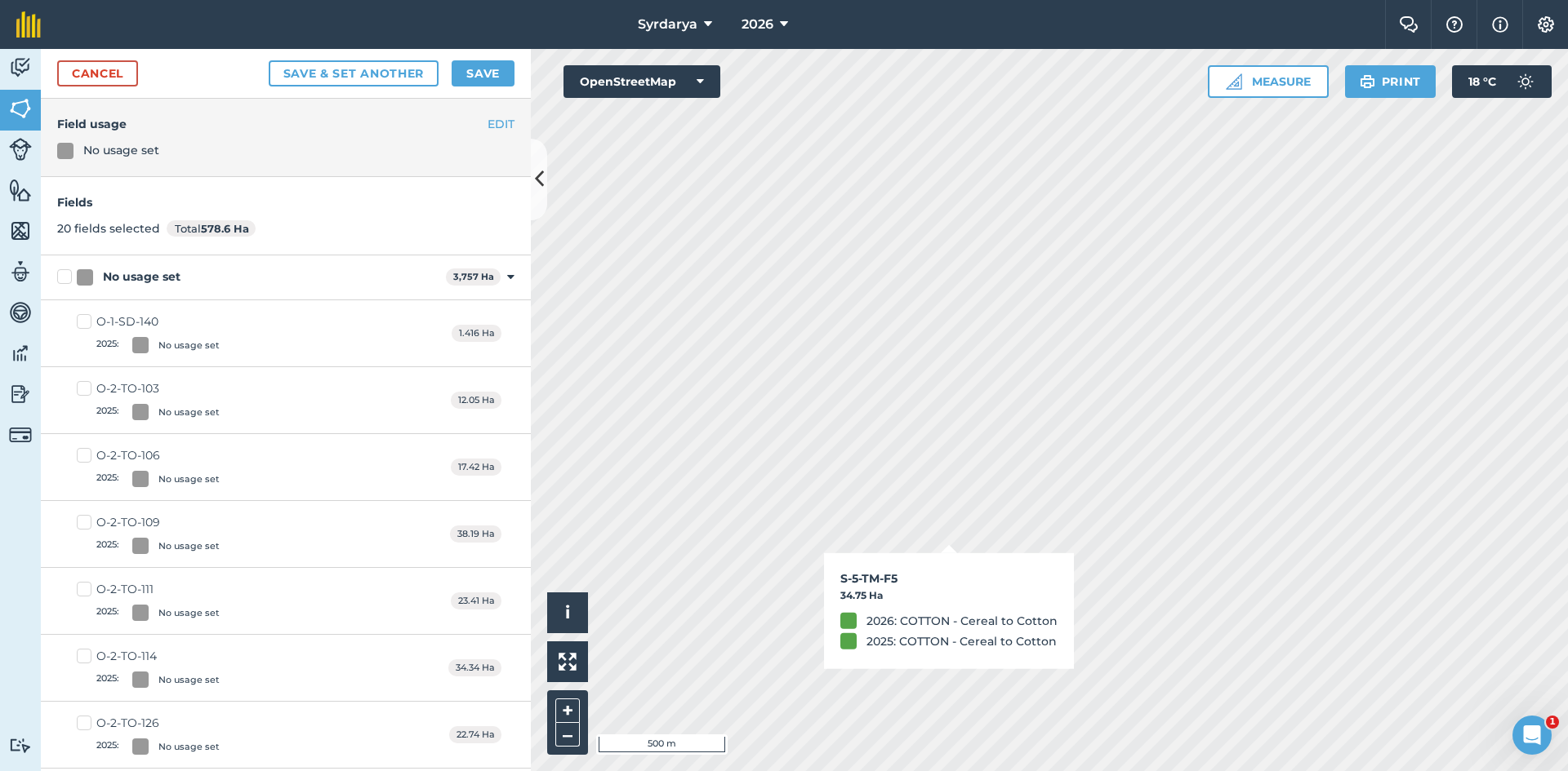
checkbox input "true"
